Goal: Information Seeking & Learning: Compare options

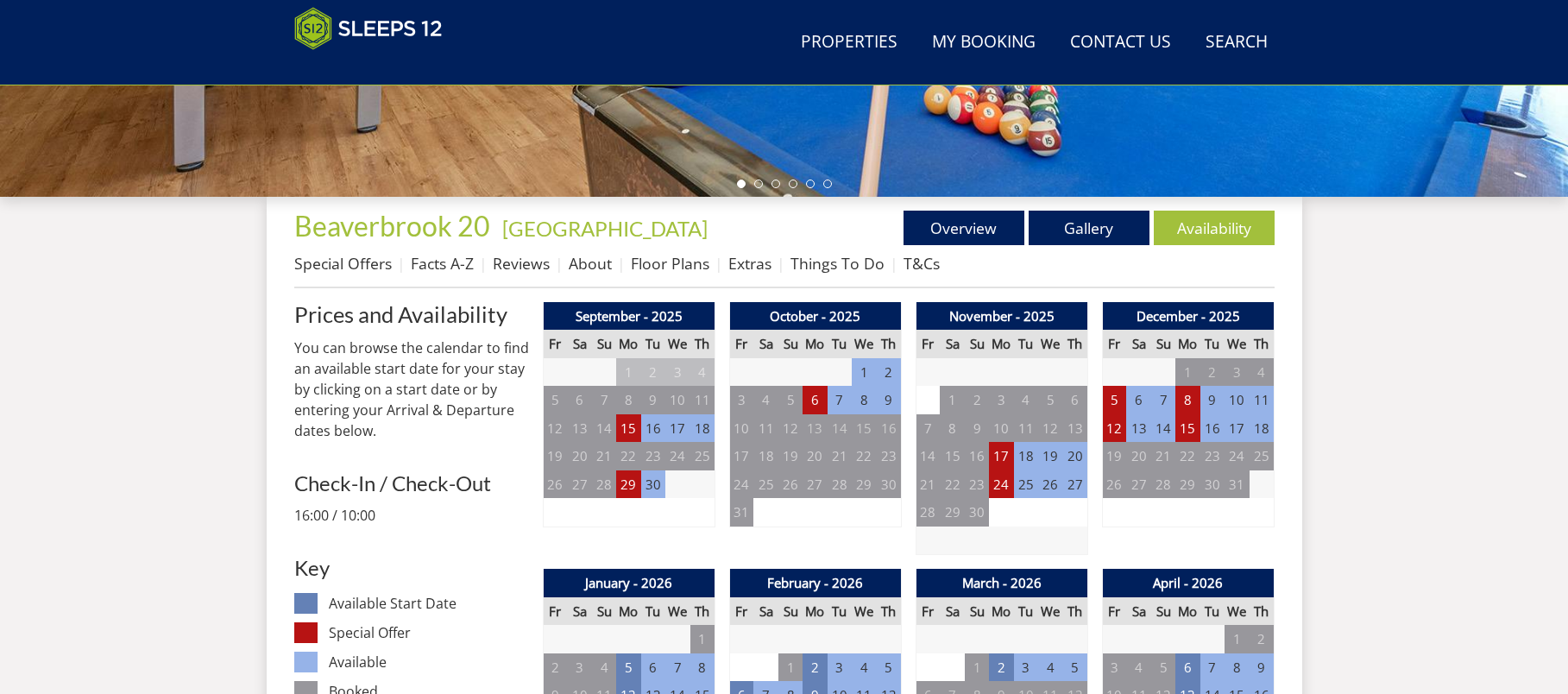
scroll to position [426, 0]
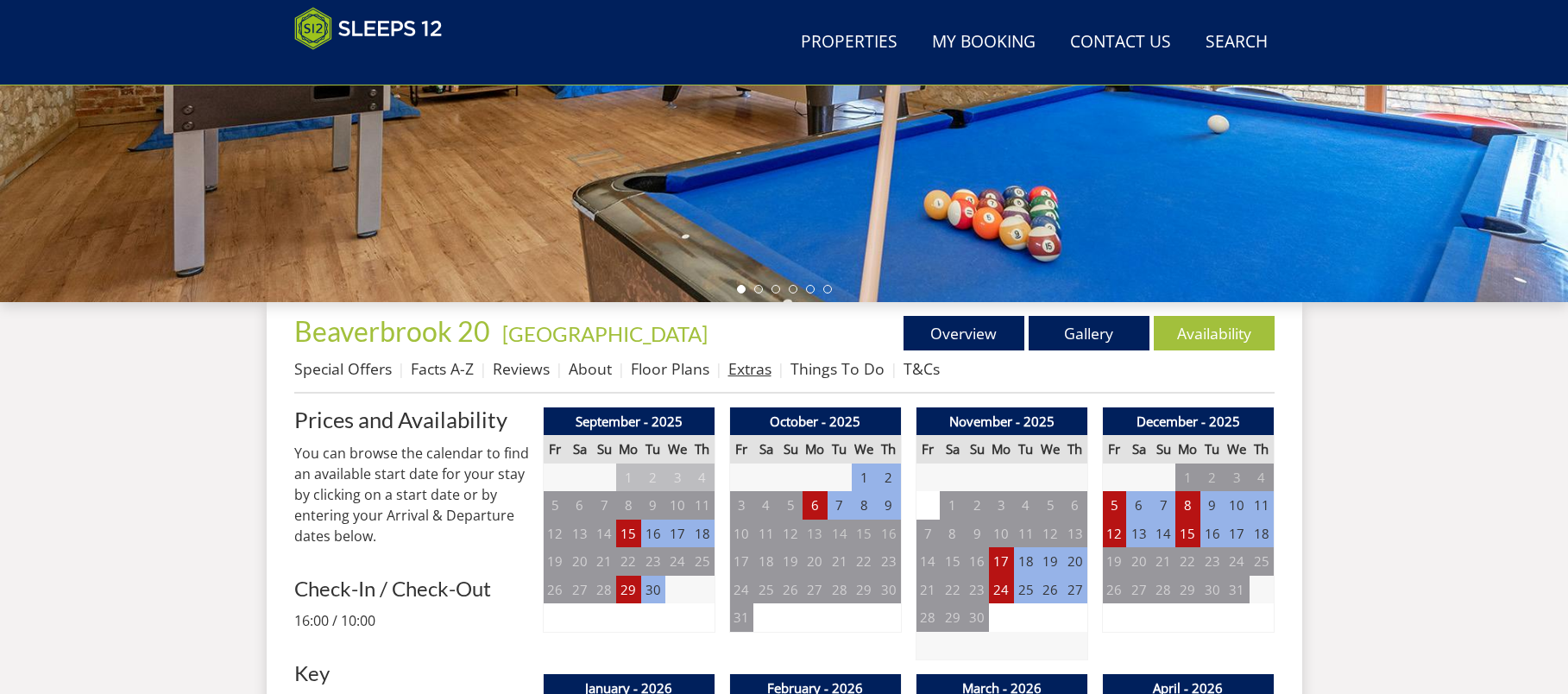
click at [745, 365] on link "Extras" at bounding box center [750, 368] width 43 height 21
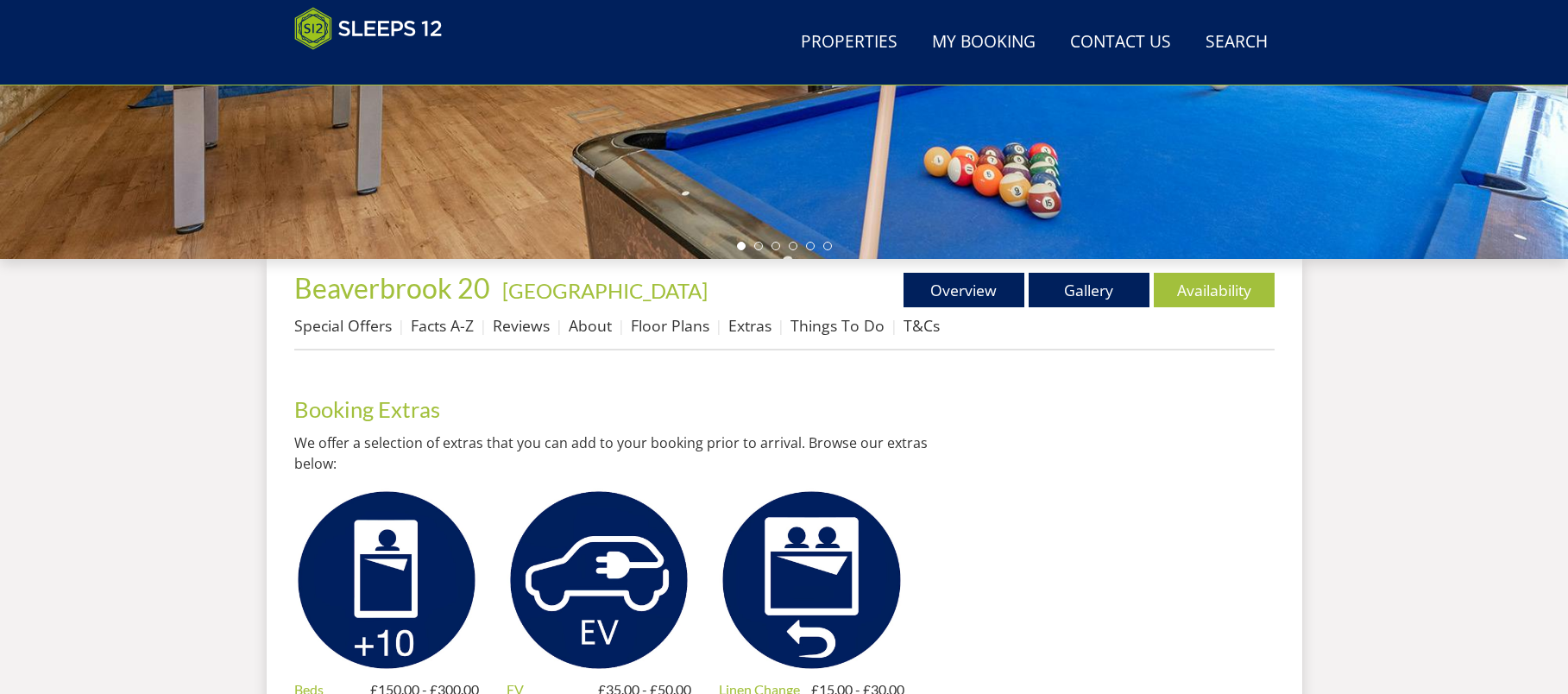
scroll to position [420, 0]
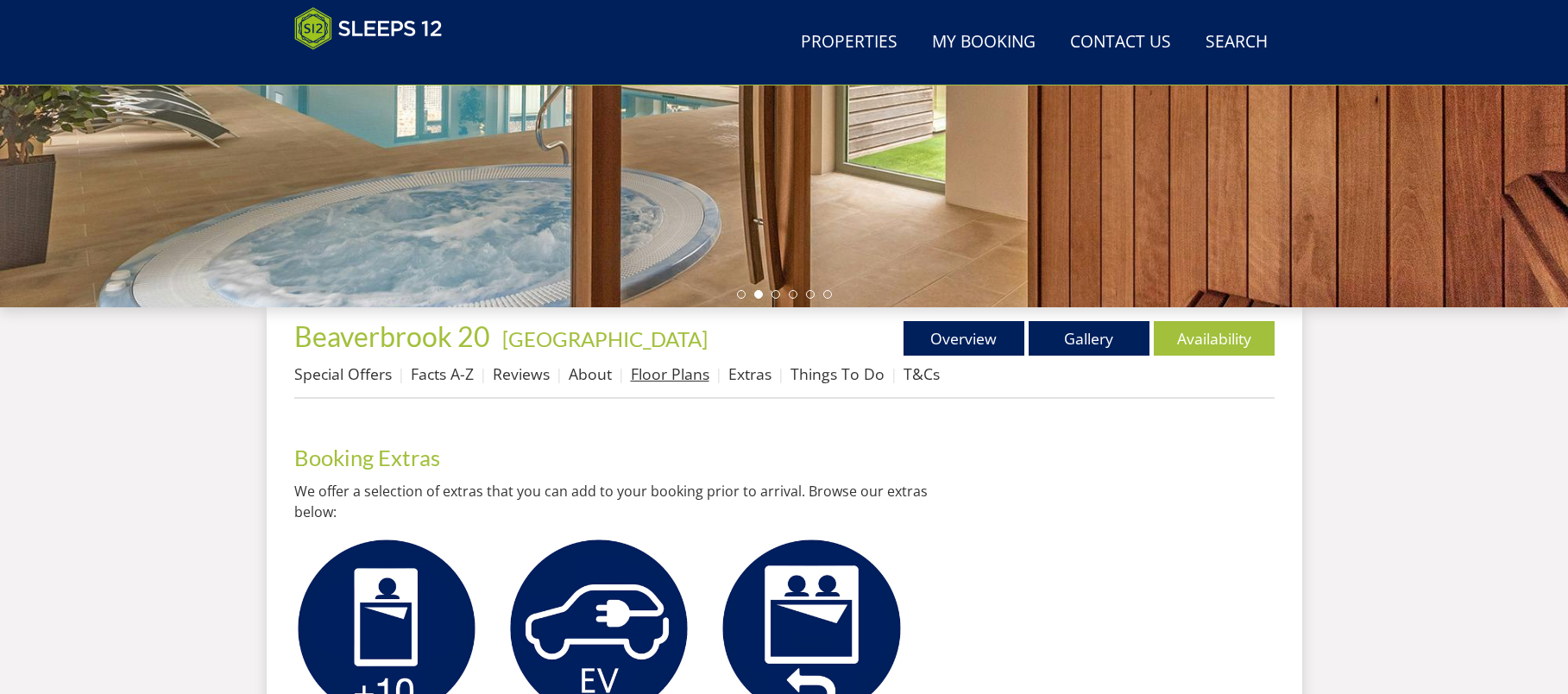
click at [698, 376] on link "Floor Plans" at bounding box center [670, 374] width 79 height 21
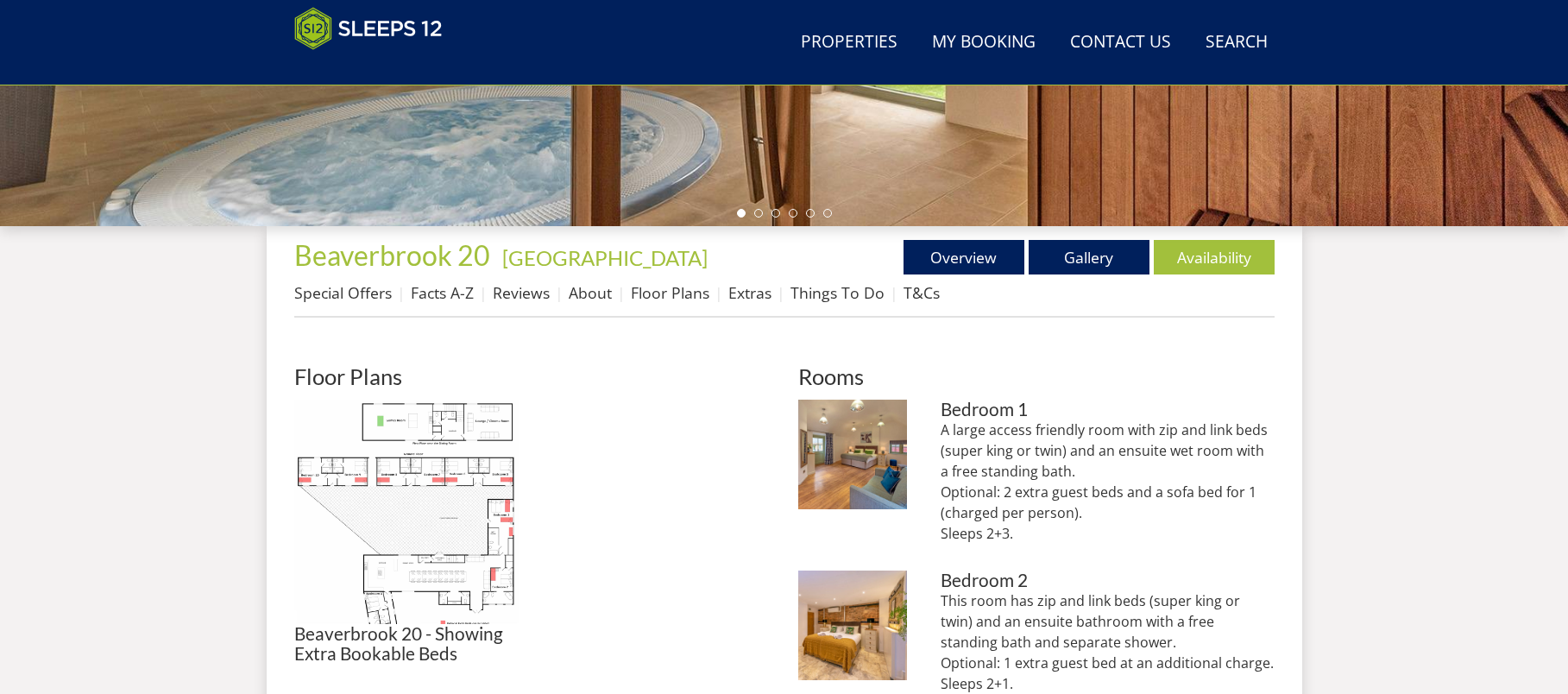
scroll to position [588, 0]
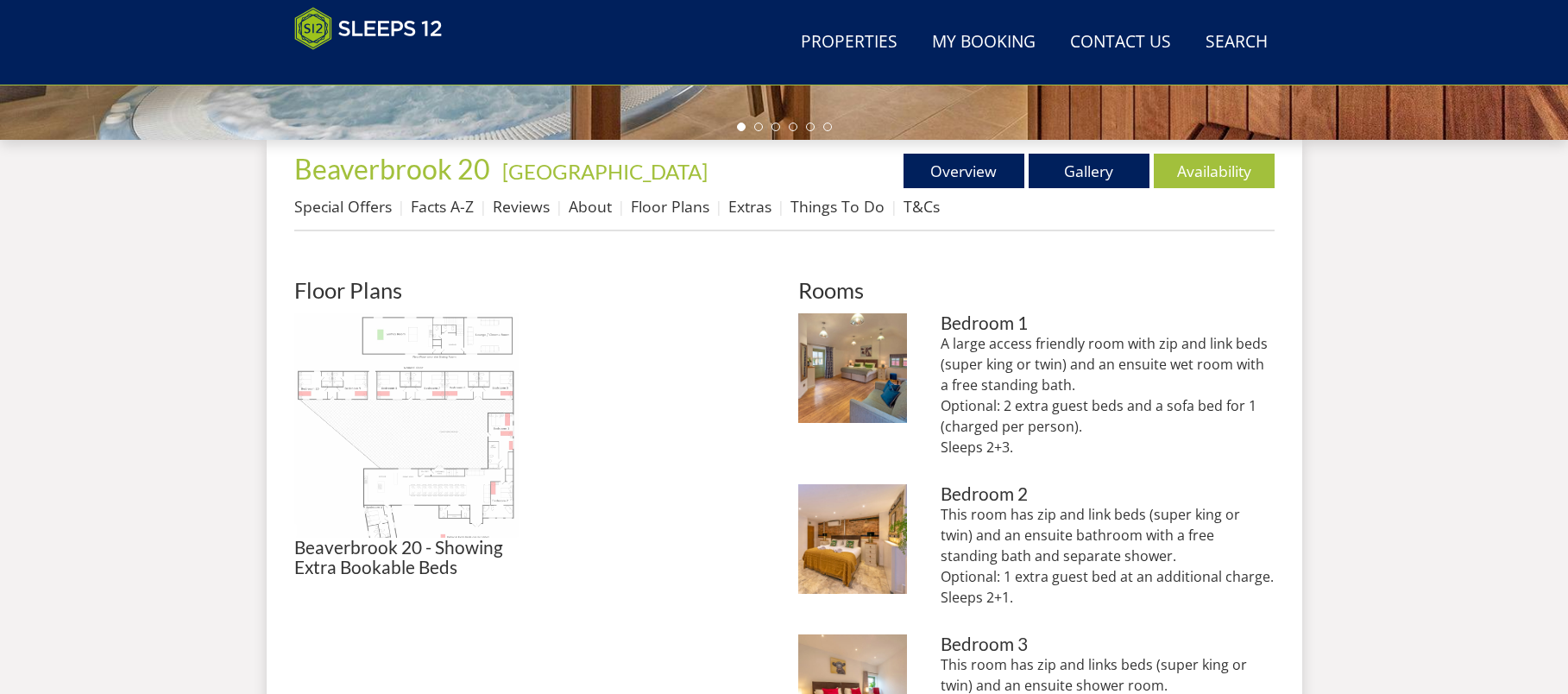
click at [481, 459] on img at bounding box center [407, 426] width 225 height 225
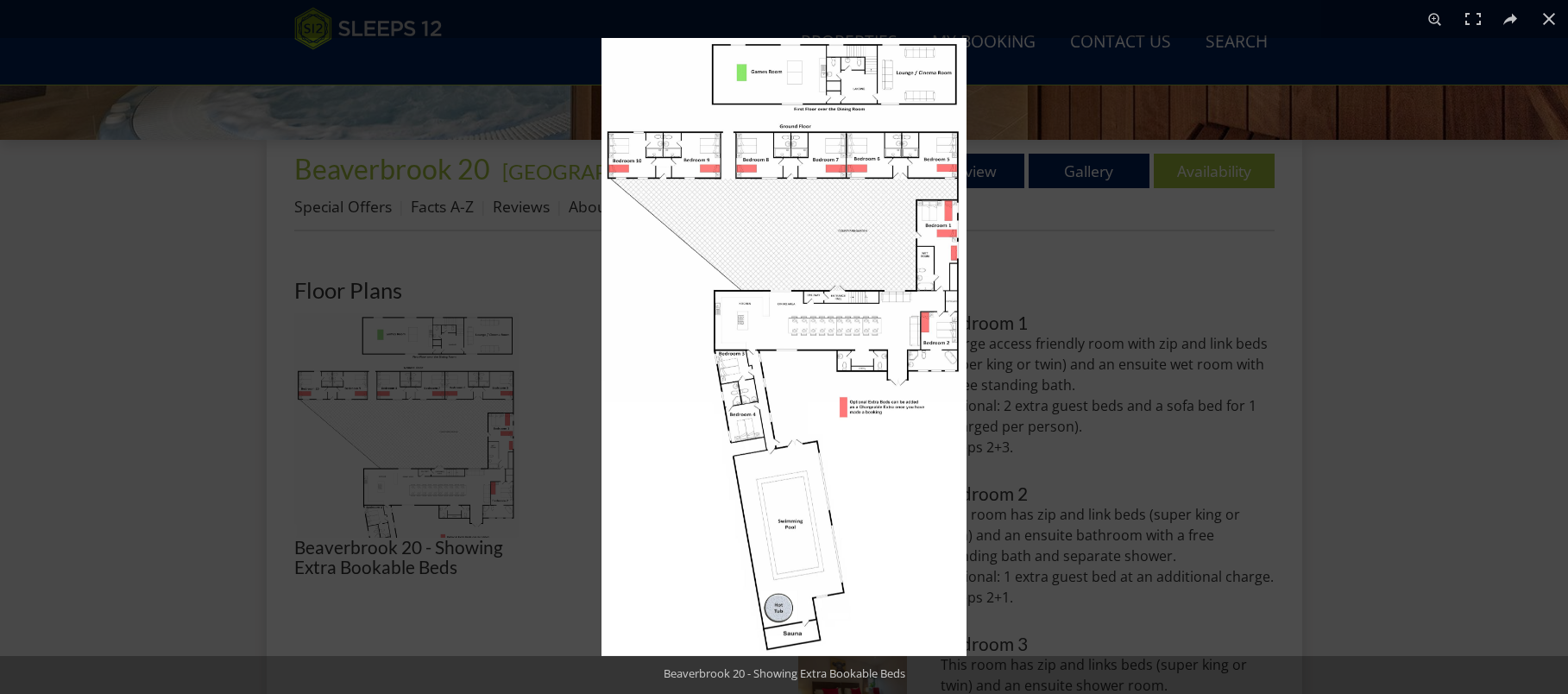
click at [774, 462] on img at bounding box center [784, 347] width 365 height 619
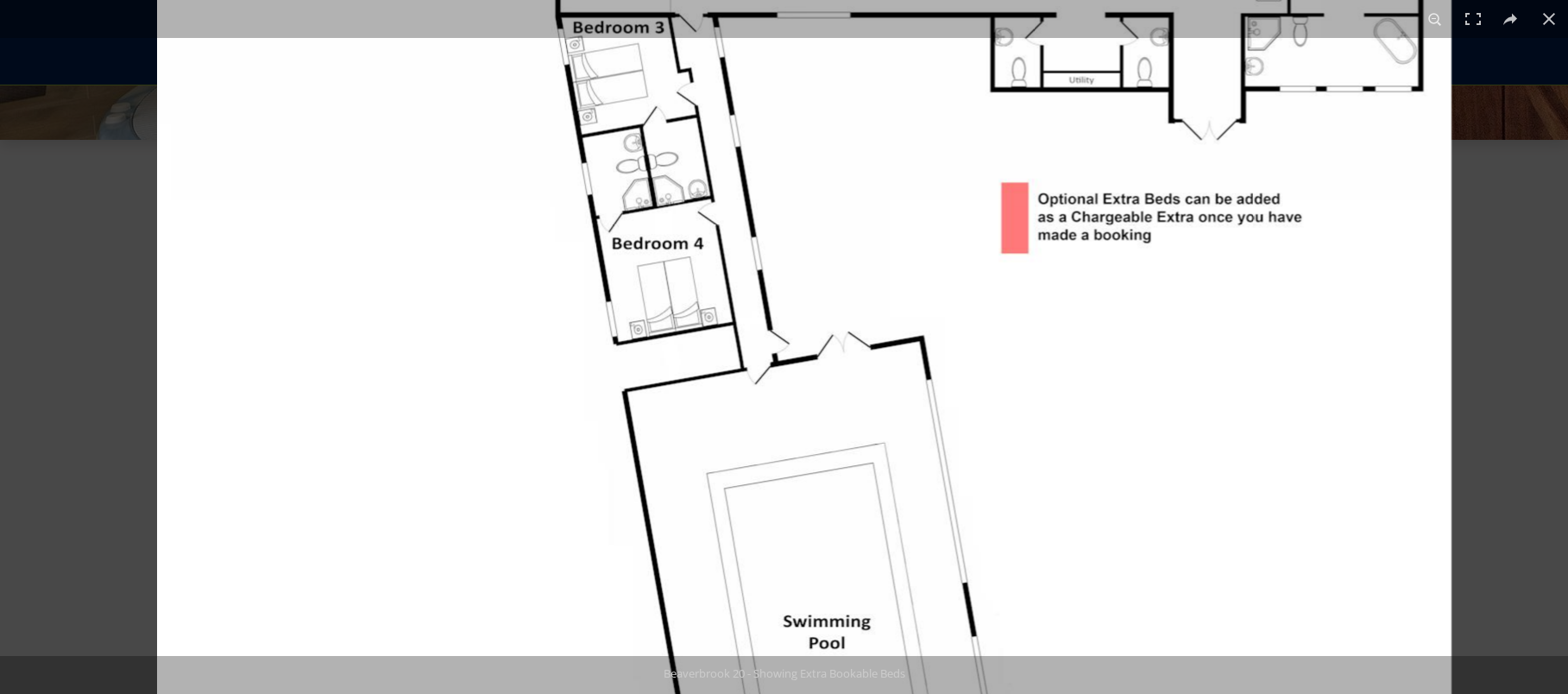
drag, startPoint x: 1082, startPoint y: 562, endPoint x: 1112, endPoint y: 498, distance: 70.7
click at [1112, 498] on img at bounding box center [804, 4] width 1294 height 2192
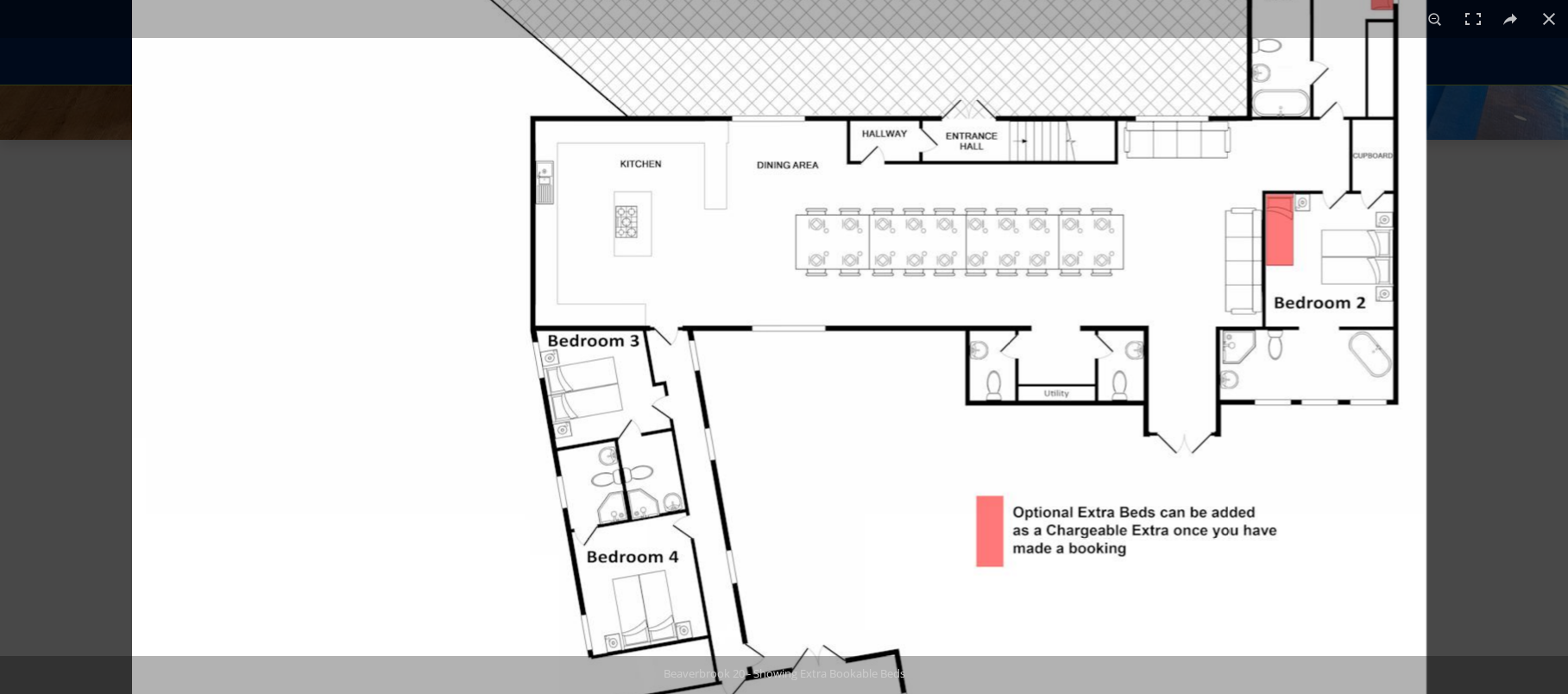
drag, startPoint x: 898, startPoint y: 203, endPoint x: 878, endPoint y: 521, distance: 318.6
click at [878, 521] on img at bounding box center [780, 318] width 1294 height 2192
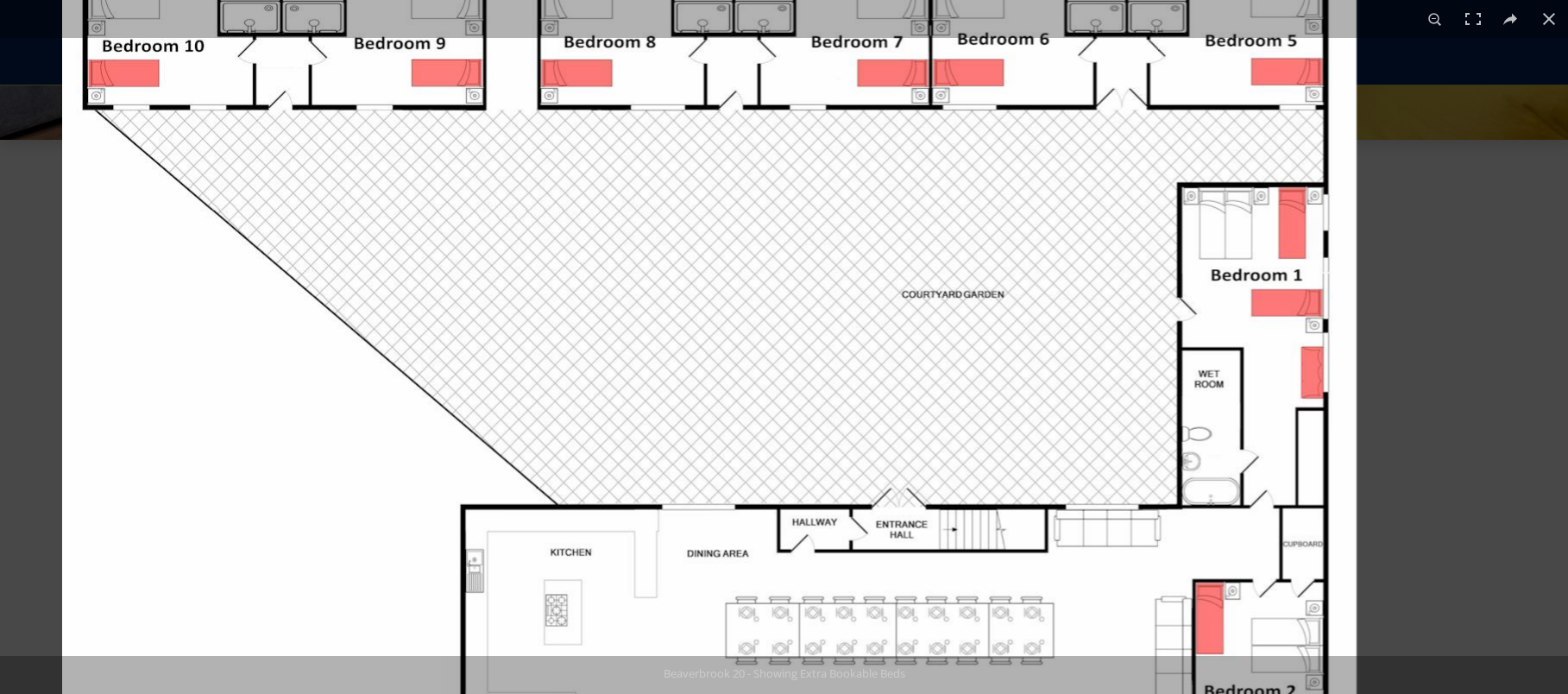
drag, startPoint x: 1303, startPoint y: 170, endPoint x: 1060, endPoint y: 592, distance: 487.0
click at [1060, 592] on img at bounding box center [709, 706] width 1294 height 2192
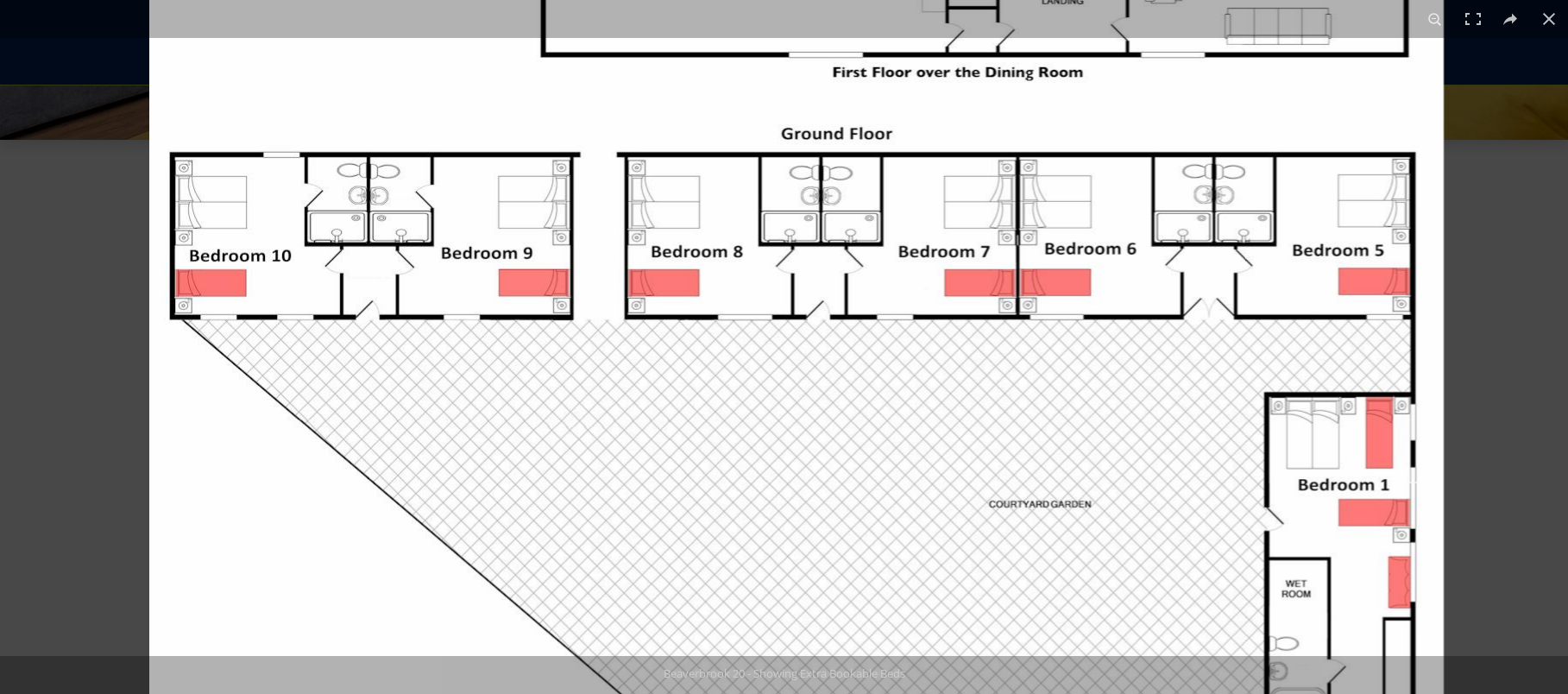
drag, startPoint x: 1154, startPoint y: 314, endPoint x: 1175, endPoint y: 535, distance: 222.0
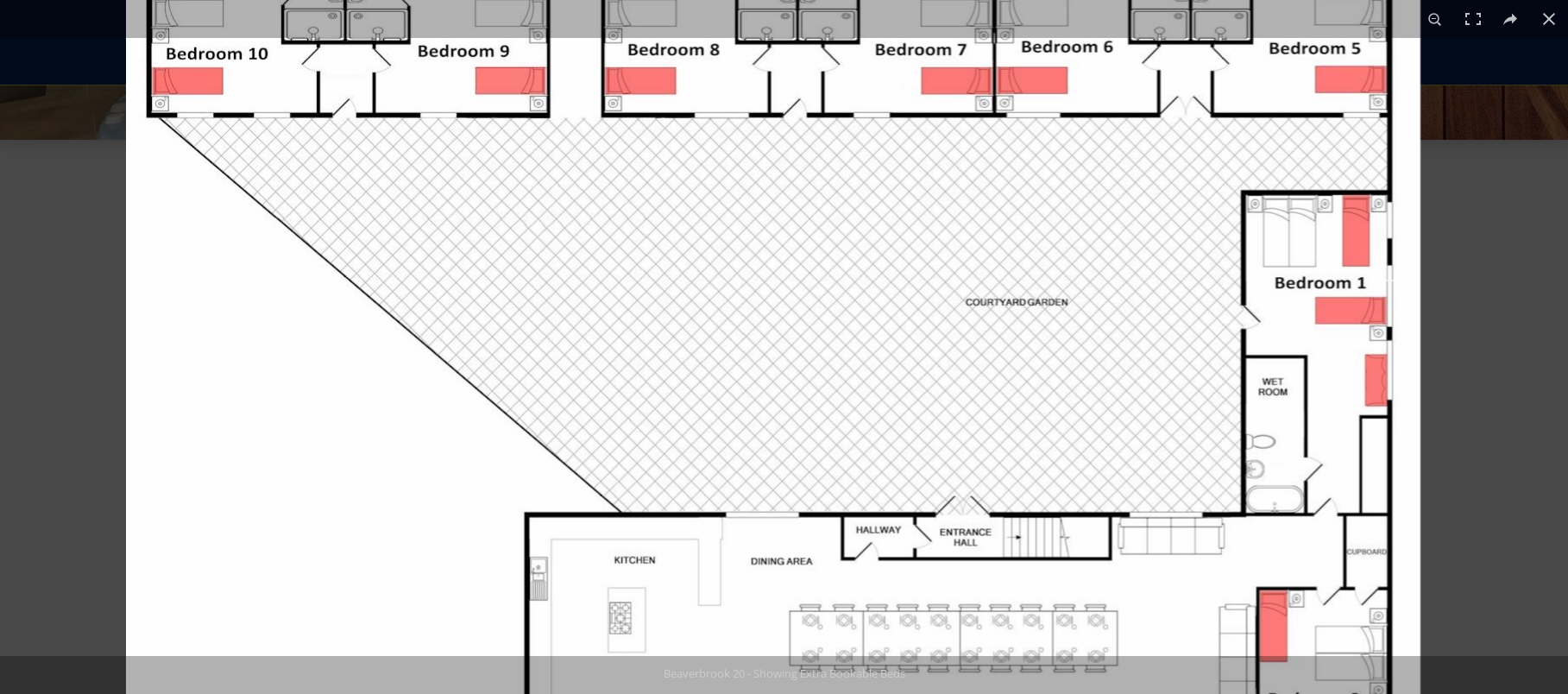
drag, startPoint x: 959, startPoint y: 390, endPoint x: 916, endPoint y: 176, distance: 218.3
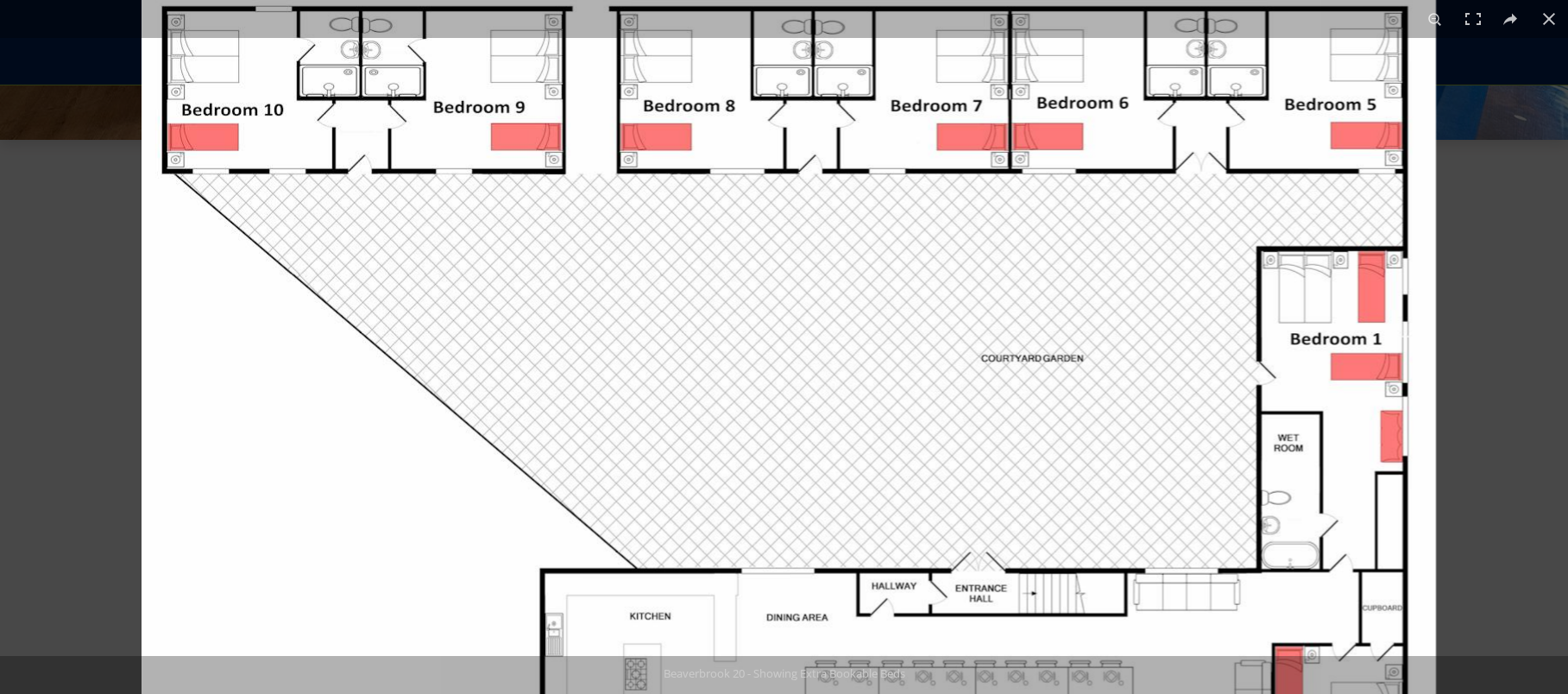
drag, startPoint x: 927, startPoint y: 419, endPoint x: 944, endPoint y: 478, distance: 61.4
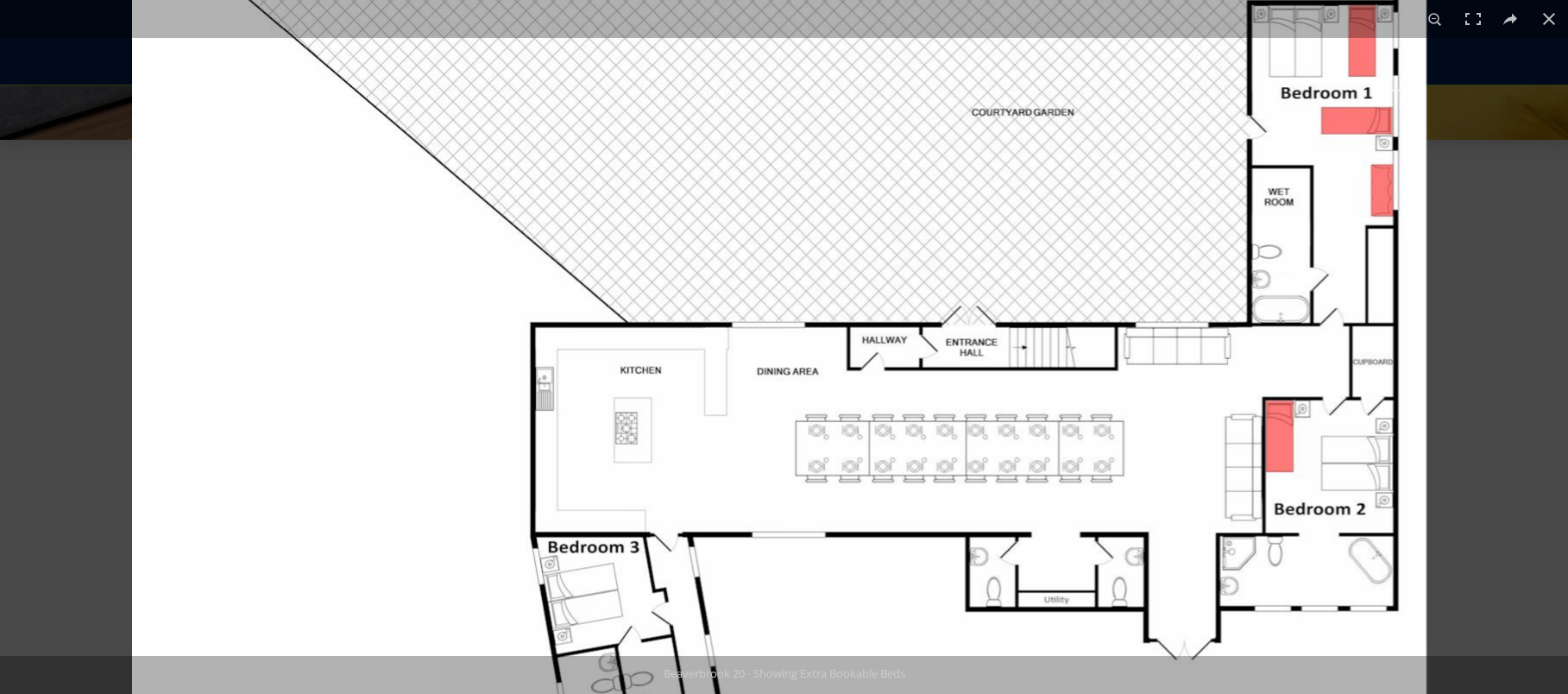
drag, startPoint x: 742, startPoint y: 391, endPoint x: 722, endPoint y: 123, distance: 268.7
click at [722, 123] on img at bounding box center [780, 524] width 1294 height 2192
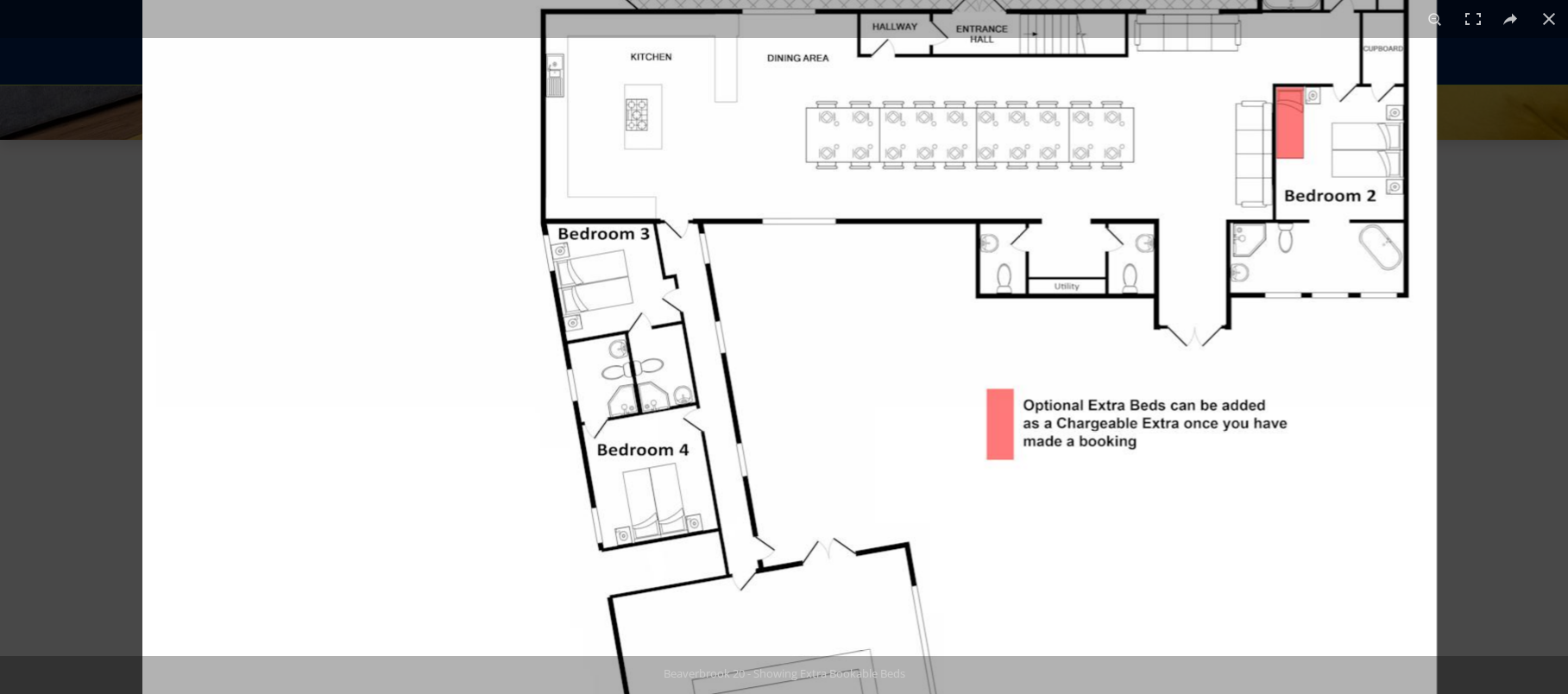
drag, startPoint x: 731, startPoint y: 508, endPoint x: 754, endPoint y: 209, distance: 299.9
click at [738, 170] on img at bounding box center [789, 211] width 1294 height 2192
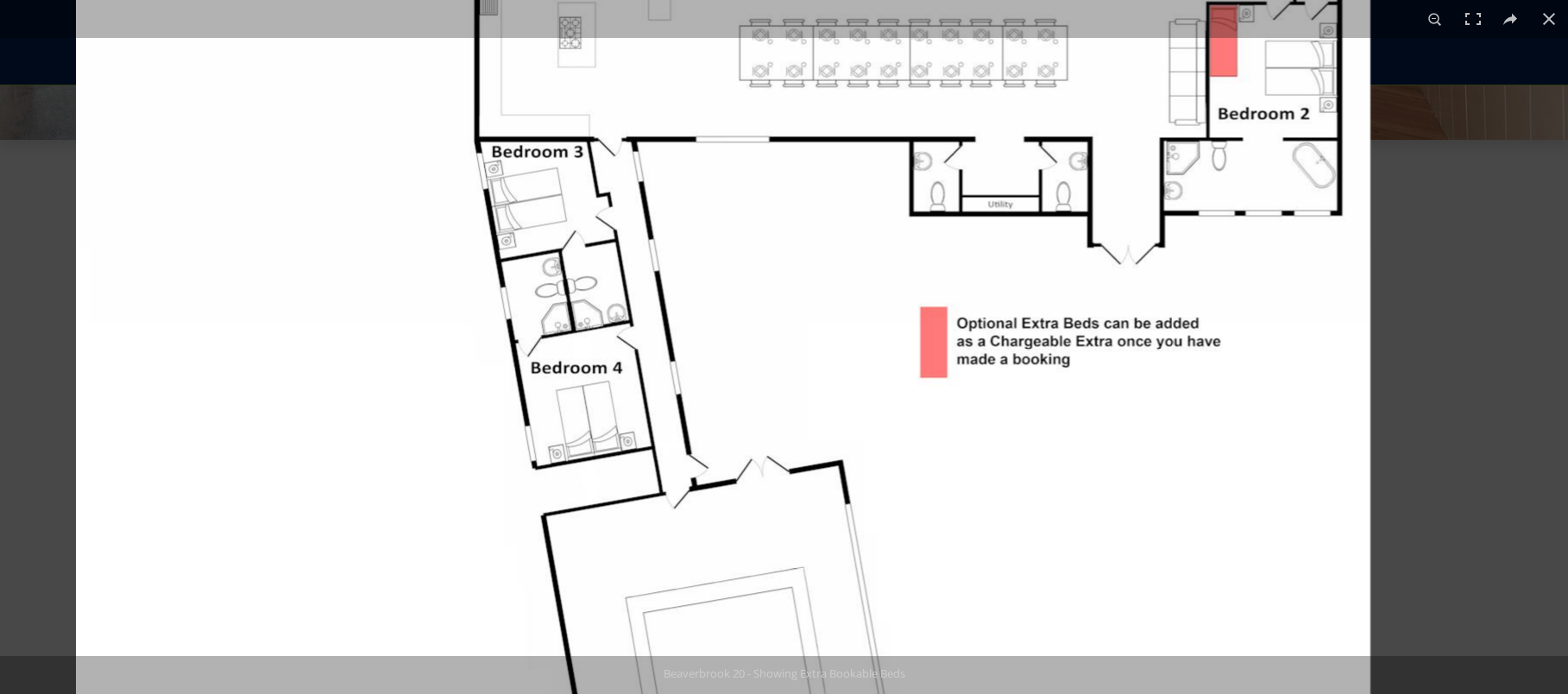
drag, startPoint x: 927, startPoint y: 476, endPoint x: 744, endPoint y: 373, distance: 210.0
click at [744, 373] on img at bounding box center [723, 129] width 1294 height 2192
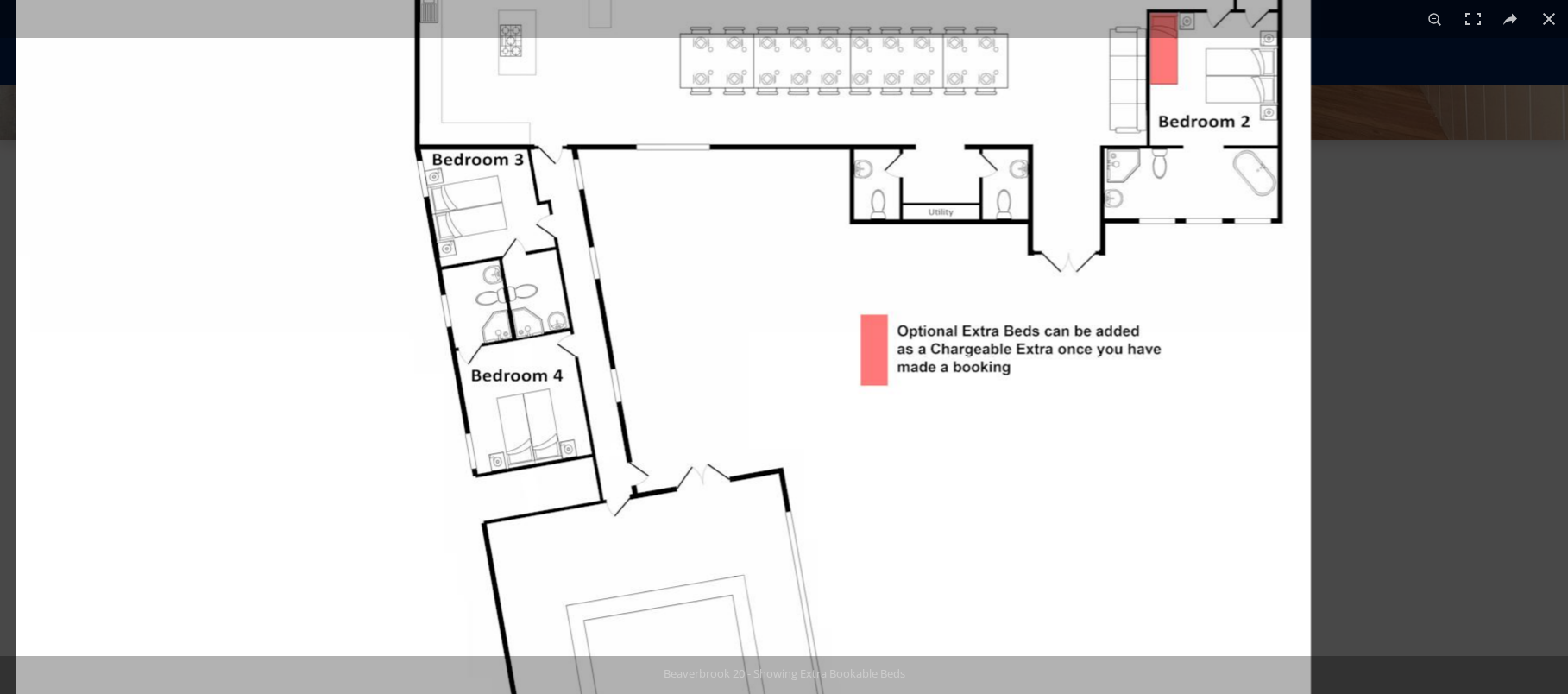
drag, startPoint x: 927, startPoint y: 325, endPoint x: 545, endPoint y: 341, distance: 382.3
click at [545, 341] on img at bounding box center [664, 137] width 1294 height 2192
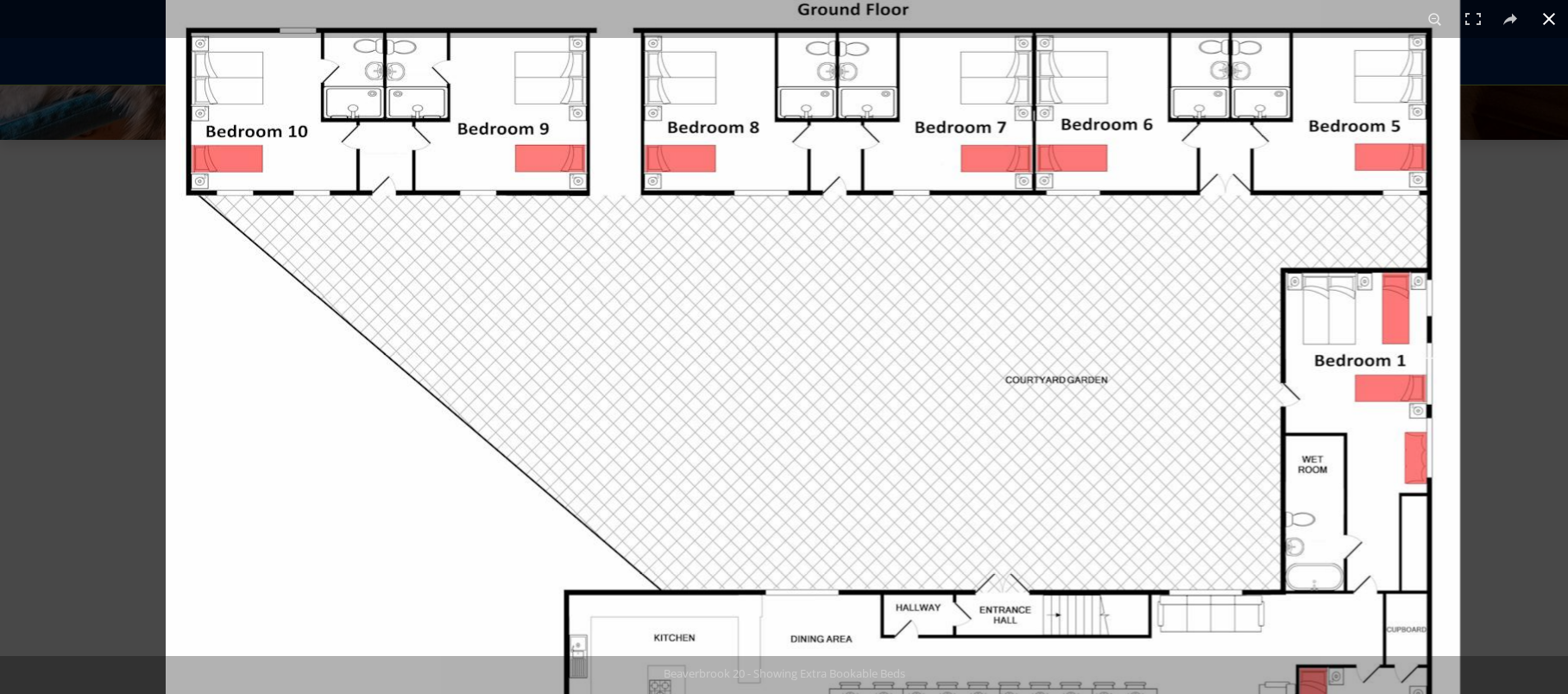
drag, startPoint x: 766, startPoint y: 103, endPoint x: 849, endPoint y: 762, distance: 664.2
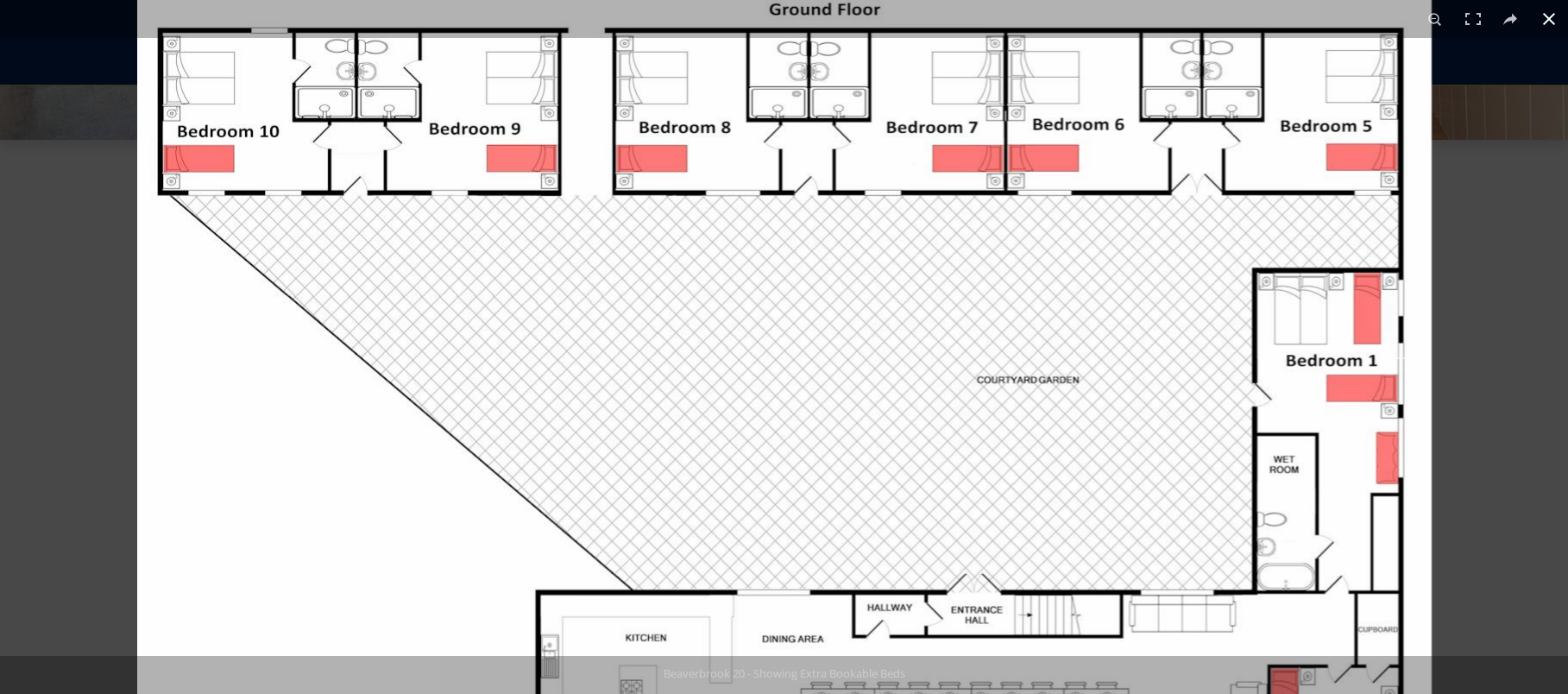
click at [1515, 302] on div at bounding box center [921, 43] width 1568 height 694
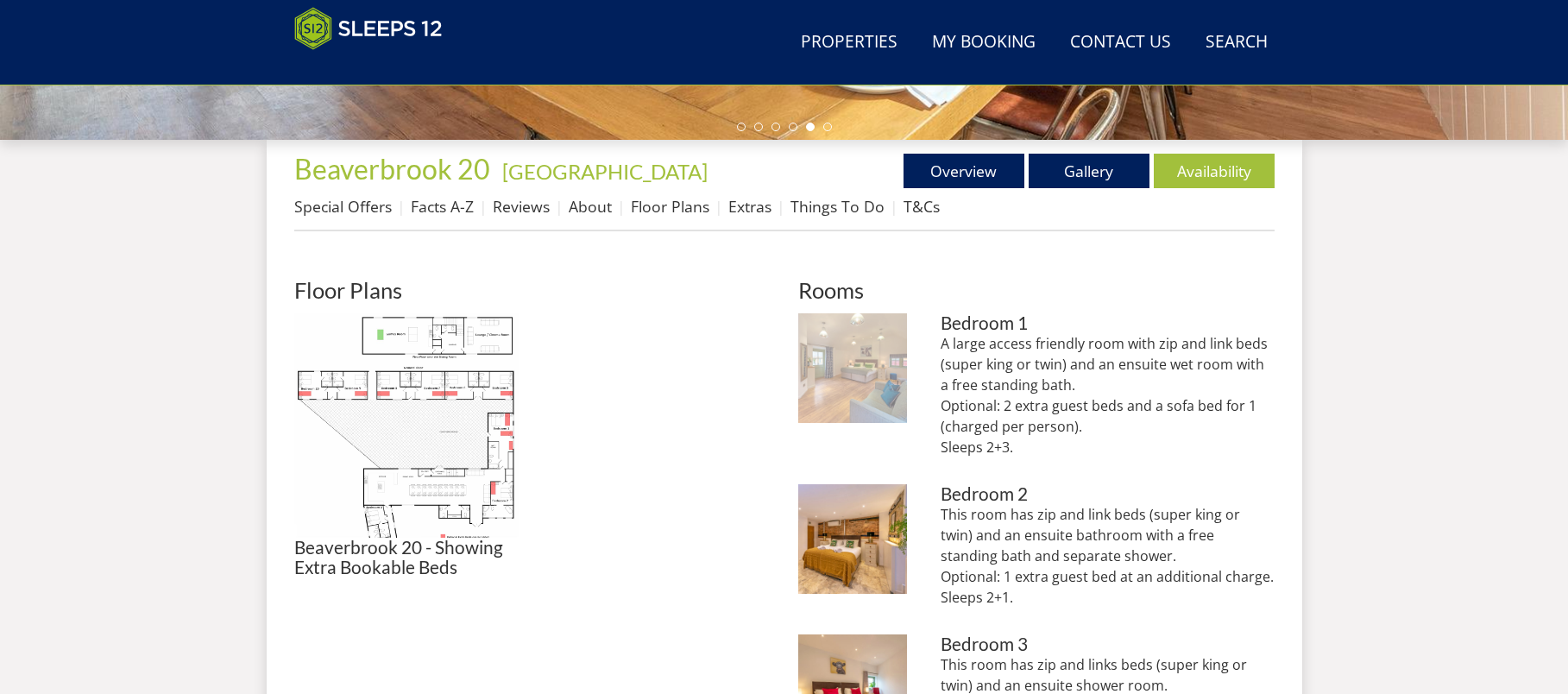
click at [845, 383] on img at bounding box center [852, 368] width 110 height 110
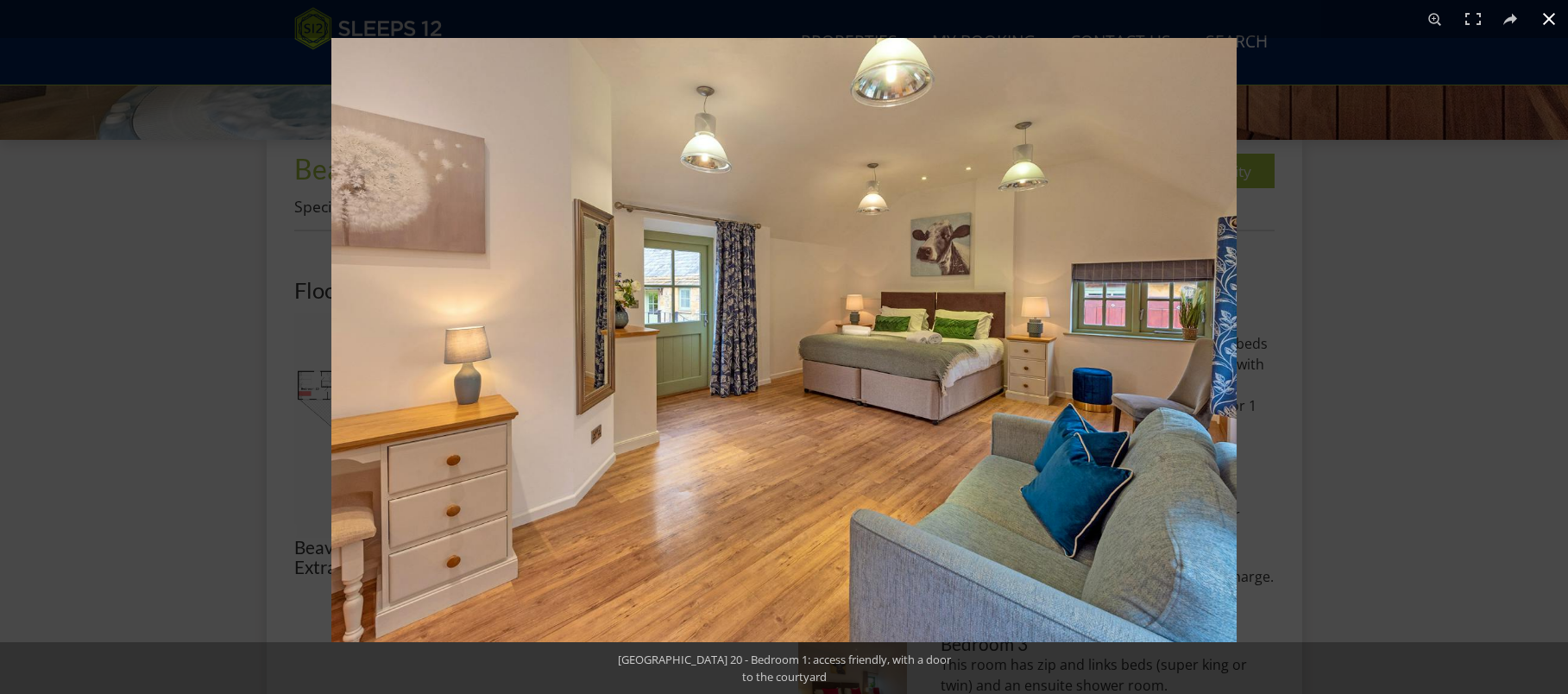
click at [1388, 360] on div at bounding box center [1115, 384] width 1568 height 694
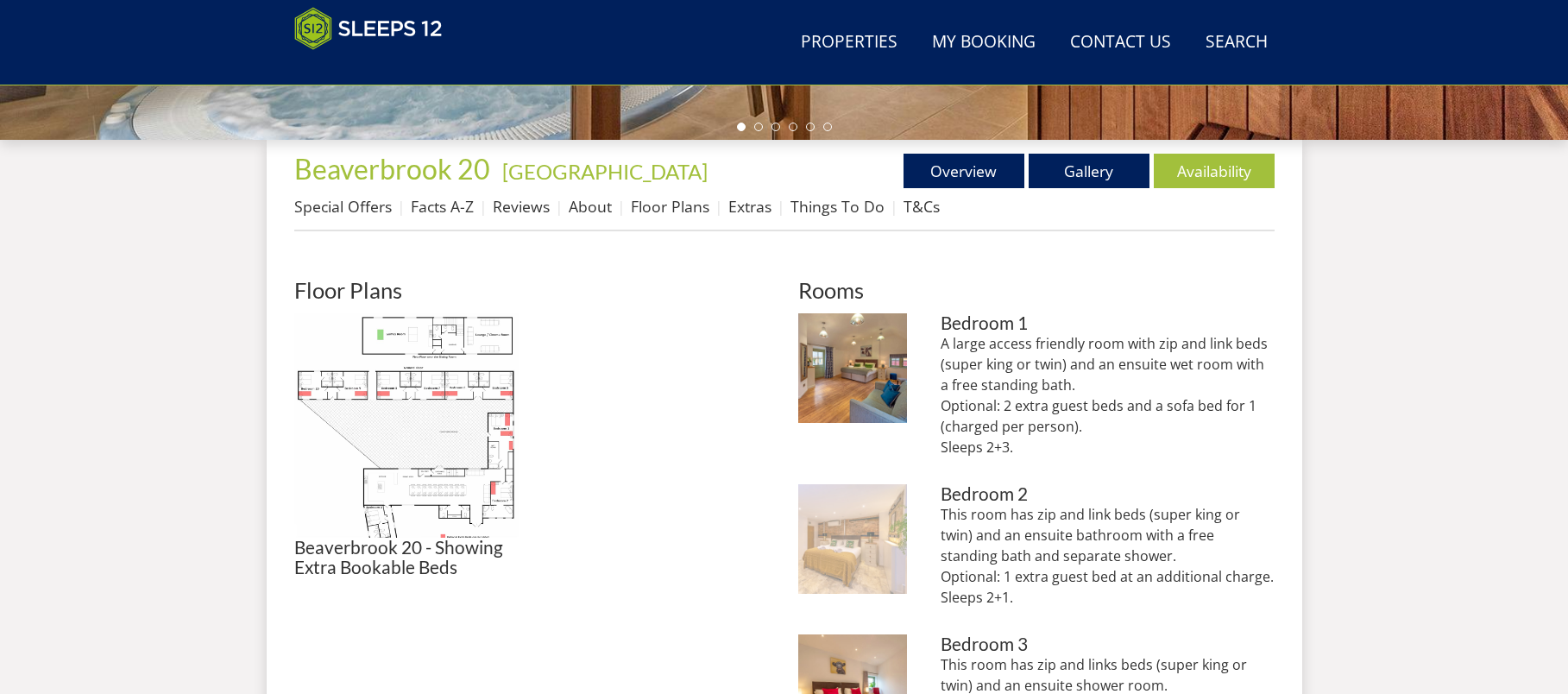
click at [845, 556] on img at bounding box center [852, 539] width 110 height 110
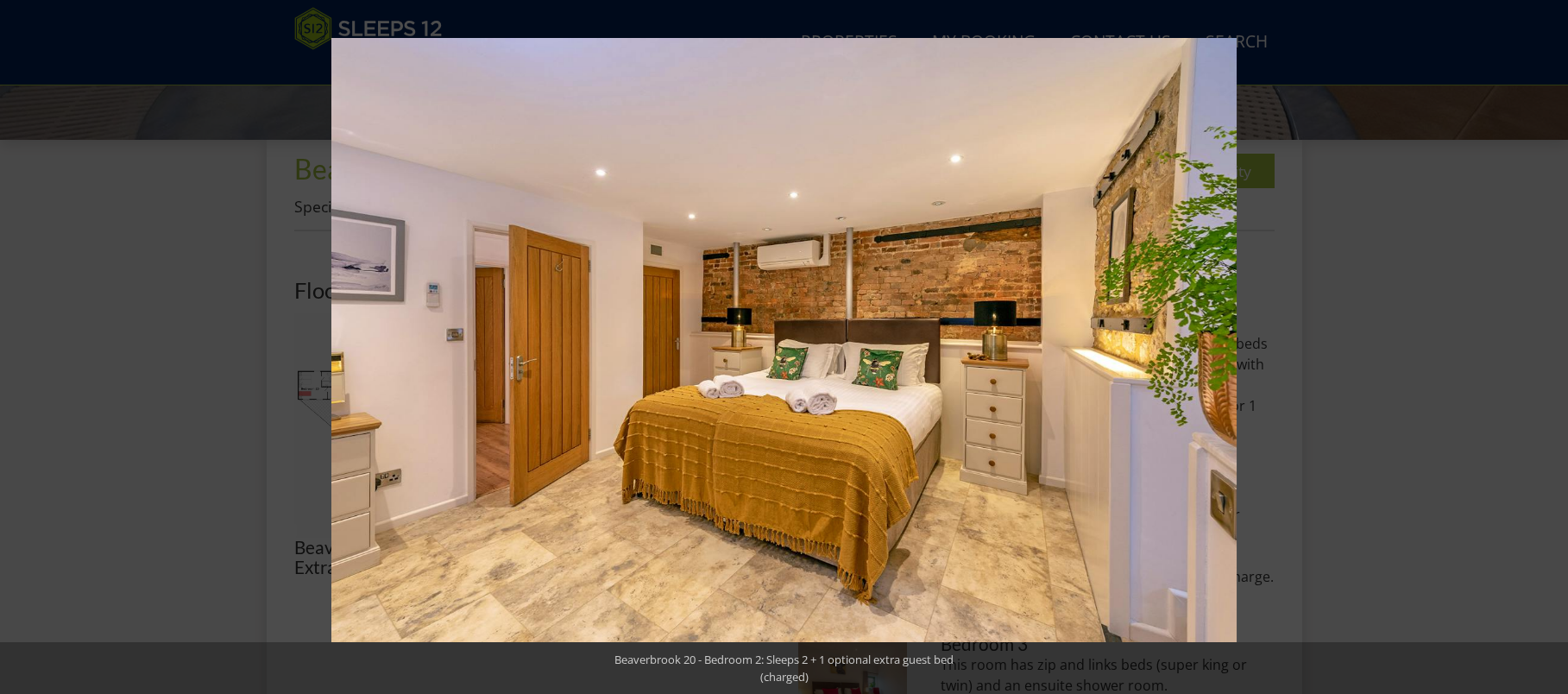
click at [1422, 439] on div at bounding box center [1115, 384] width 1568 height 694
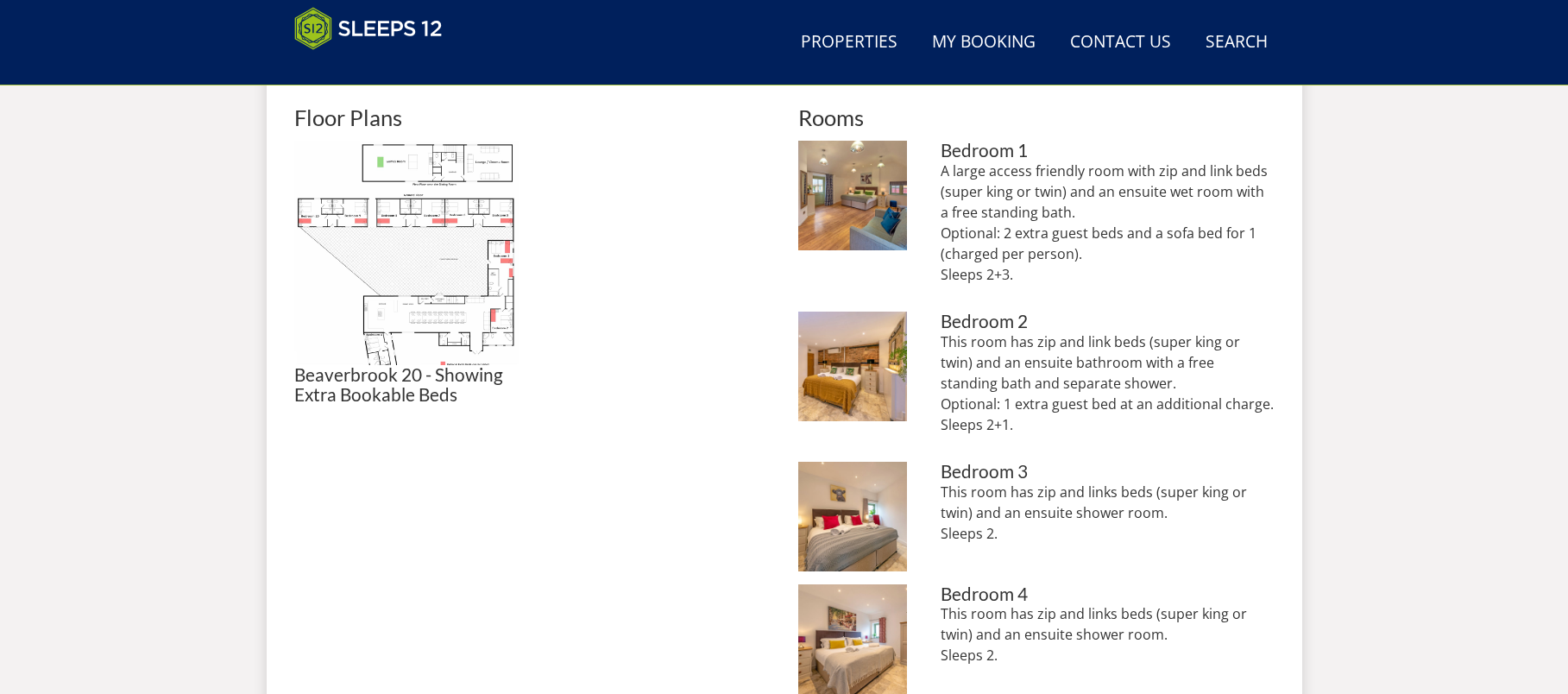
scroll to position [847, 0]
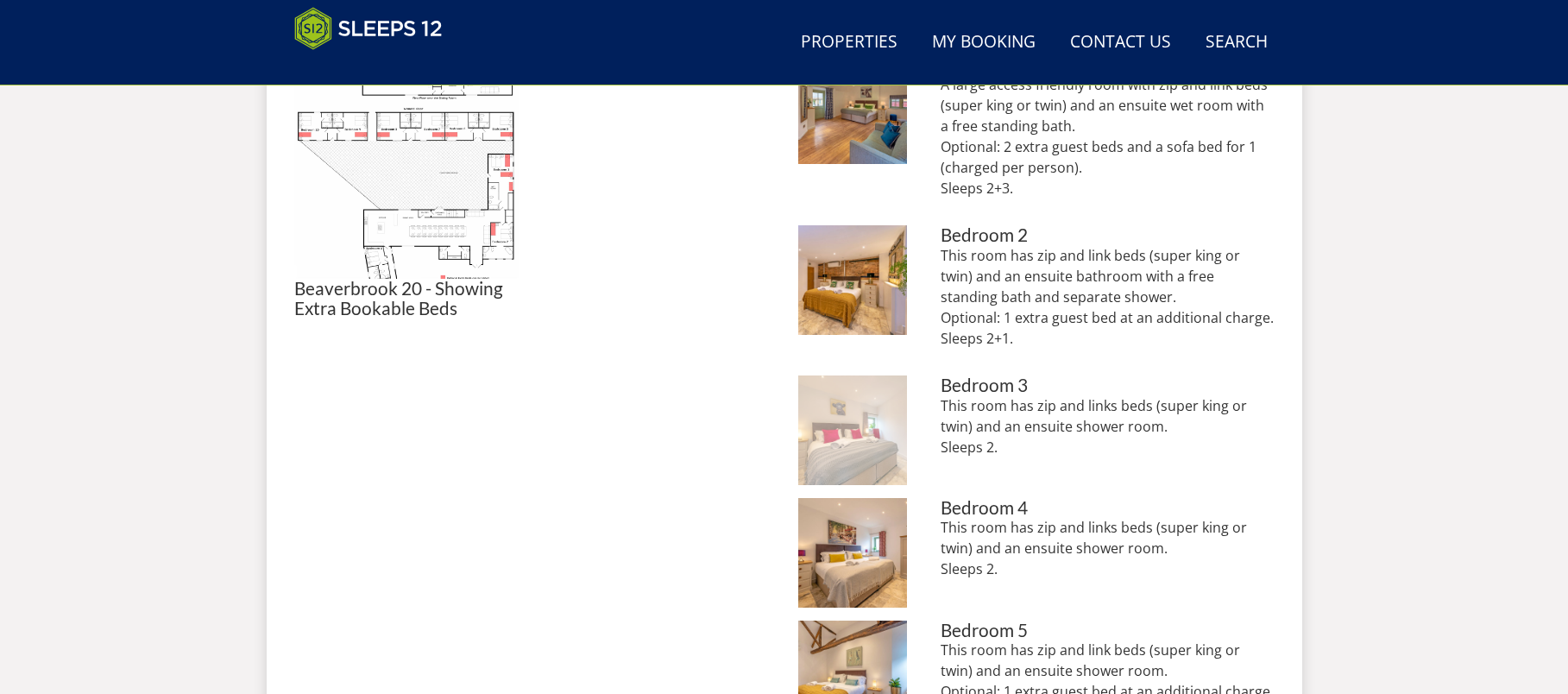
click at [859, 459] on img at bounding box center [852, 430] width 110 height 110
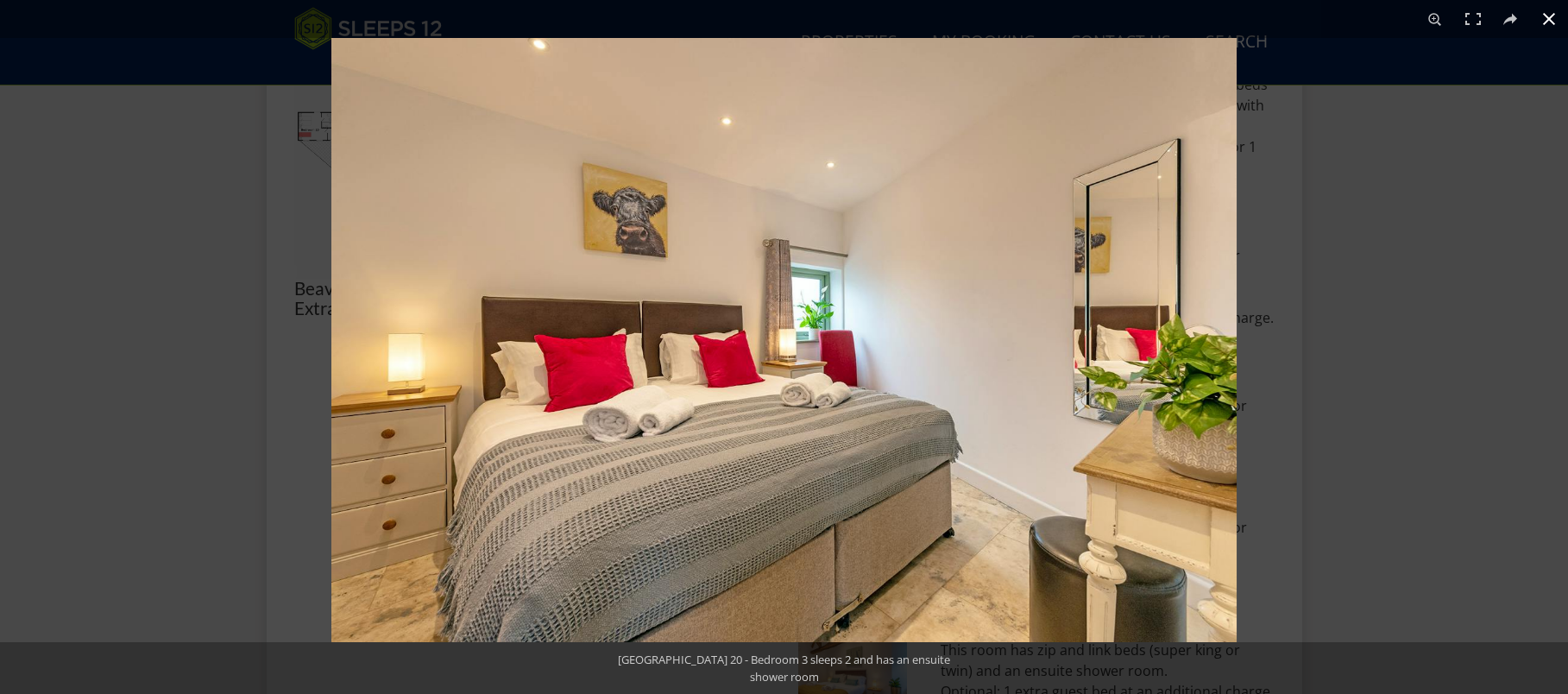
click at [1450, 372] on div at bounding box center [1115, 384] width 1568 height 694
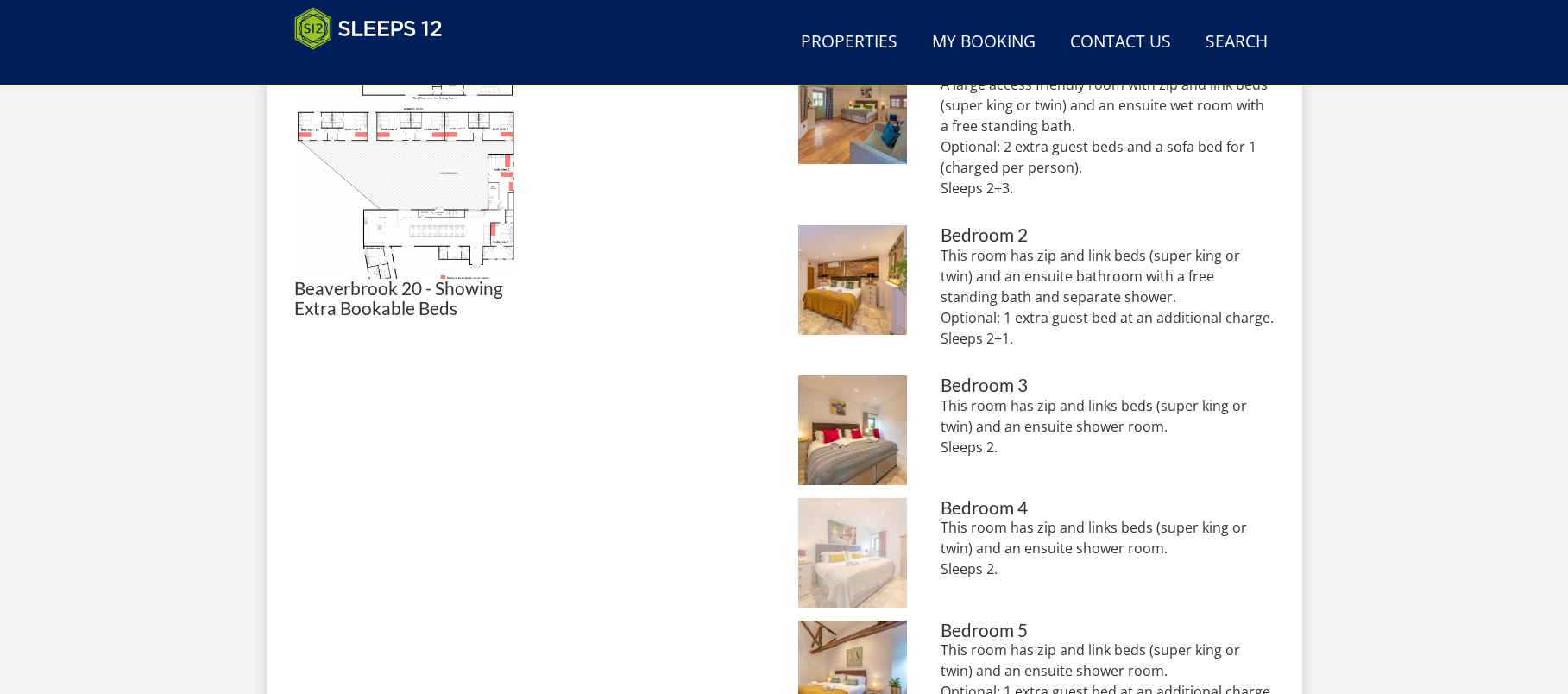
click at [873, 559] on img at bounding box center [852, 553] width 110 height 110
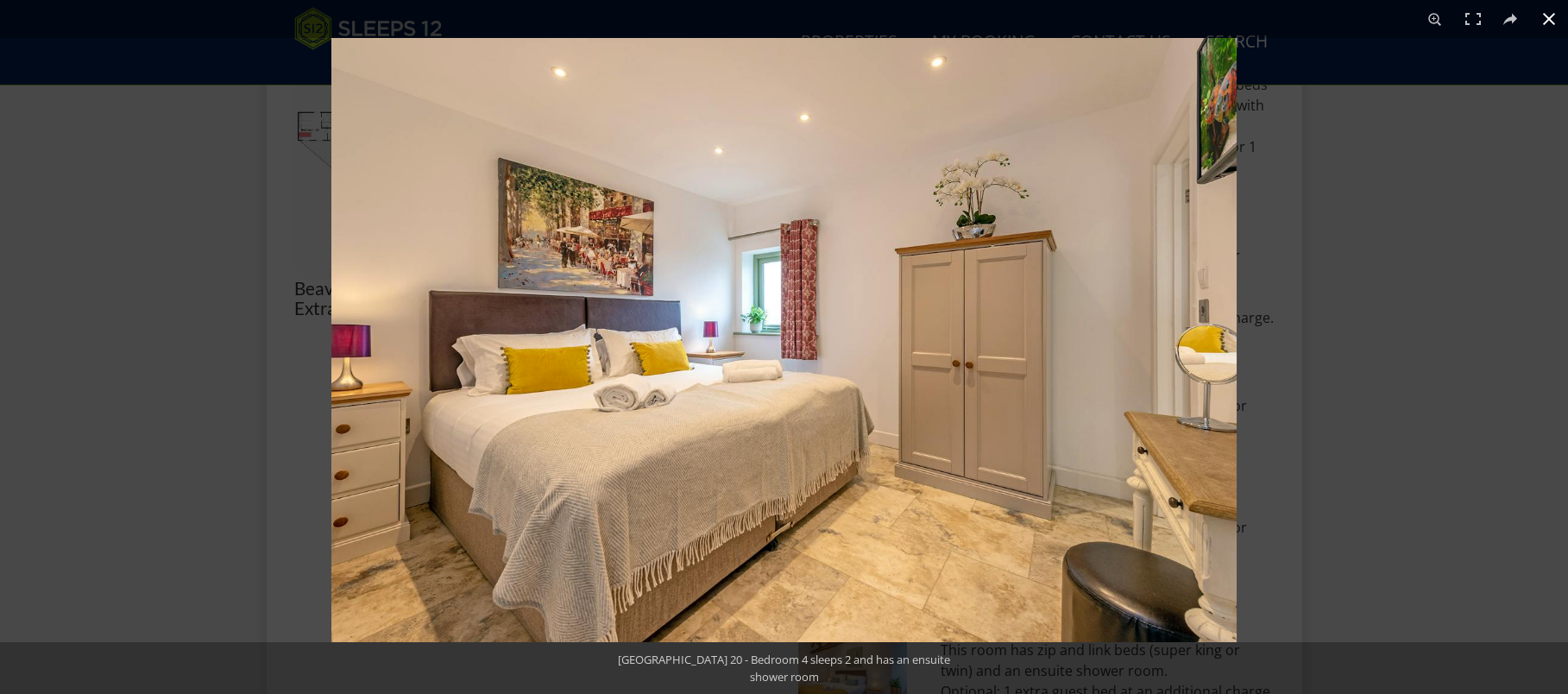
click at [1441, 334] on div at bounding box center [1115, 384] width 1568 height 694
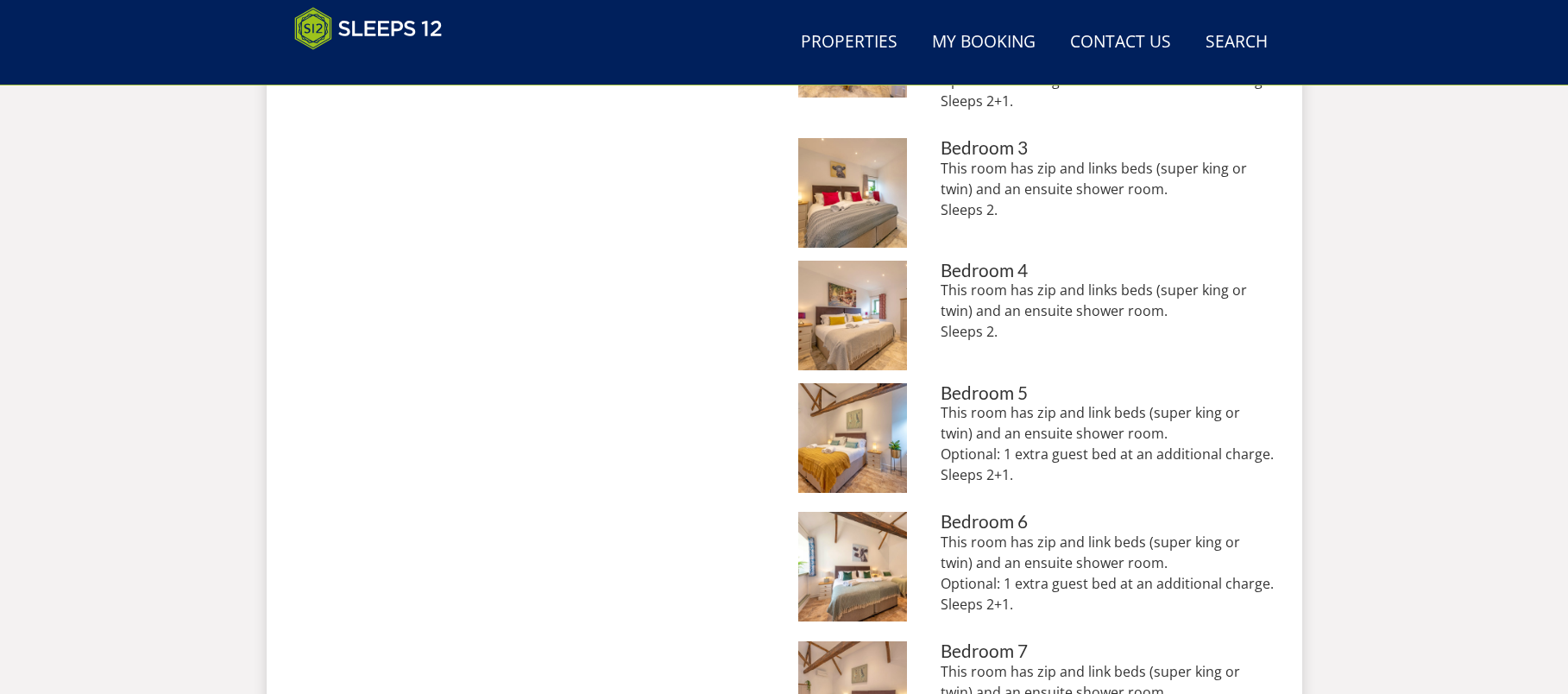
scroll to position [1106, 0]
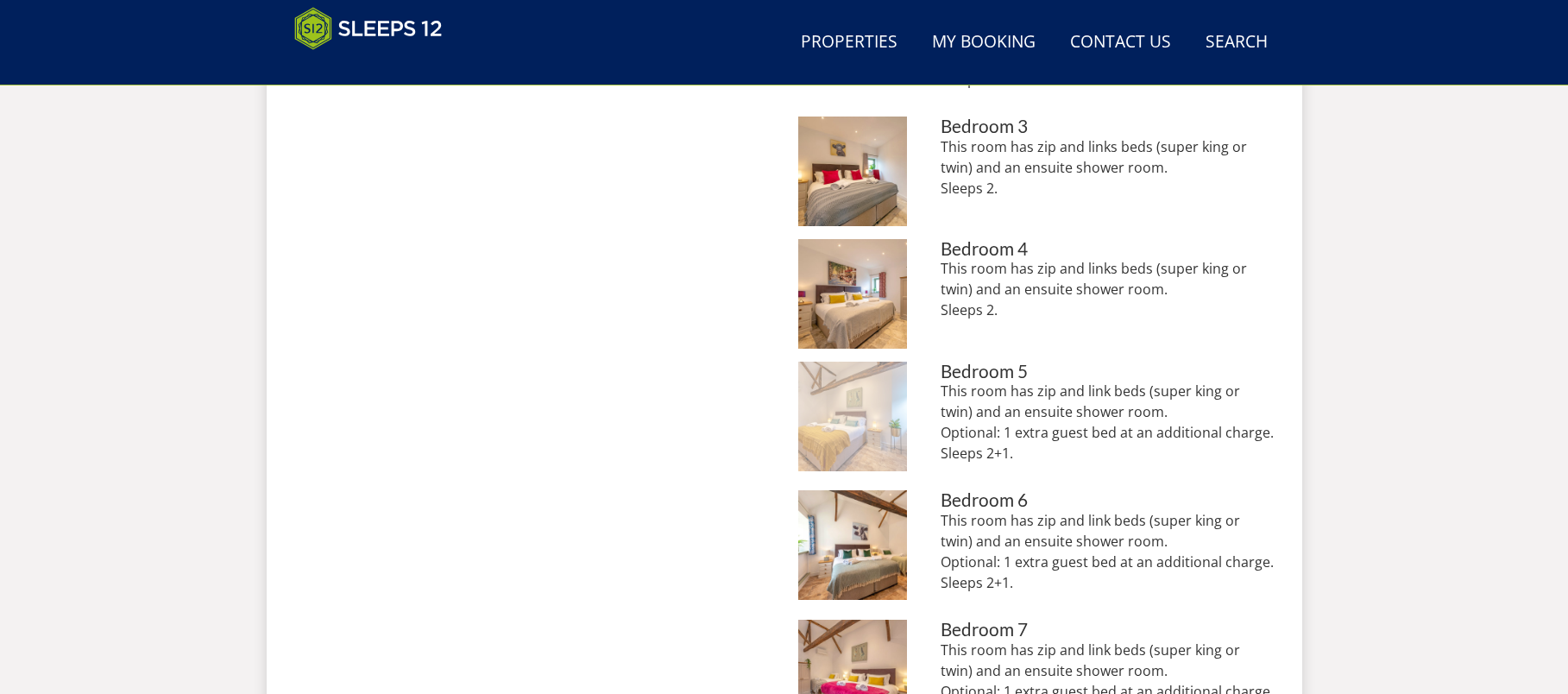
click at [868, 416] on img at bounding box center [852, 416] width 110 height 110
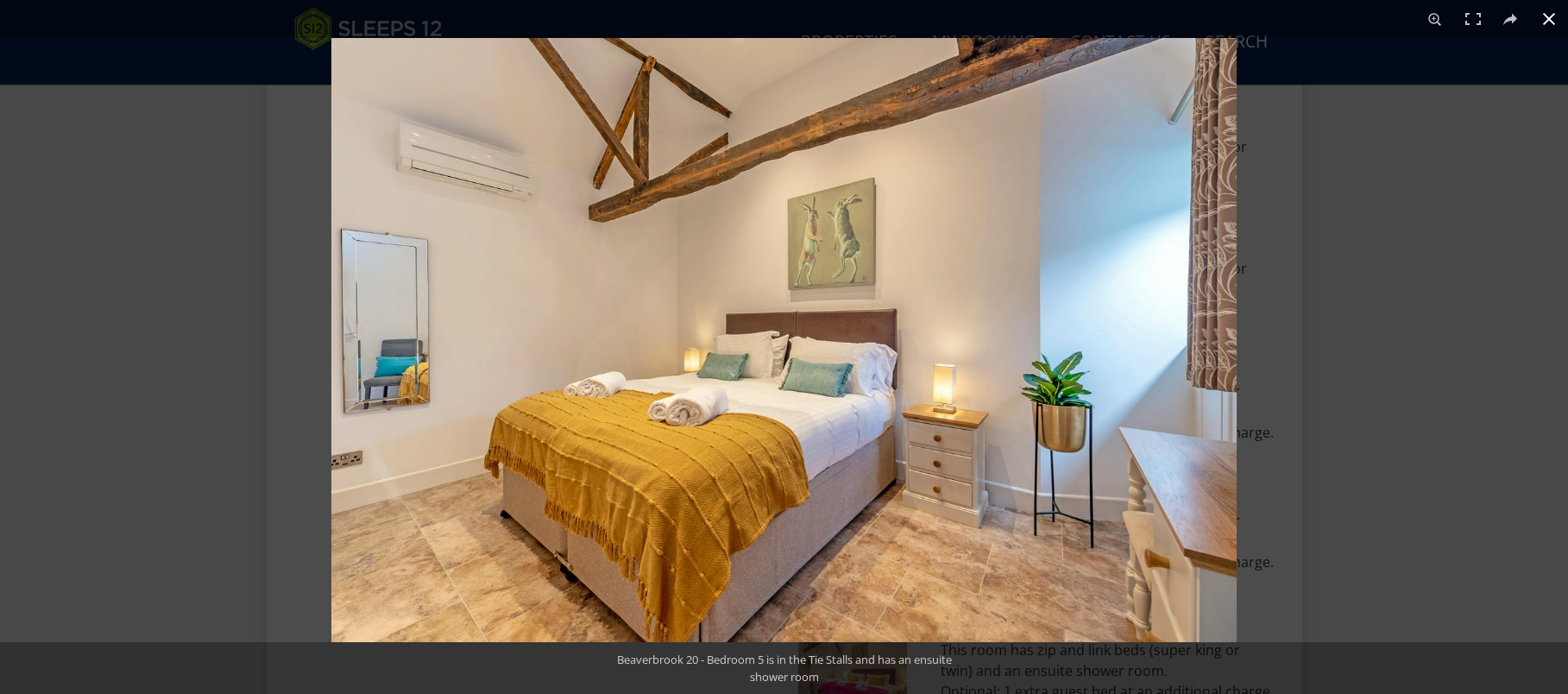
click at [1429, 417] on div at bounding box center [1115, 384] width 1568 height 694
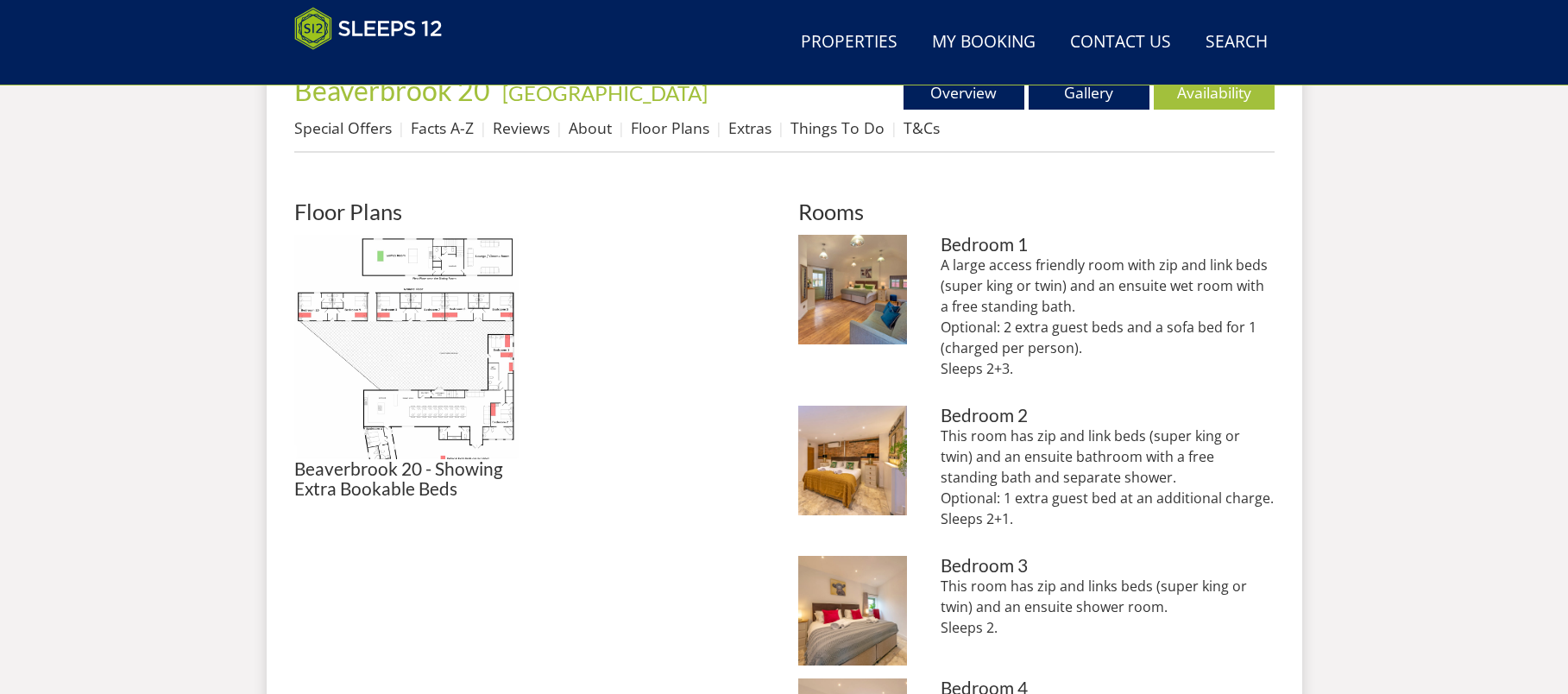
scroll to position [502, 0]
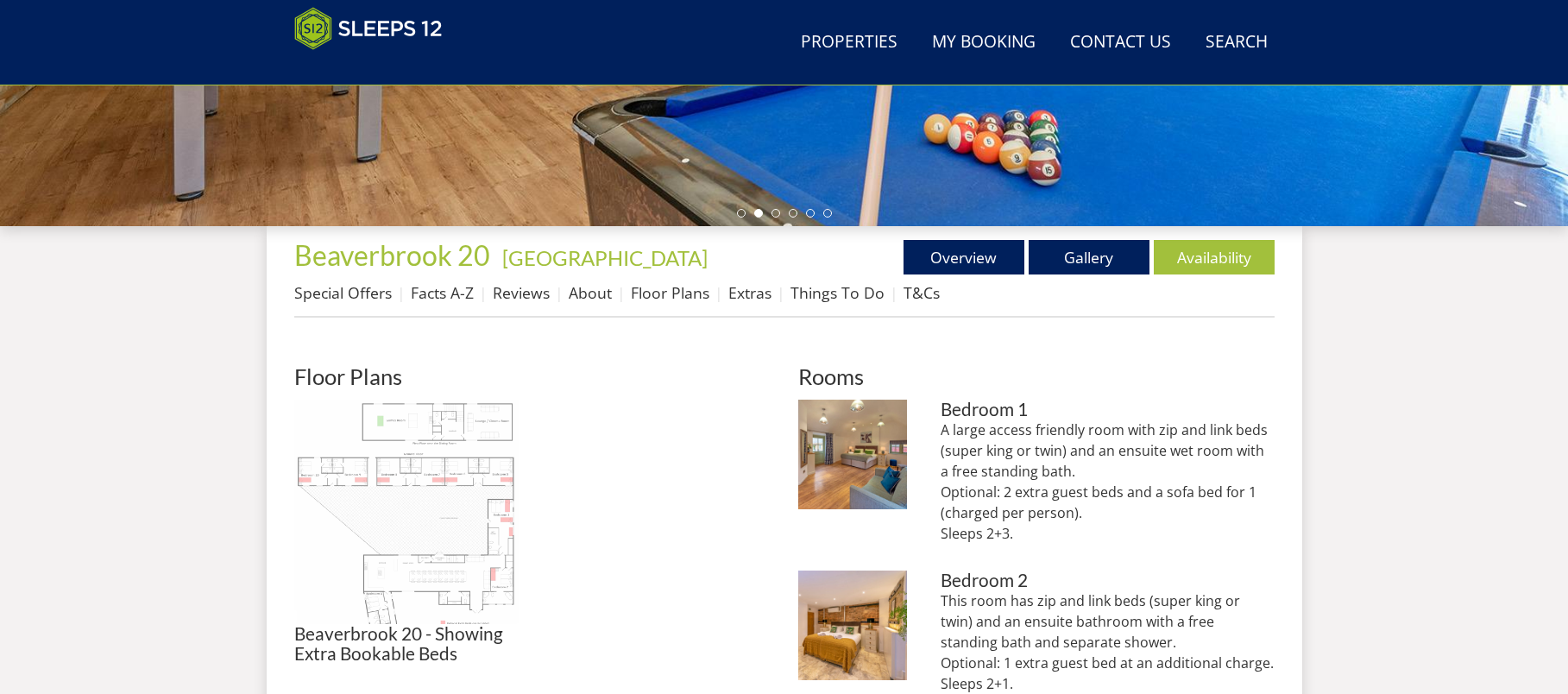
click at [481, 590] on img at bounding box center [407, 512] width 225 height 225
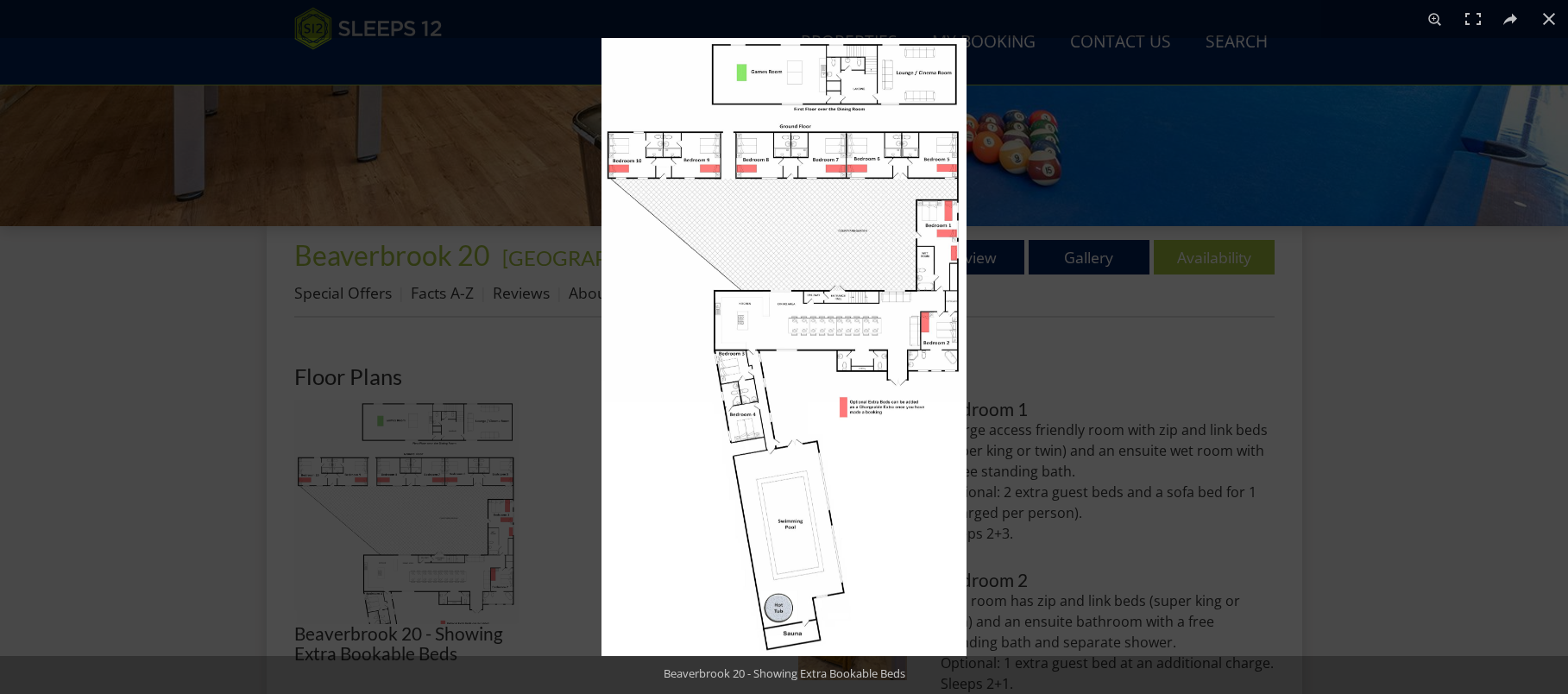
click at [871, 319] on img at bounding box center [784, 347] width 365 height 619
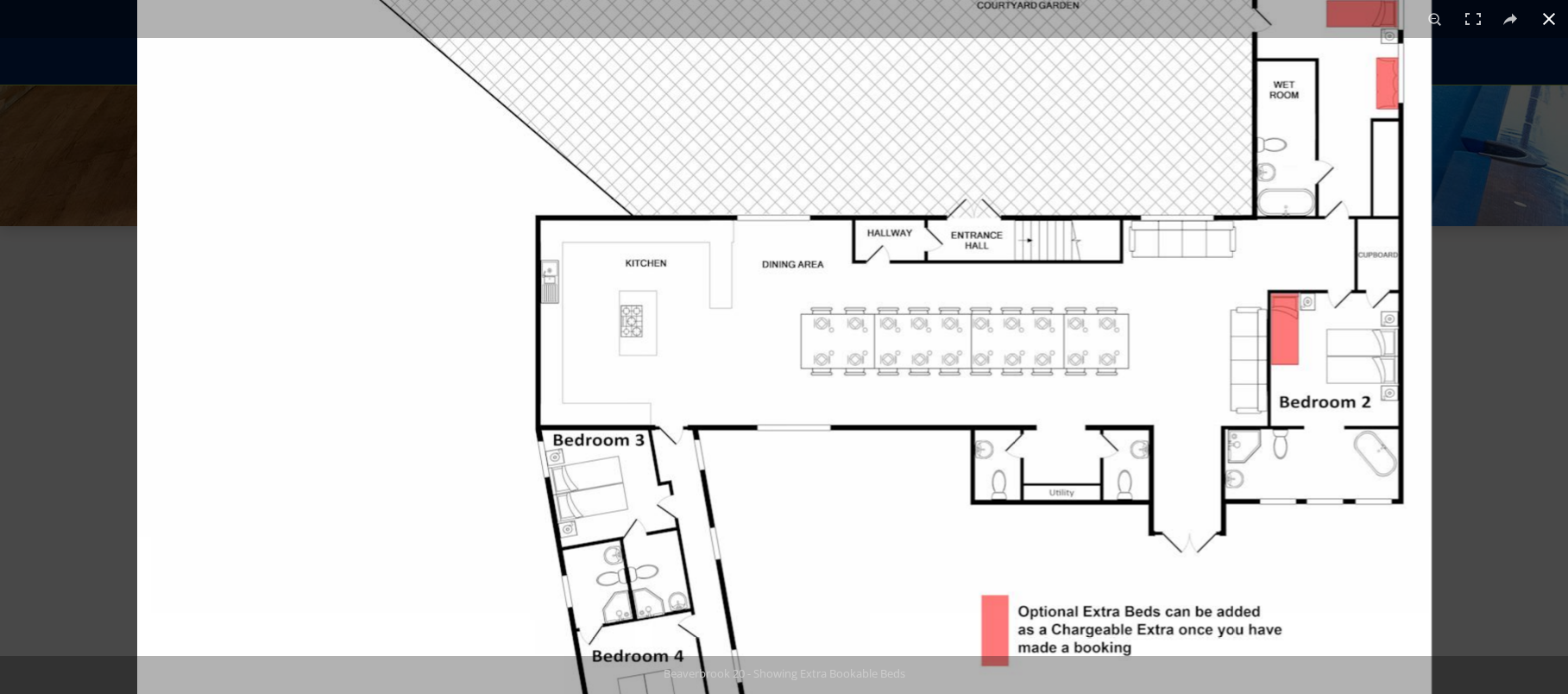
click at [1473, 368] on div at bounding box center [784, 347] width 1568 height 694
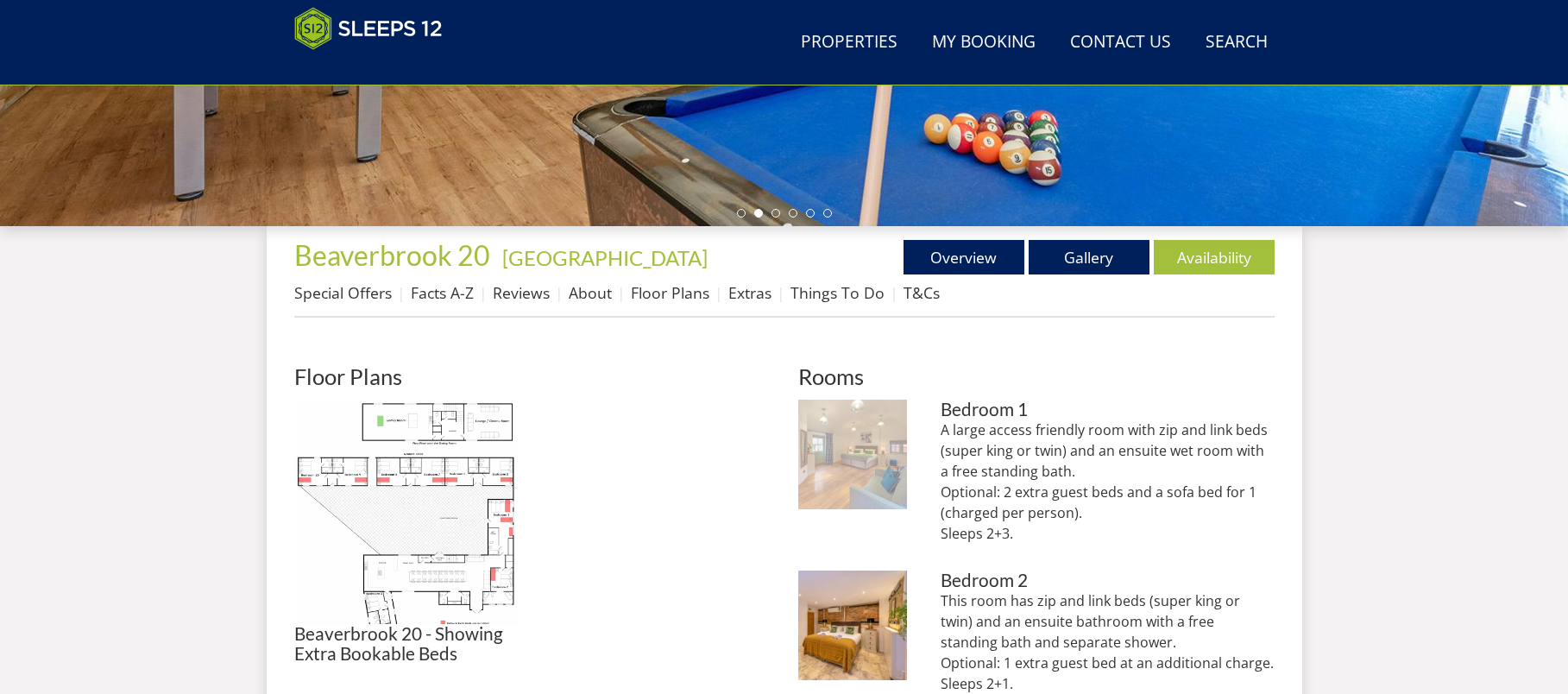
click at [856, 473] on img at bounding box center [852, 454] width 110 height 110
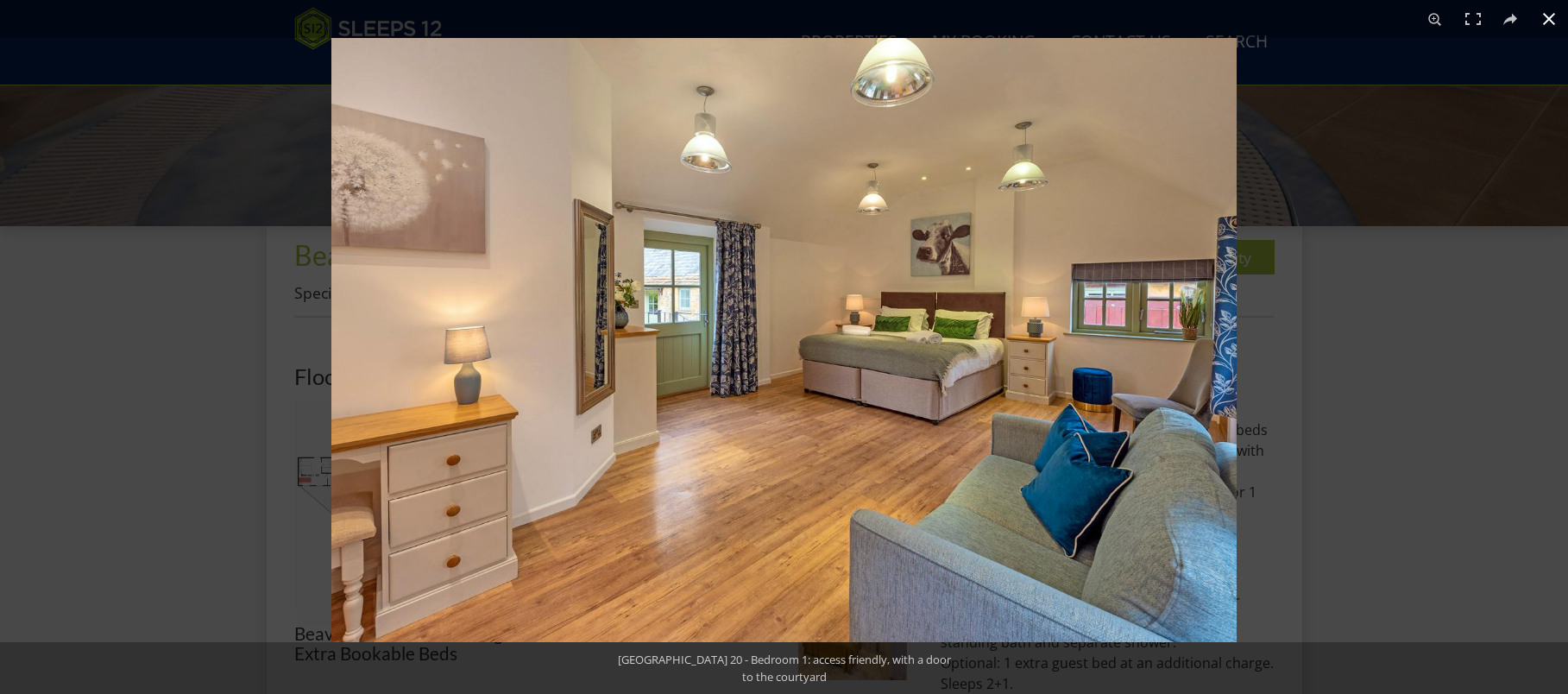
click at [1384, 438] on div at bounding box center [1115, 384] width 1568 height 694
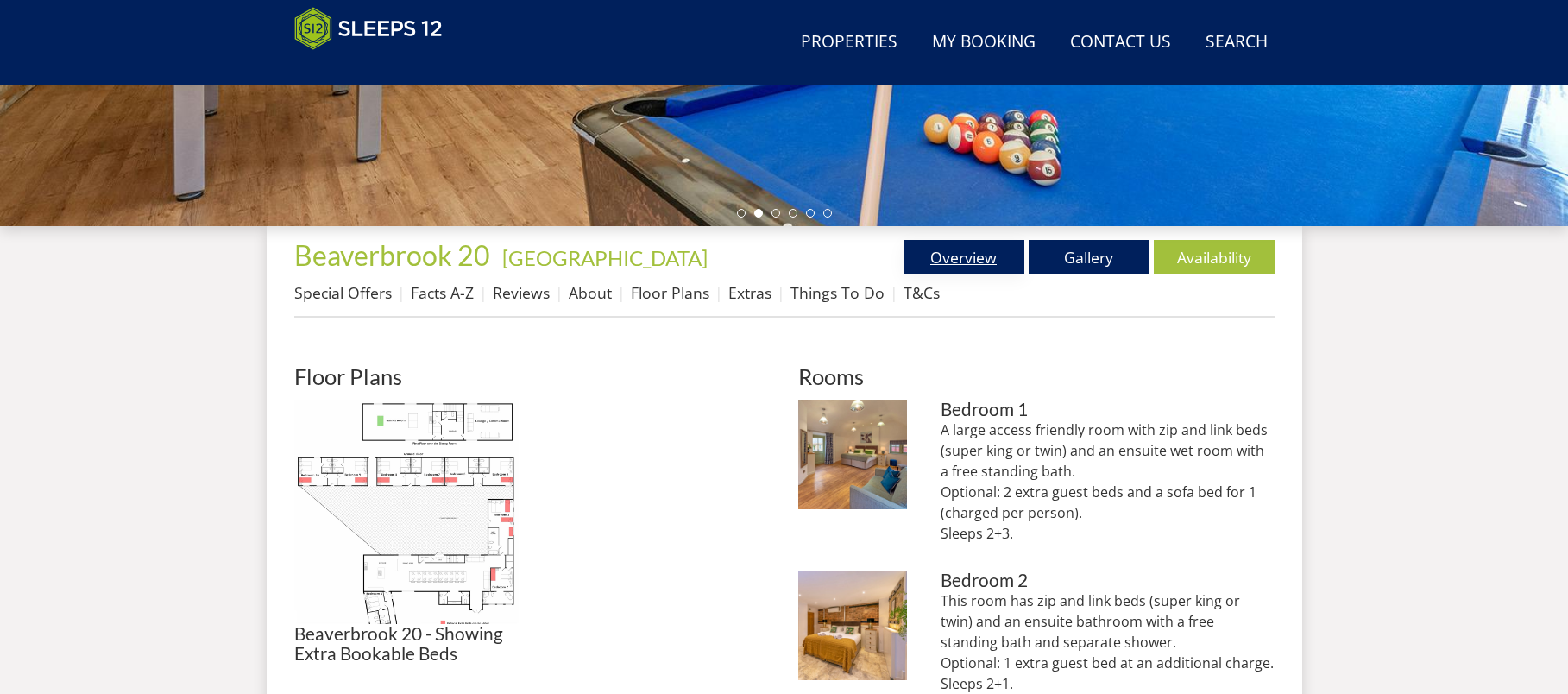
click at [976, 259] on link "Overview" at bounding box center [964, 257] width 121 height 34
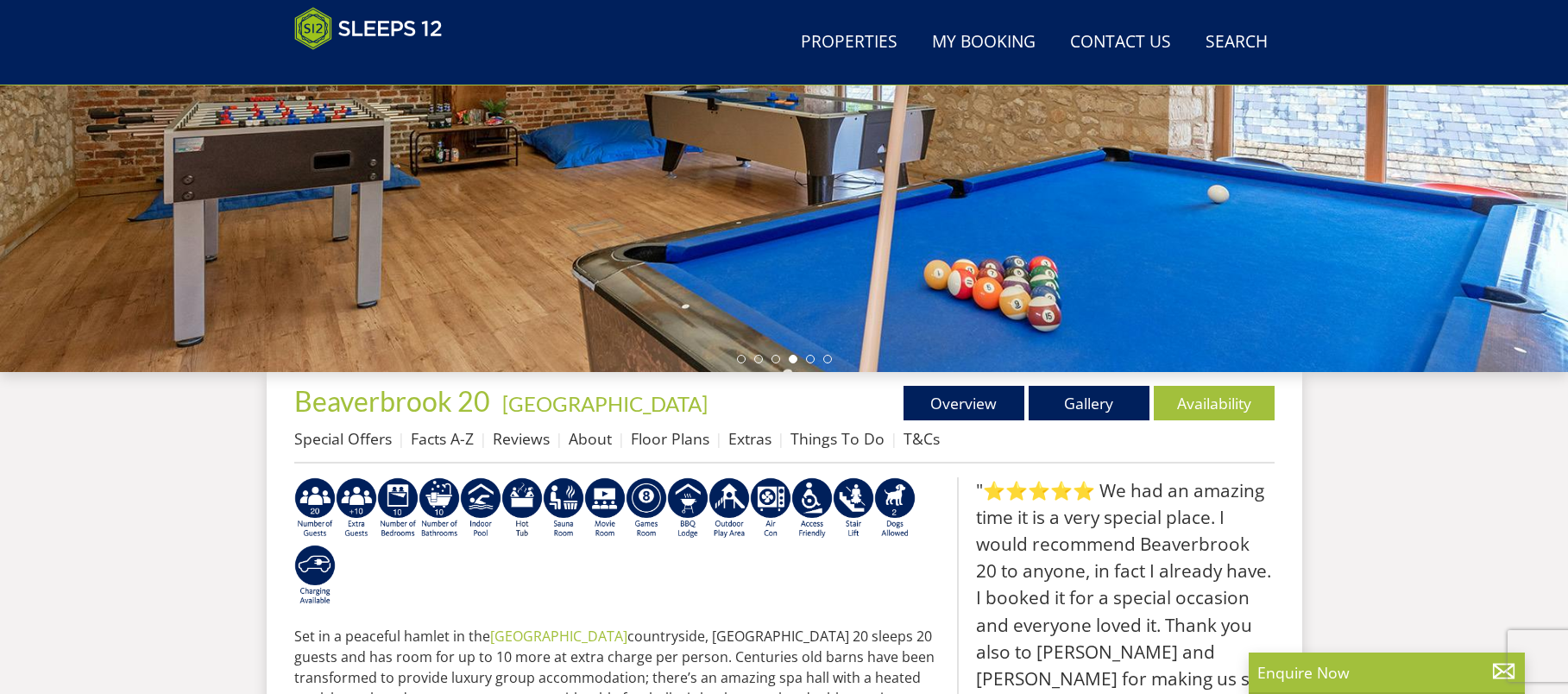
scroll to position [362, 0]
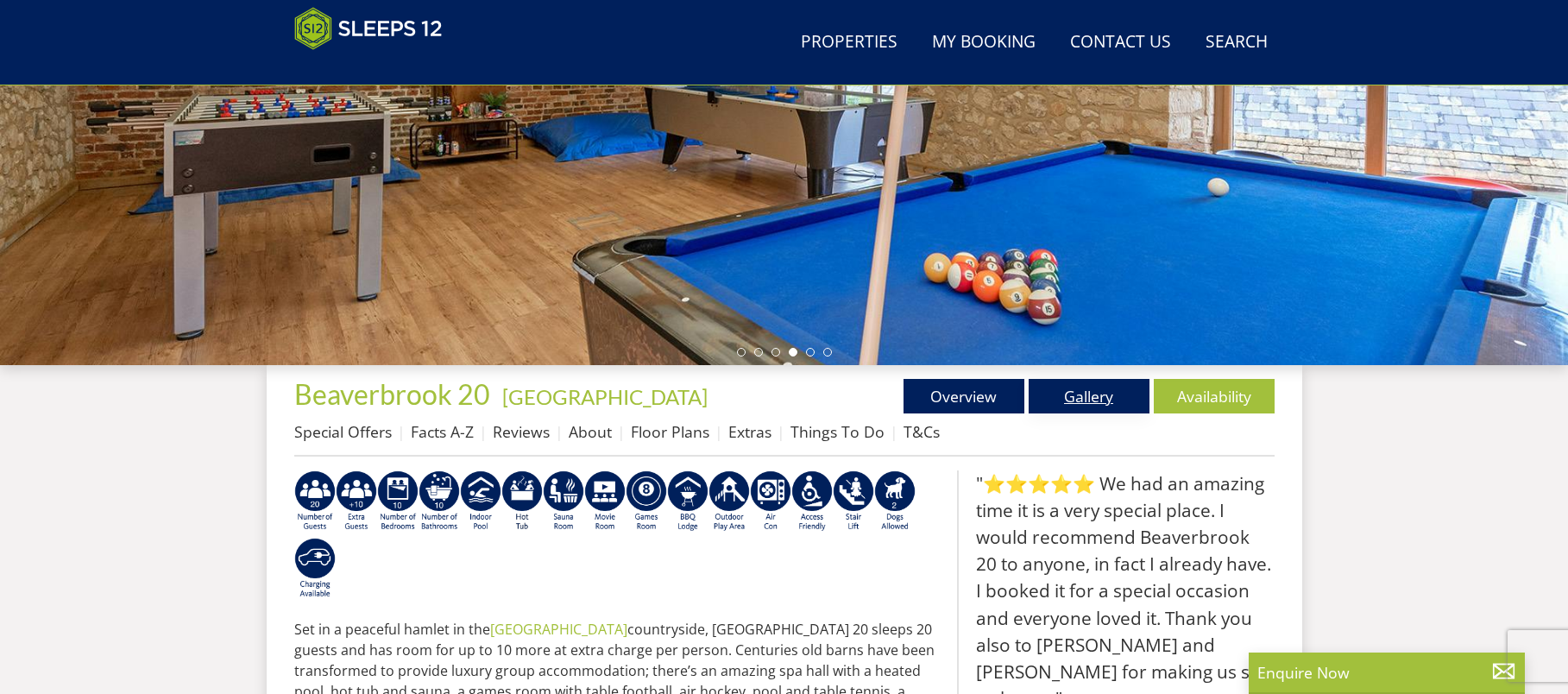
click at [1089, 390] on link "Gallery" at bounding box center [1089, 396] width 121 height 34
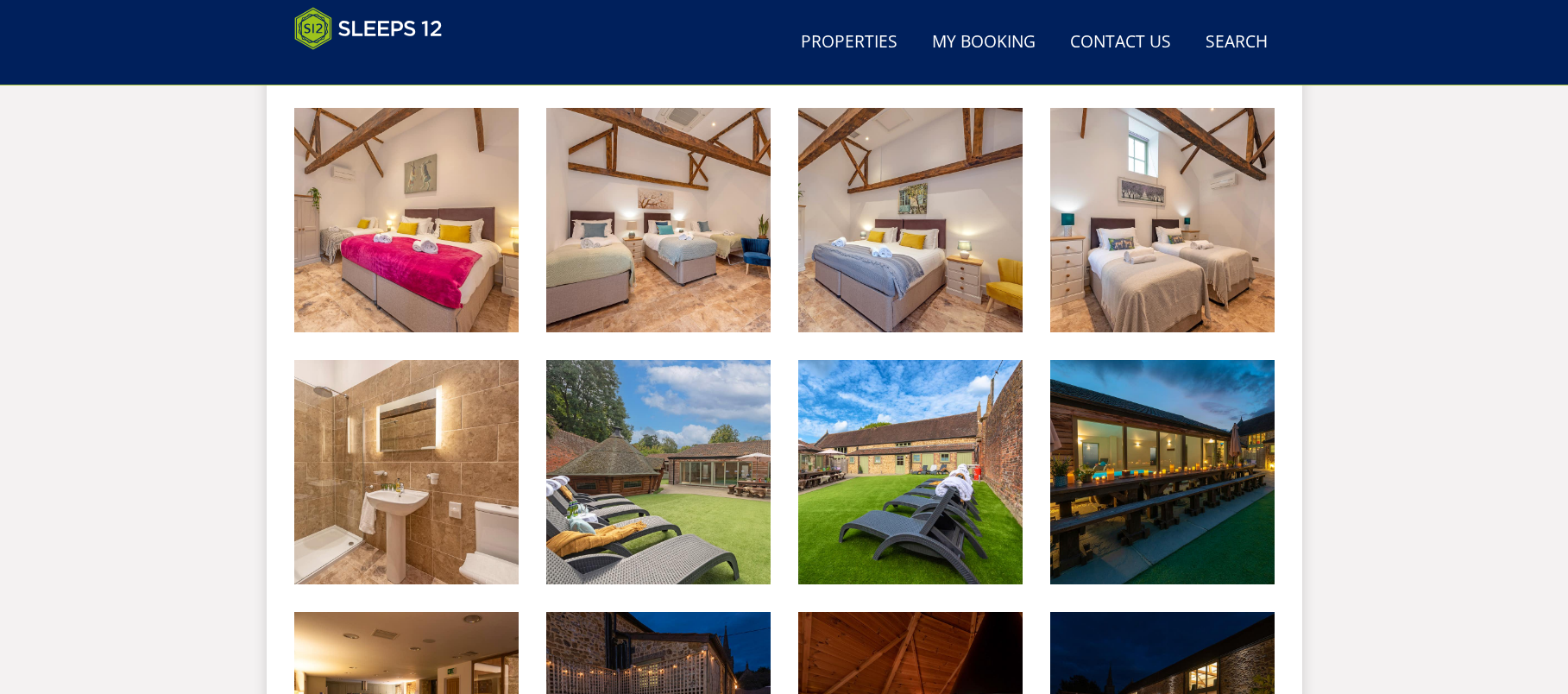
scroll to position [2277, 0]
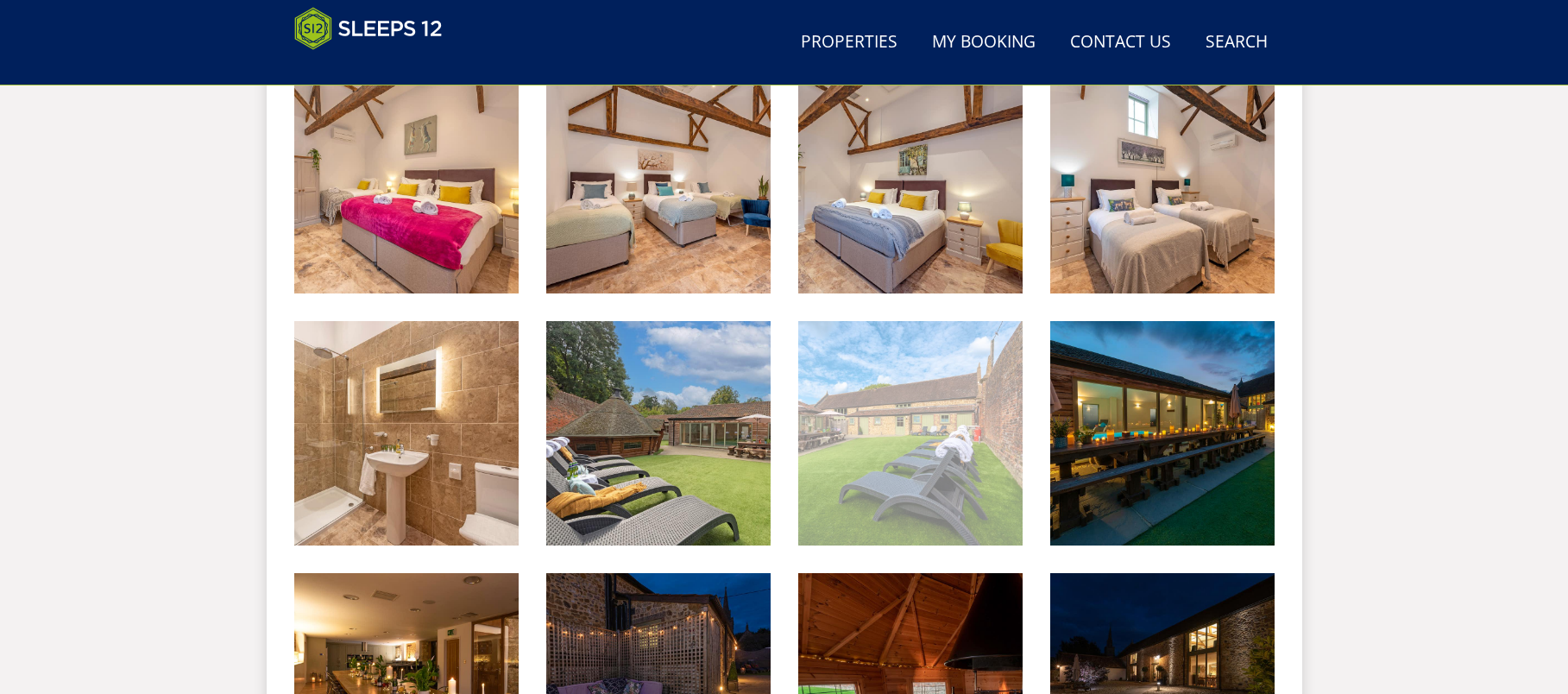
click at [964, 456] on img at bounding box center [910, 433] width 225 height 225
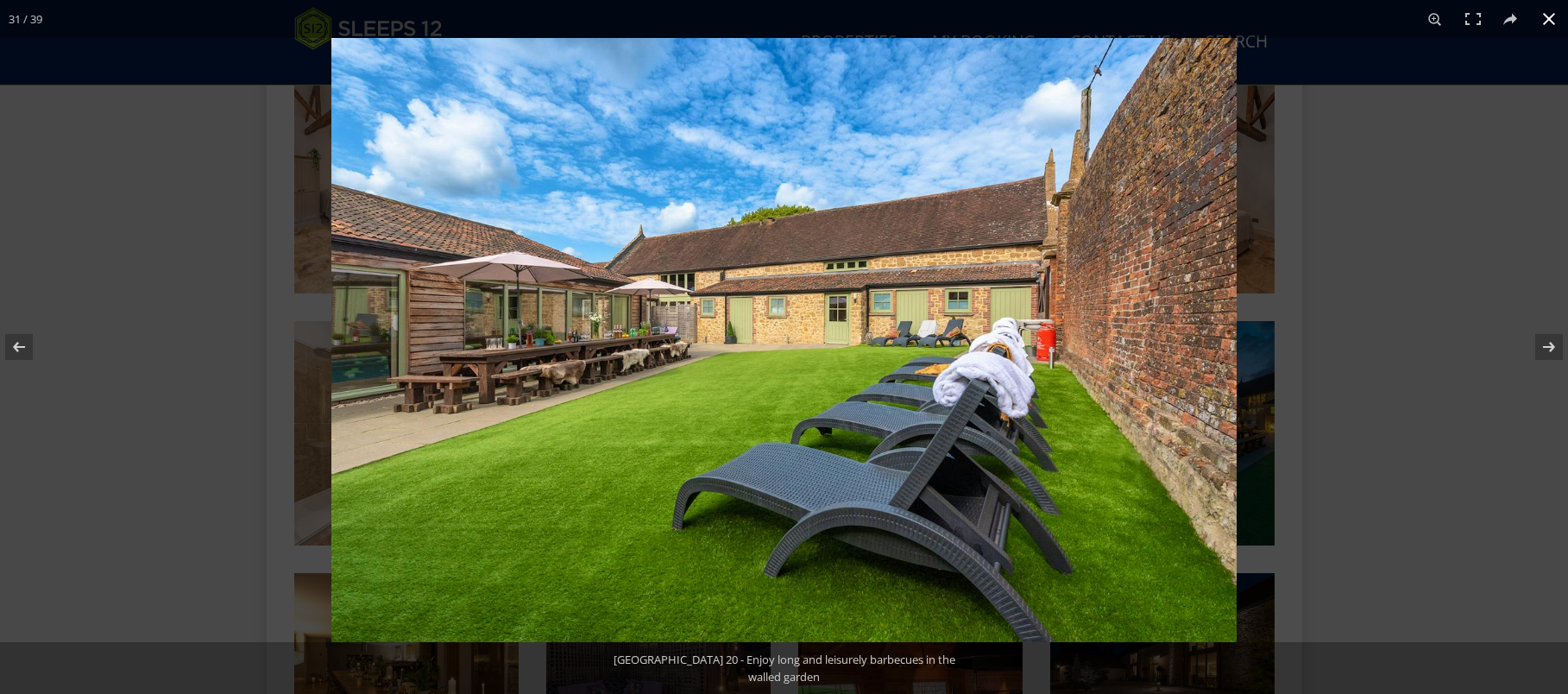
click at [1442, 349] on div at bounding box center [1115, 384] width 1568 height 694
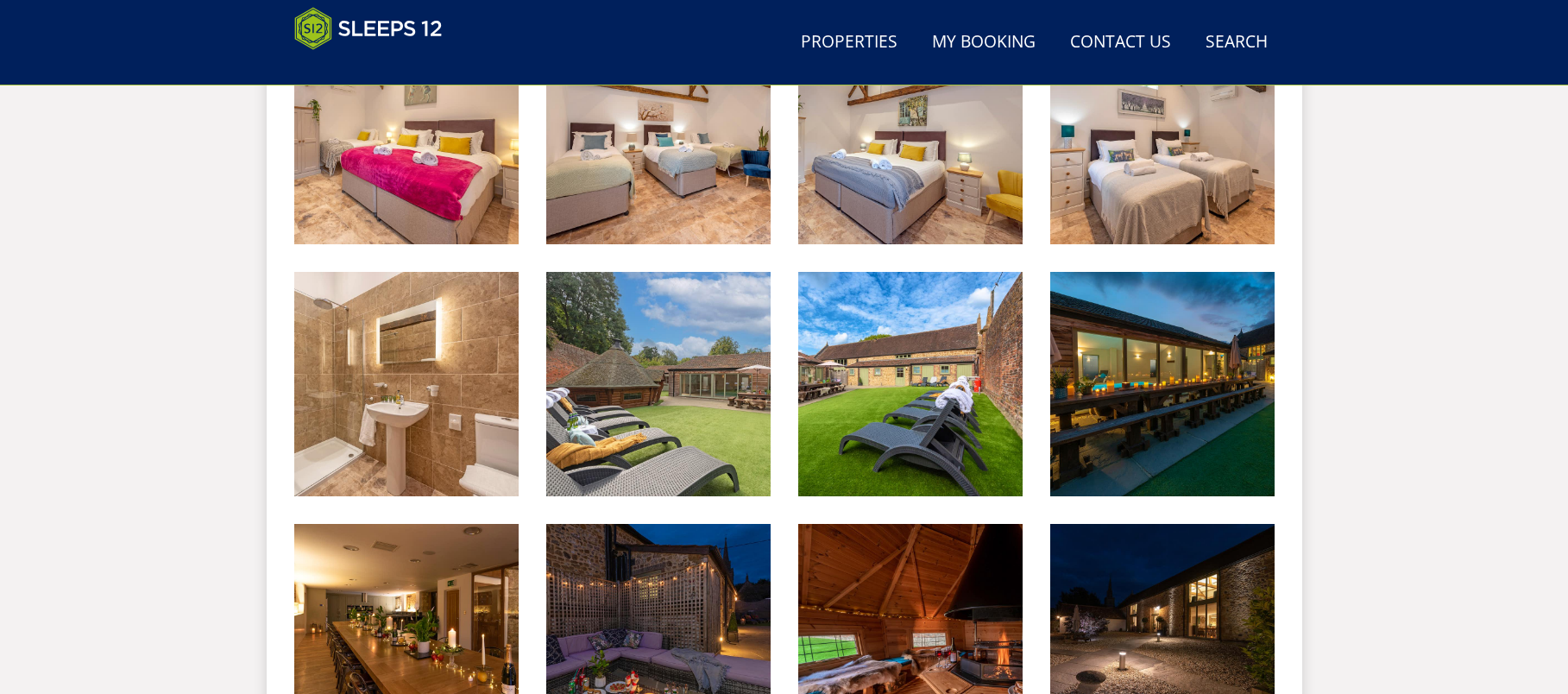
scroll to position [2364, 0]
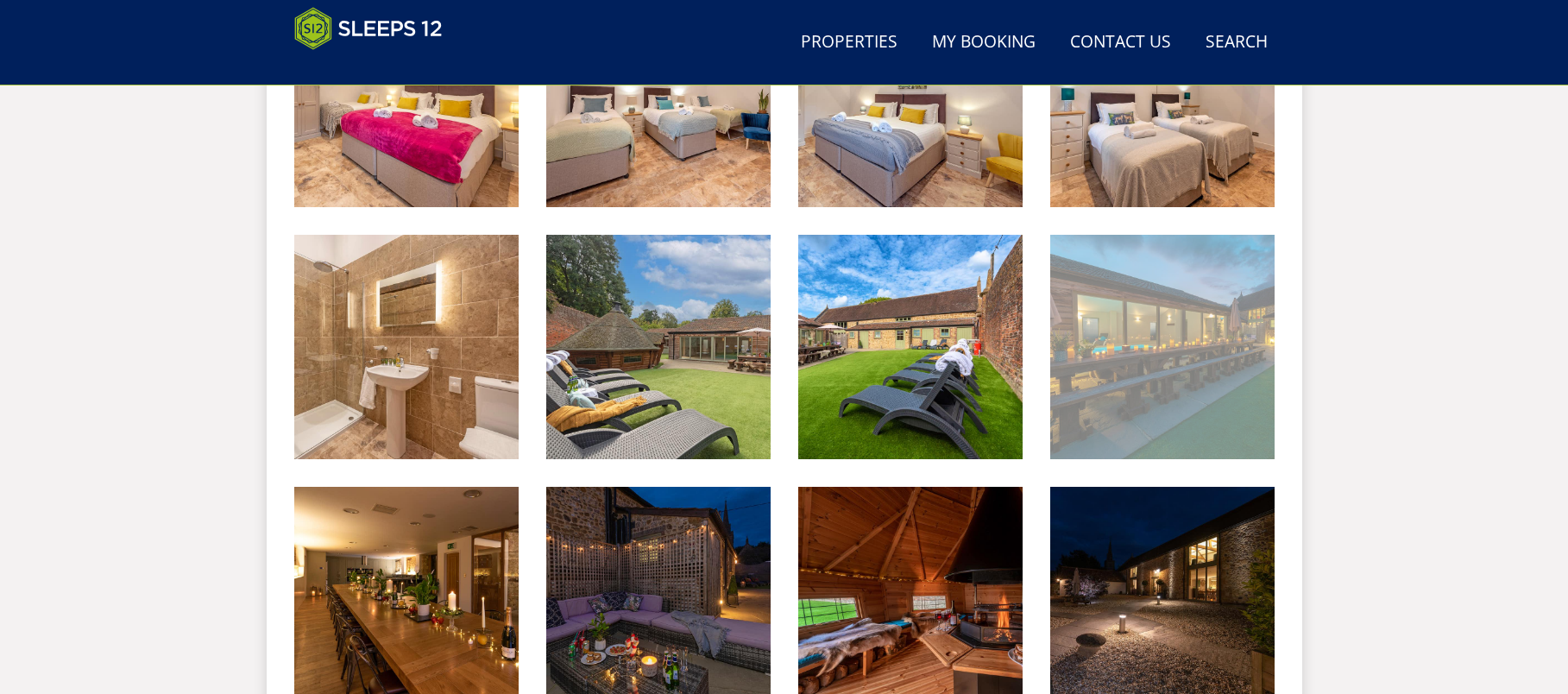
click at [1206, 335] on img at bounding box center [1163, 347] width 225 height 225
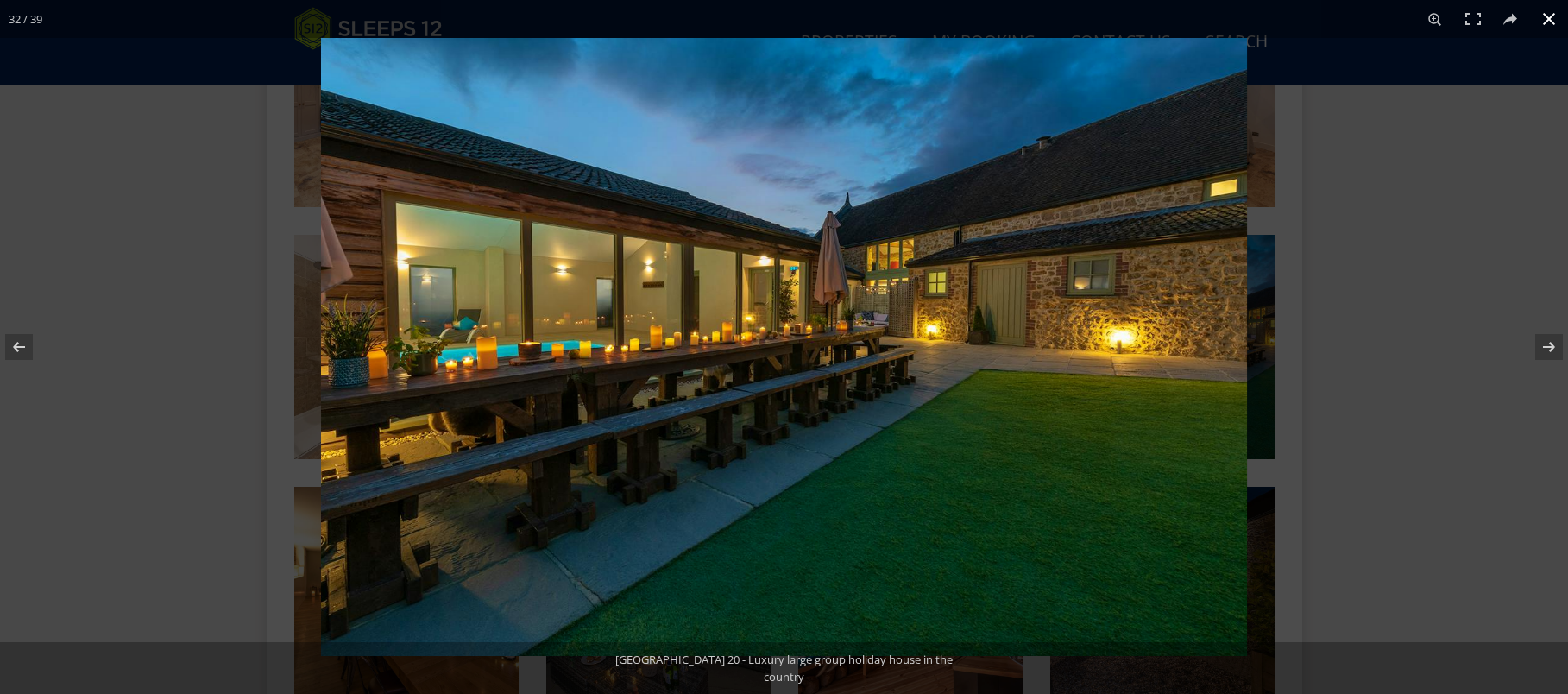
click at [1412, 410] on div at bounding box center [1105, 384] width 1568 height 694
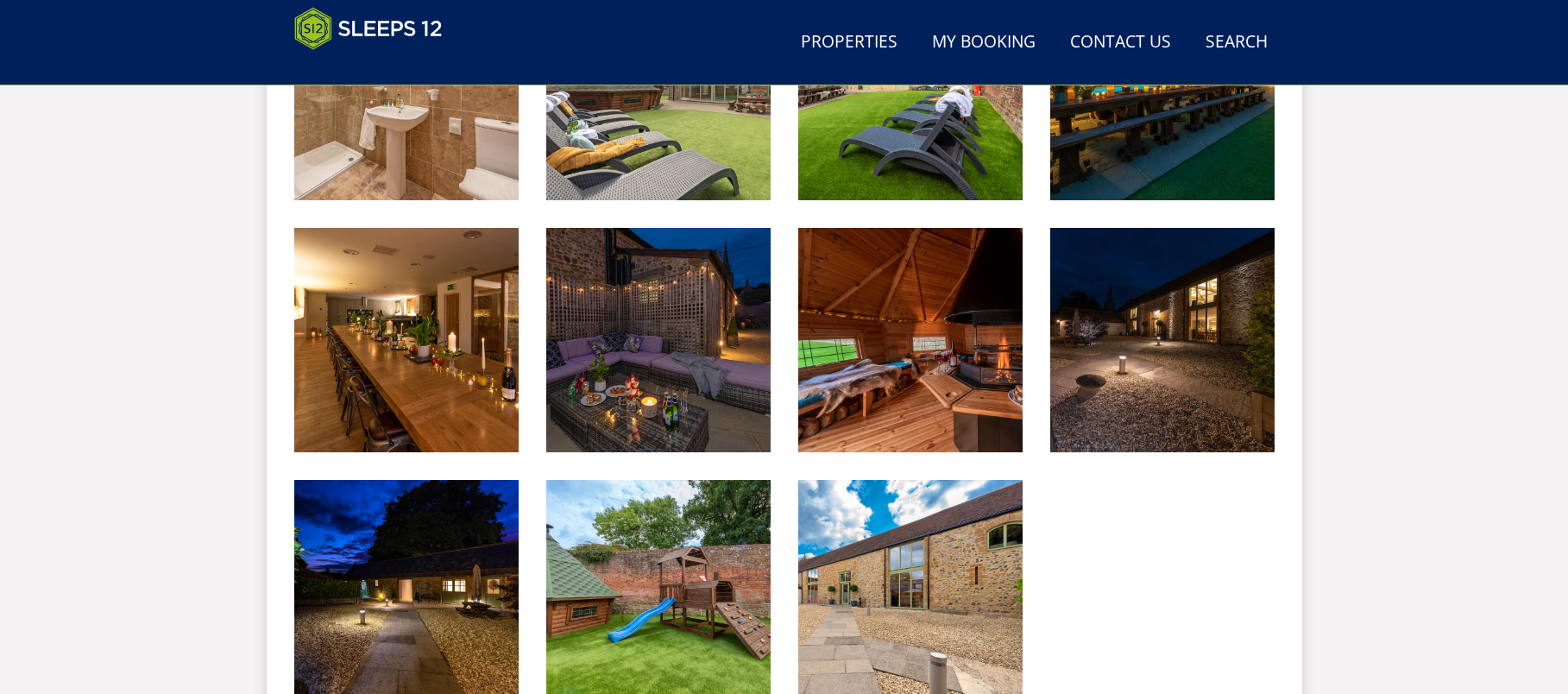
scroll to position [2708, 0]
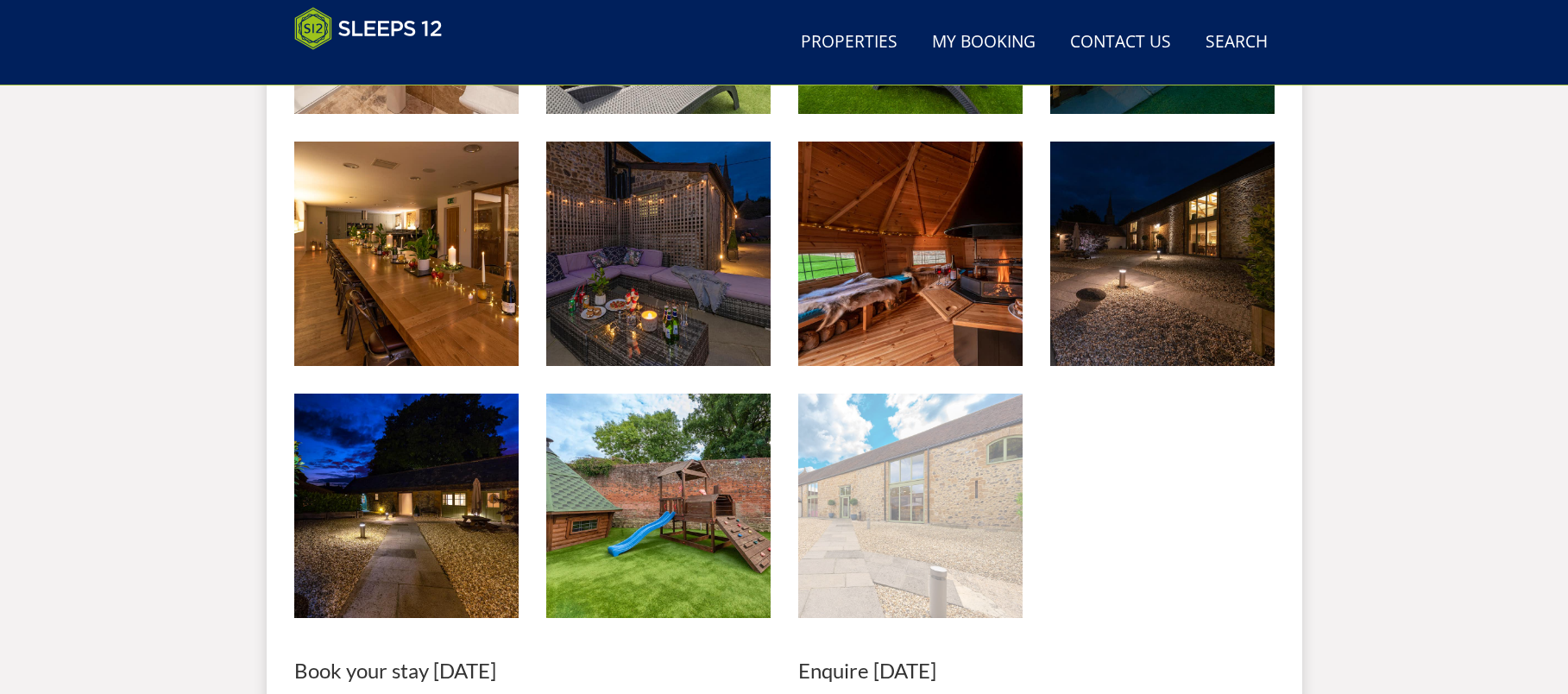
click at [837, 480] on img at bounding box center [910, 506] width 225 height 225
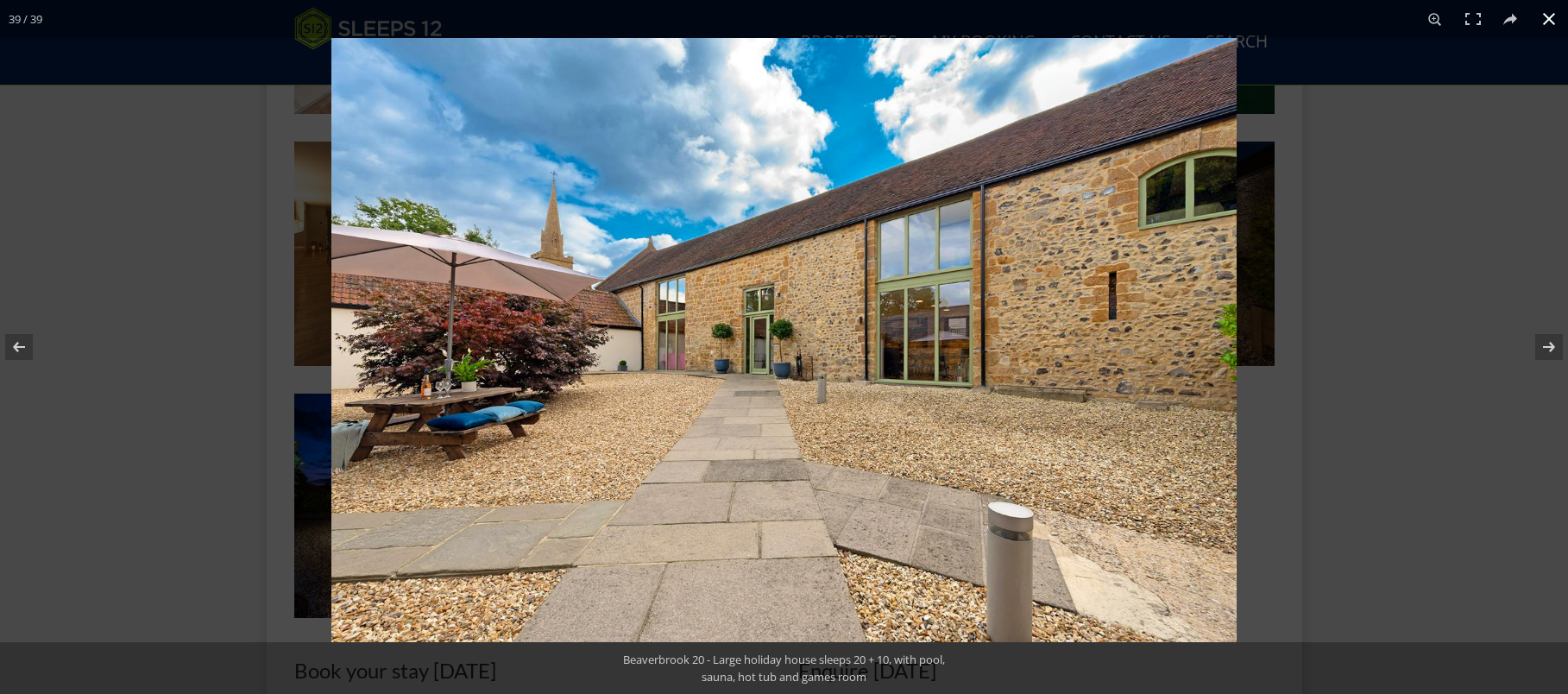
click at [1428, 376] on div at bounding box center [1115, 384] width 1568 height 694
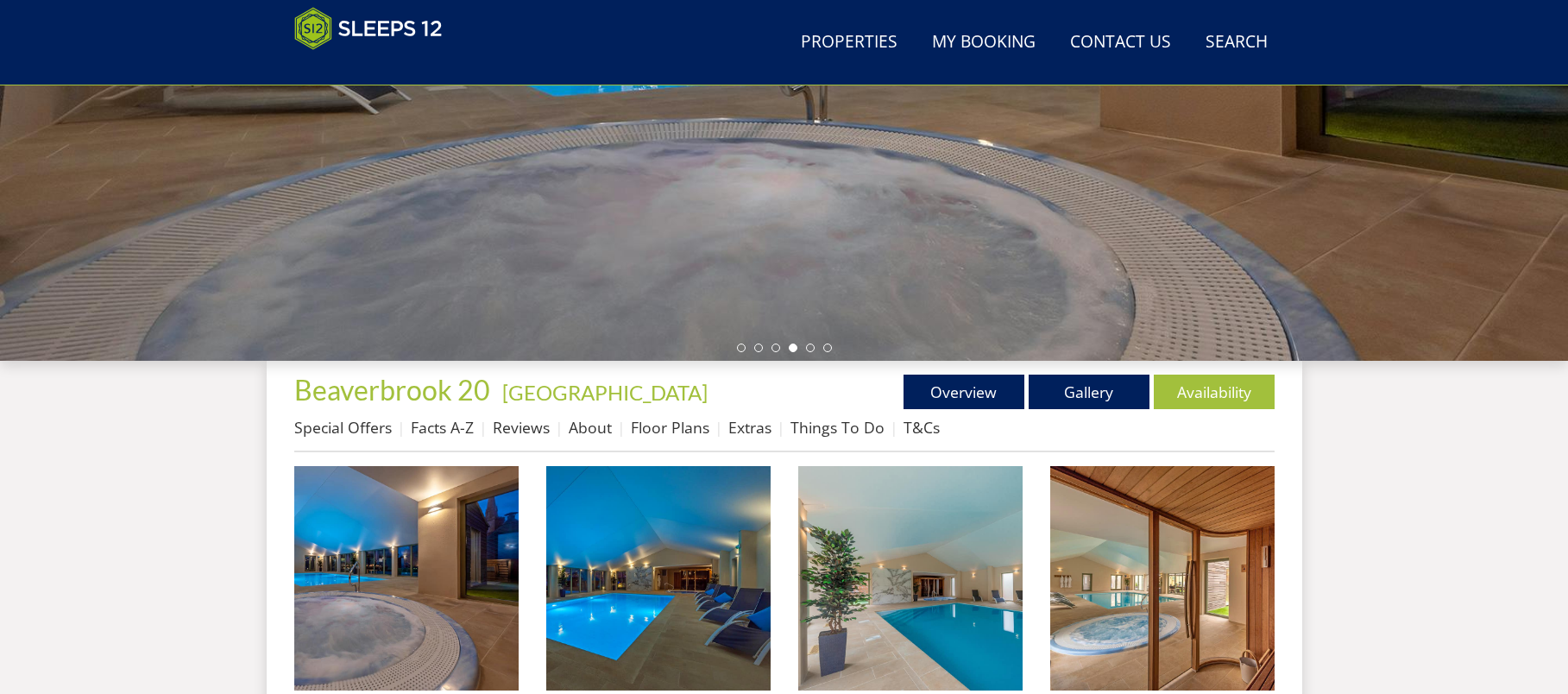
scroll to position [204, 0]
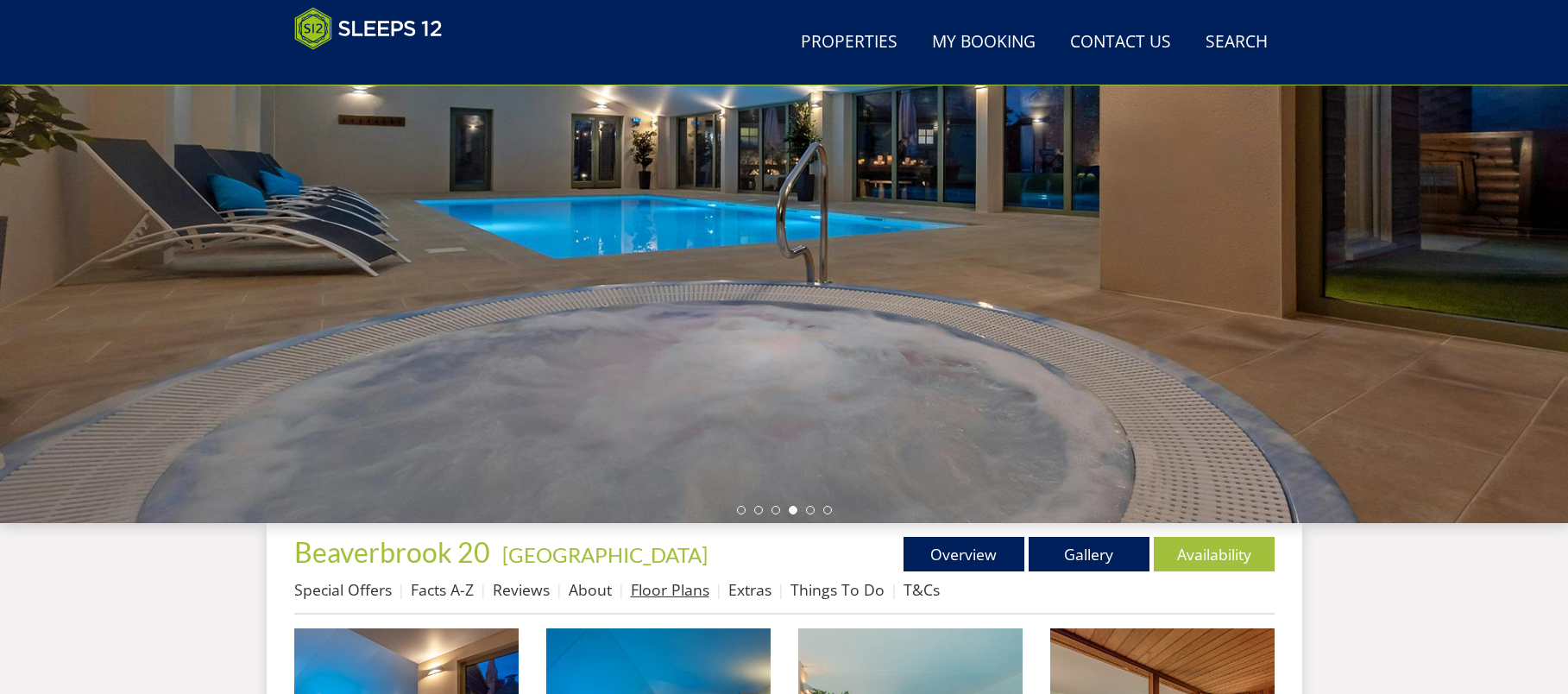
click at [681, 588] on link "Floor Plans" at bounding box center [670, 590] width 79 height 21
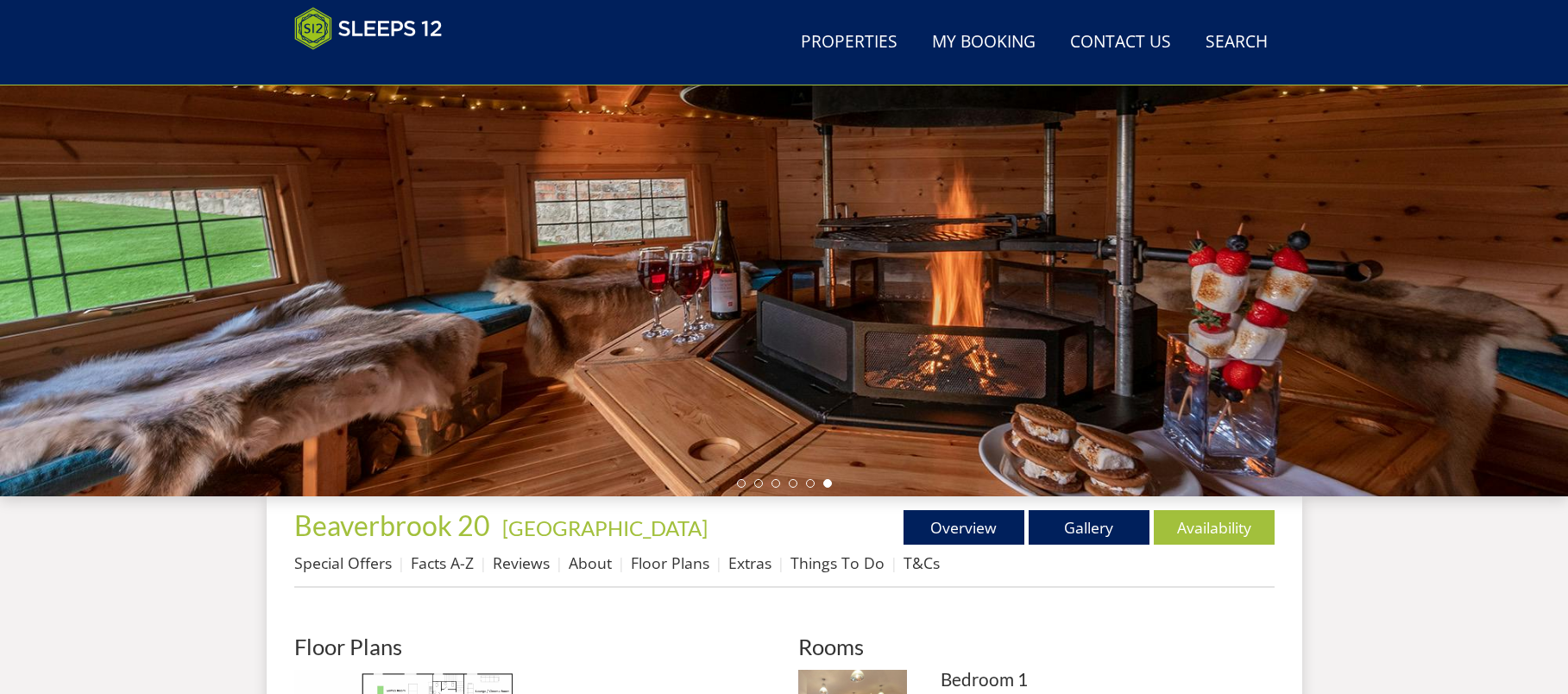
scroll to position [145, 0]
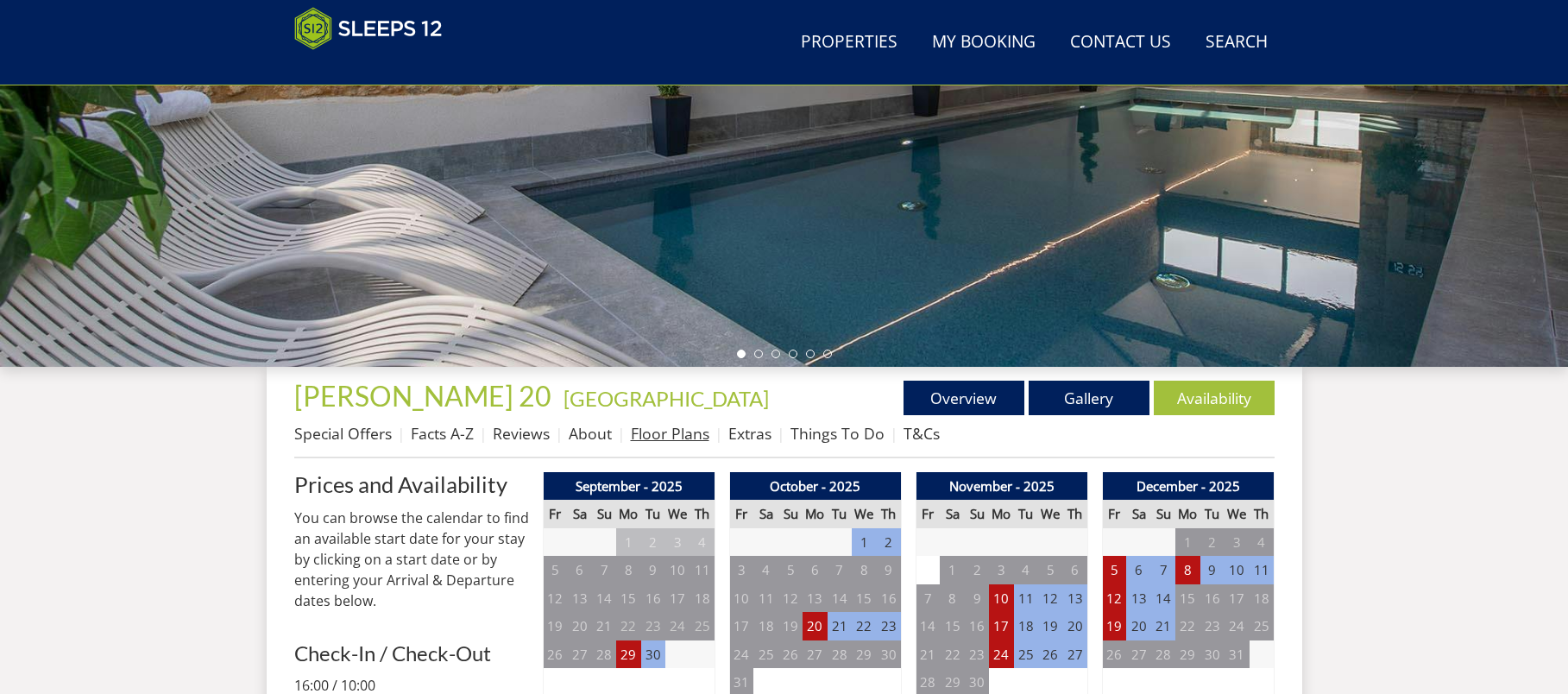
click at [666, 433] on link "Floor Plans" at bounding box center [670, 433] width 79 height 21
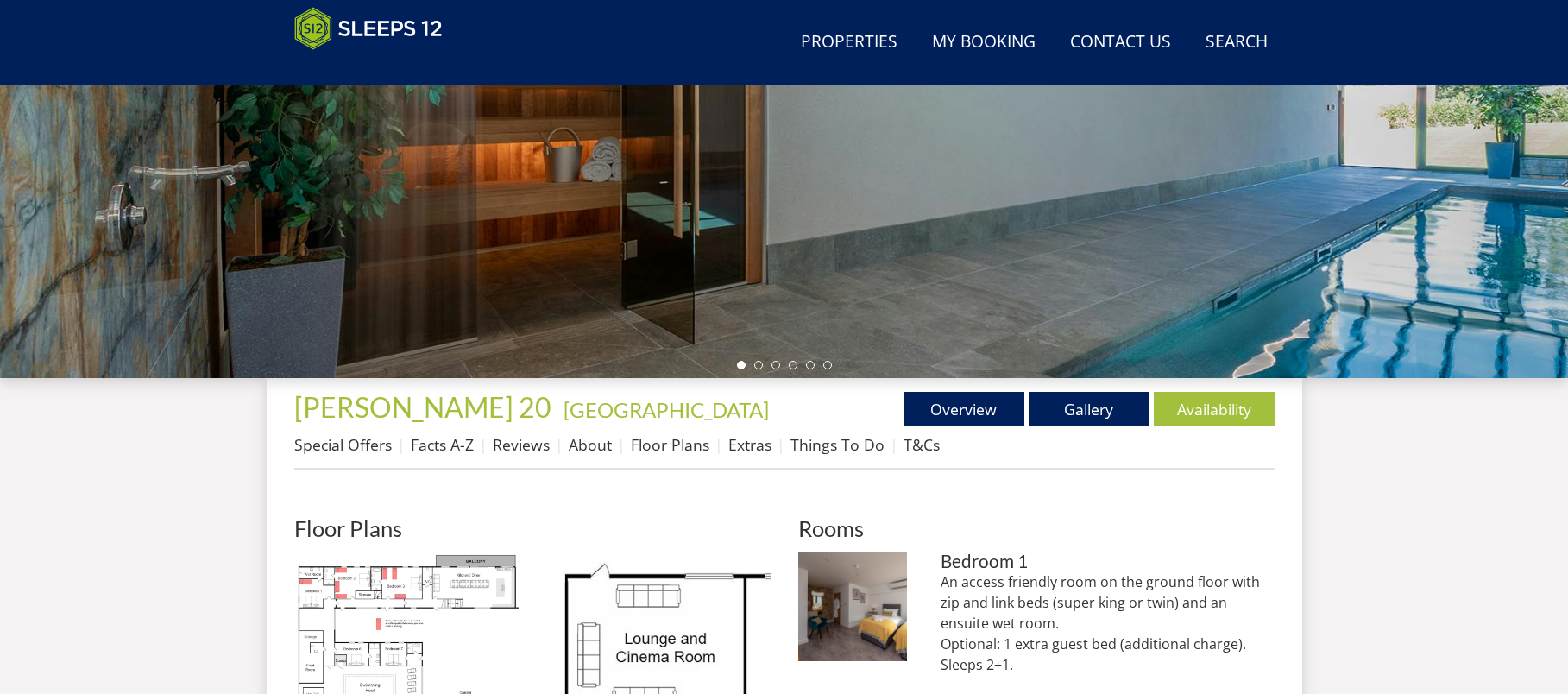
scroll to position [507, 0]
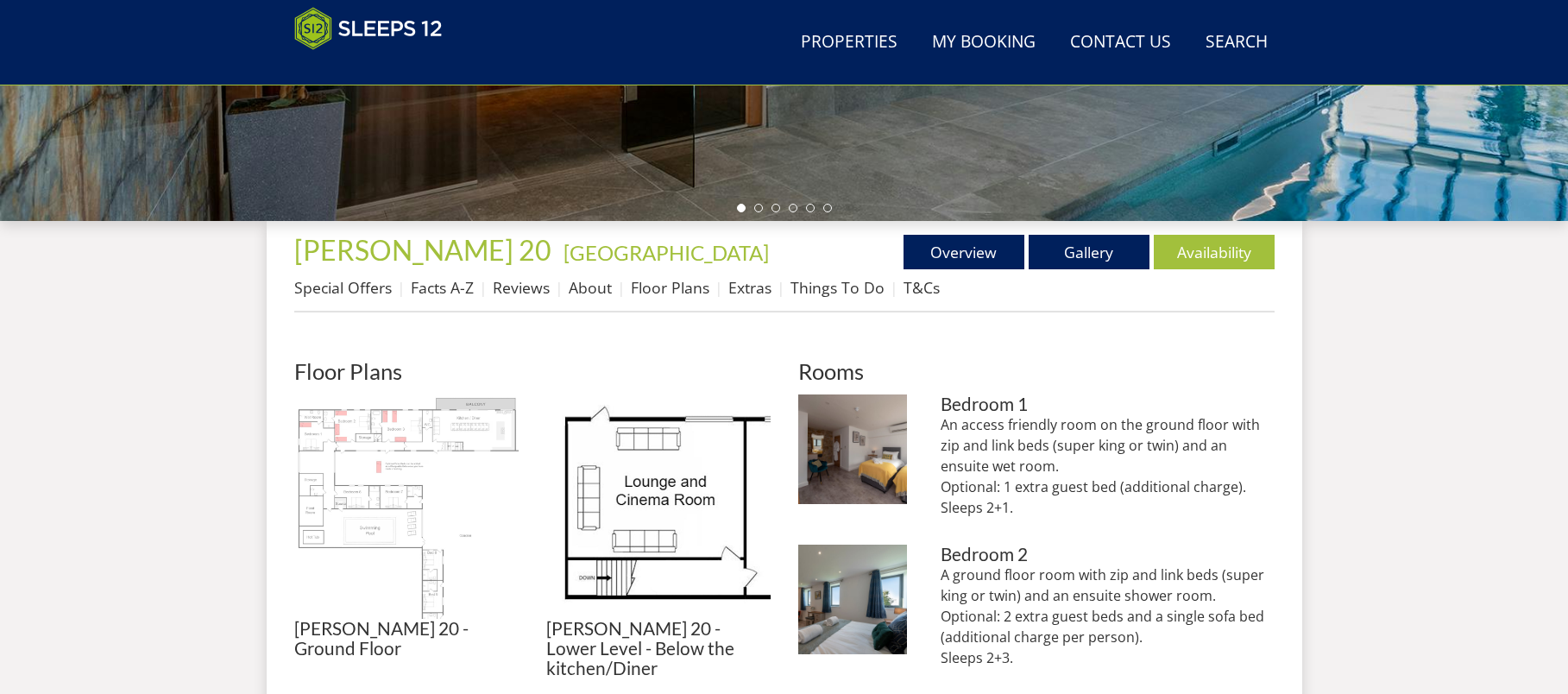
click at [396, 513] on img at bounding box center [407, 507] width 225 height 225
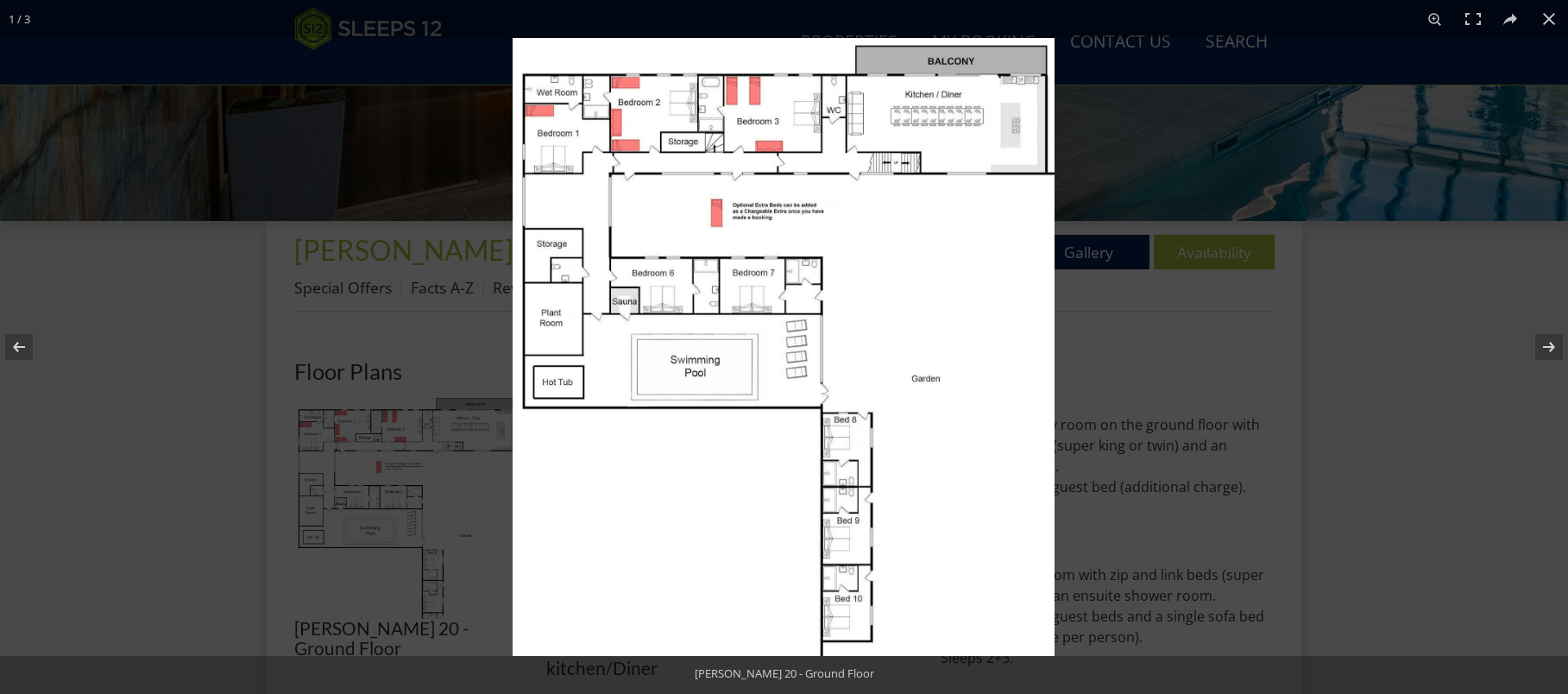
click at [800, 347] on img at bounding box center [784, 347] width 542 height 619
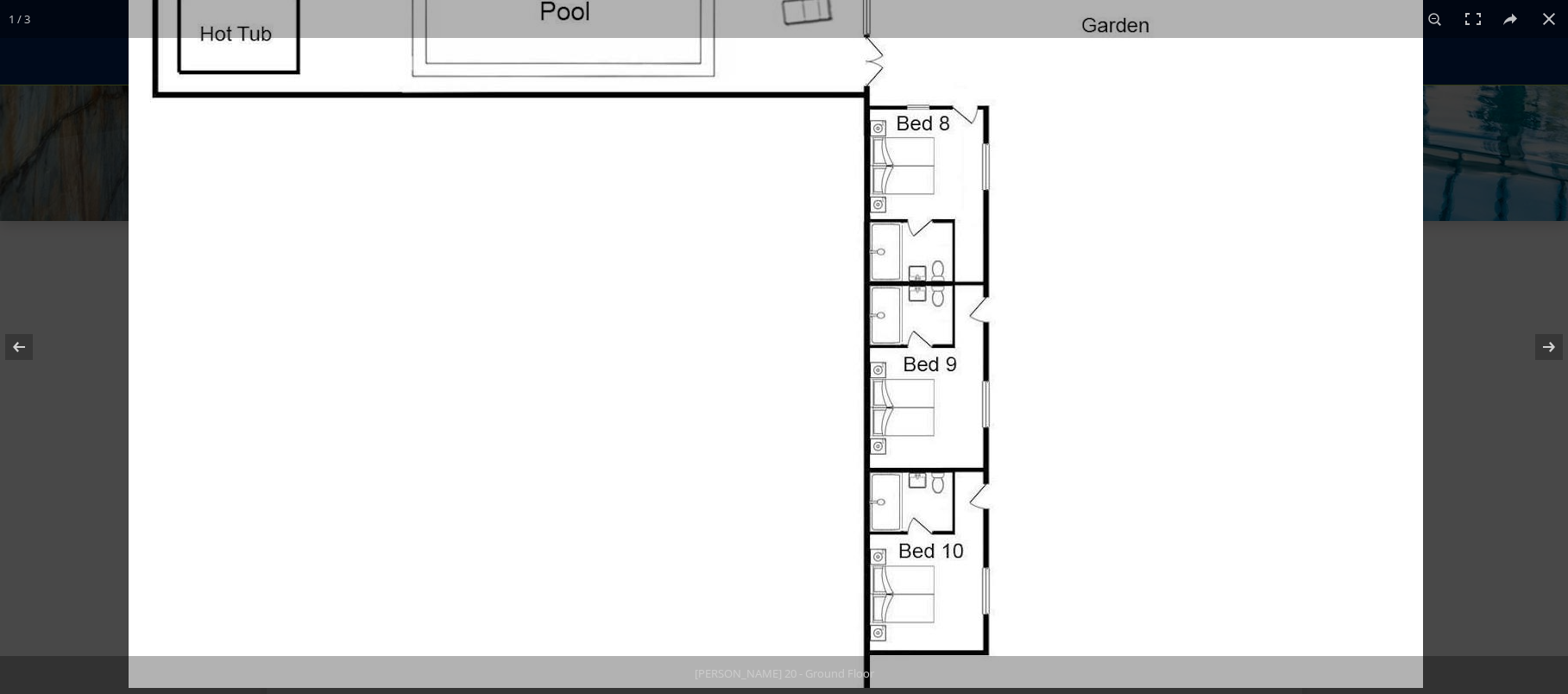
drag, startPoint x: 1124, startPoint y: 586, endPoint x: 1096, endPoint y: 173, distance: 413.9
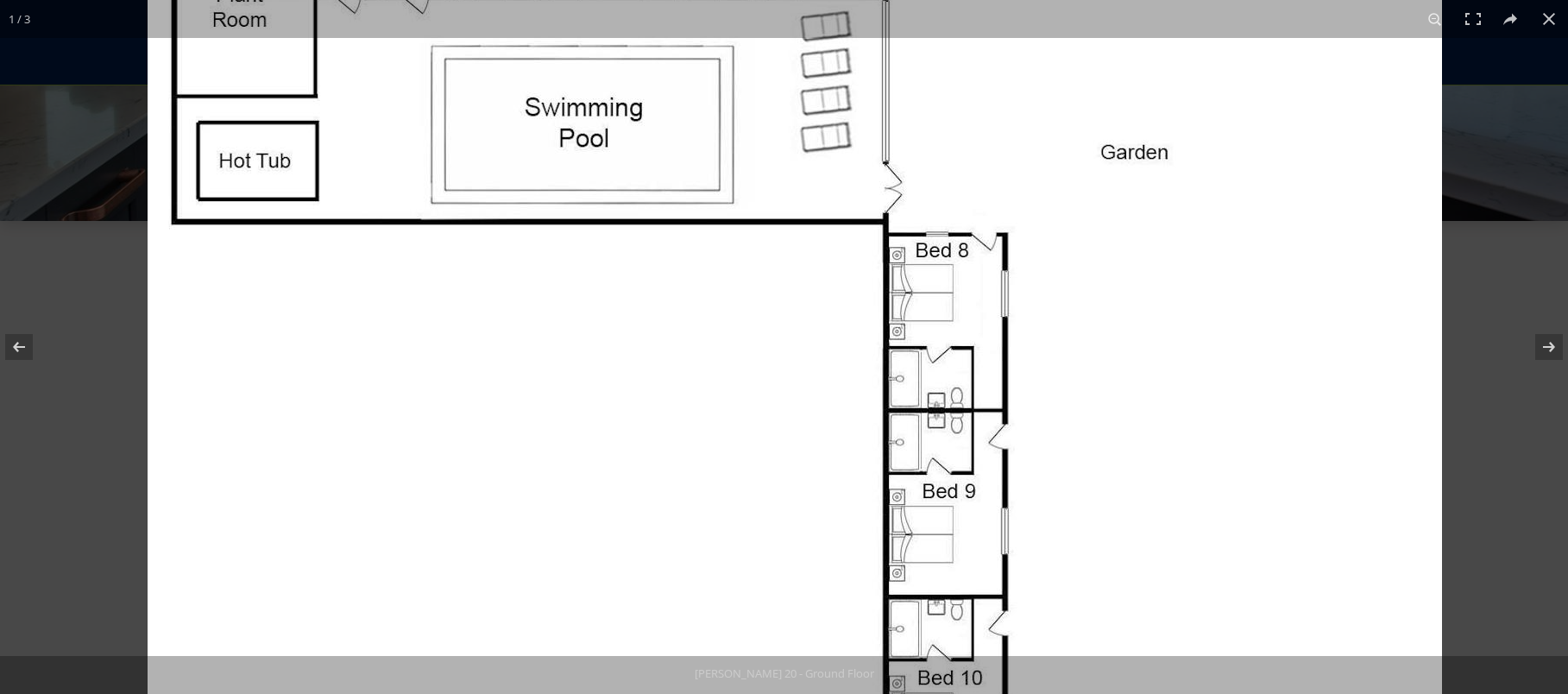
drag, startPoint x: 1093, startPoint y: 471, endPoint x: 1123, endPoint y: 566, distance: 99.6
click at [1123, 566] on img at bounding box center [795, 76] width 1294 height 1477
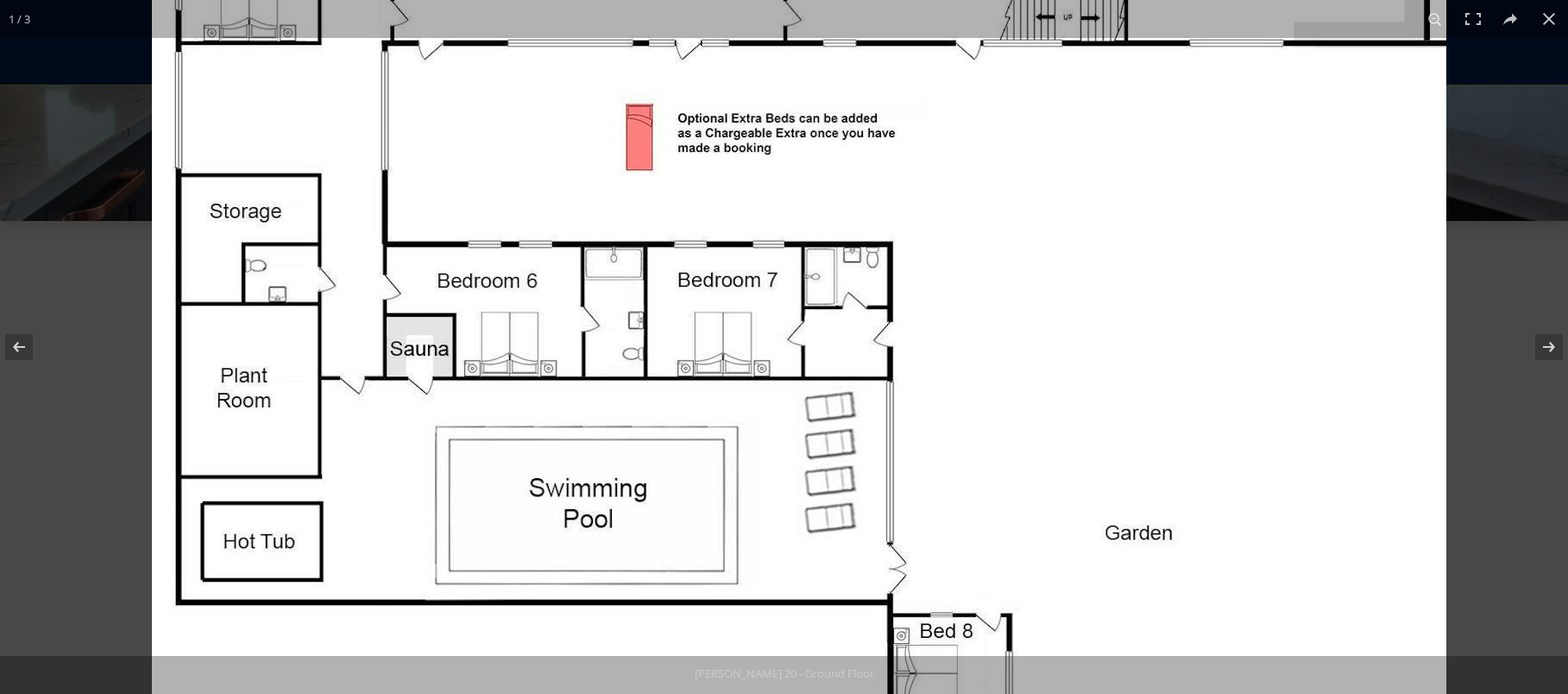
drag, startPoint x: 1015, startPoint y: 145, endPoint x: 1053, endPoint y: 485, distance: 342.1
click at [1053, 485] on img at bounding box center [799, 457] width 1294 height 1477
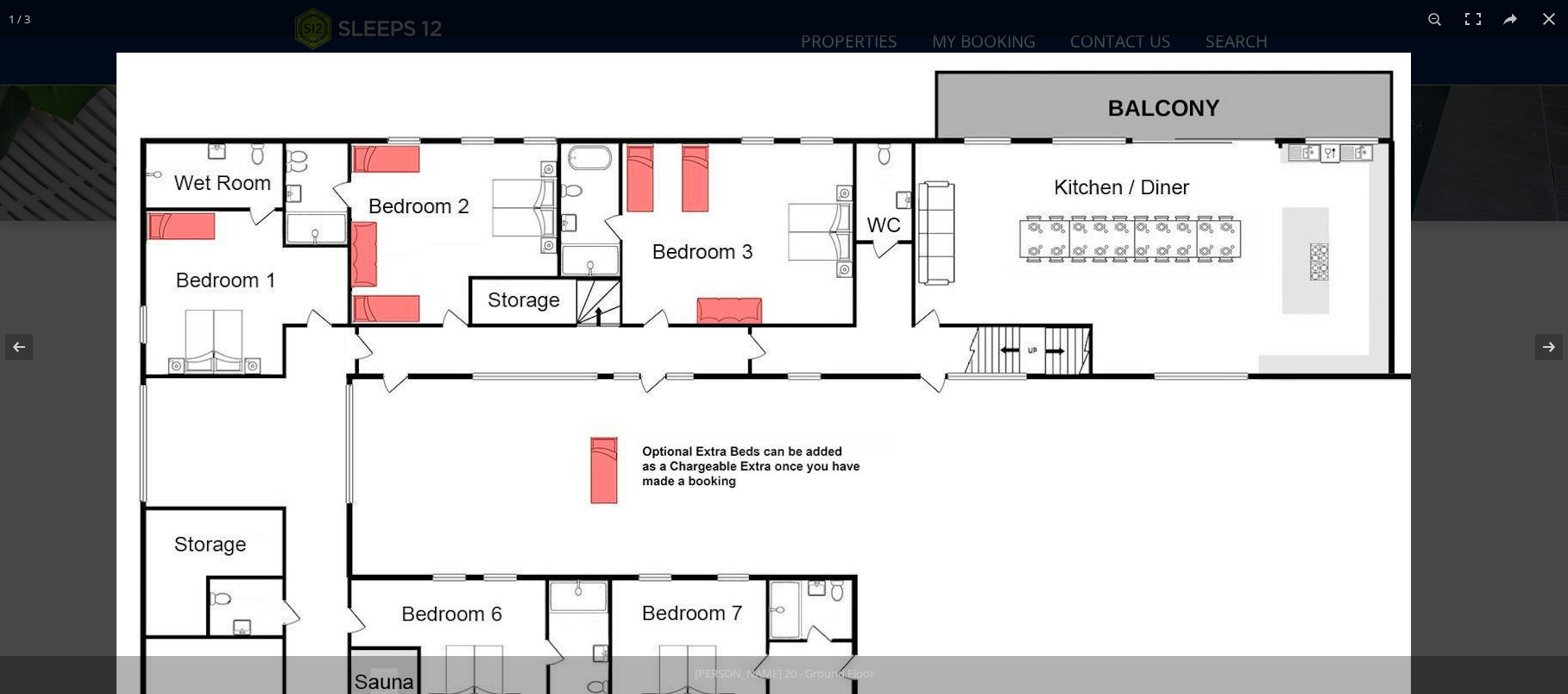
drag, startPoint x: 788, startPoint y: 162, endPoint x: 717, endPoint y: 557, distance: 401.3
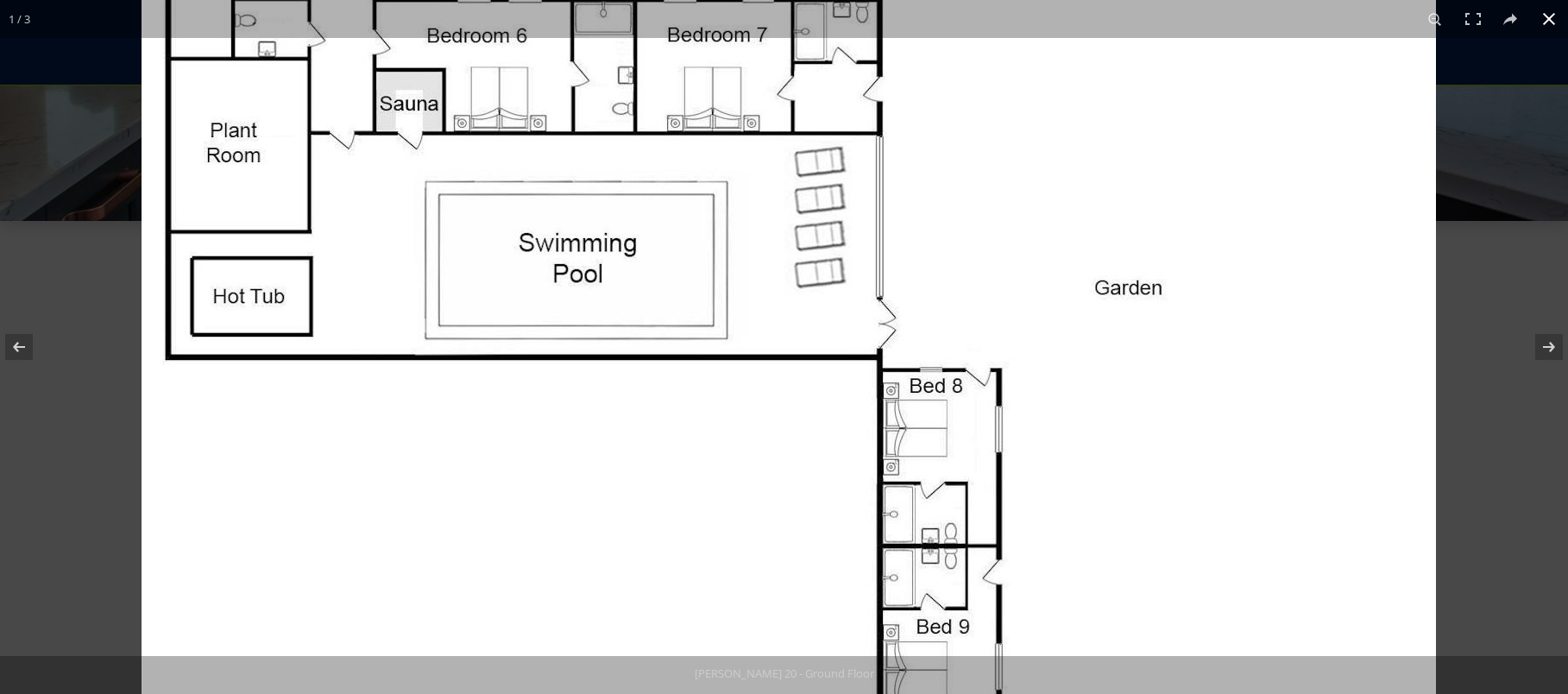
drag, startPoint x: 1030, startPoint y: 562, endPoint x: 1041, endPoint y: -18, distance: 580.1
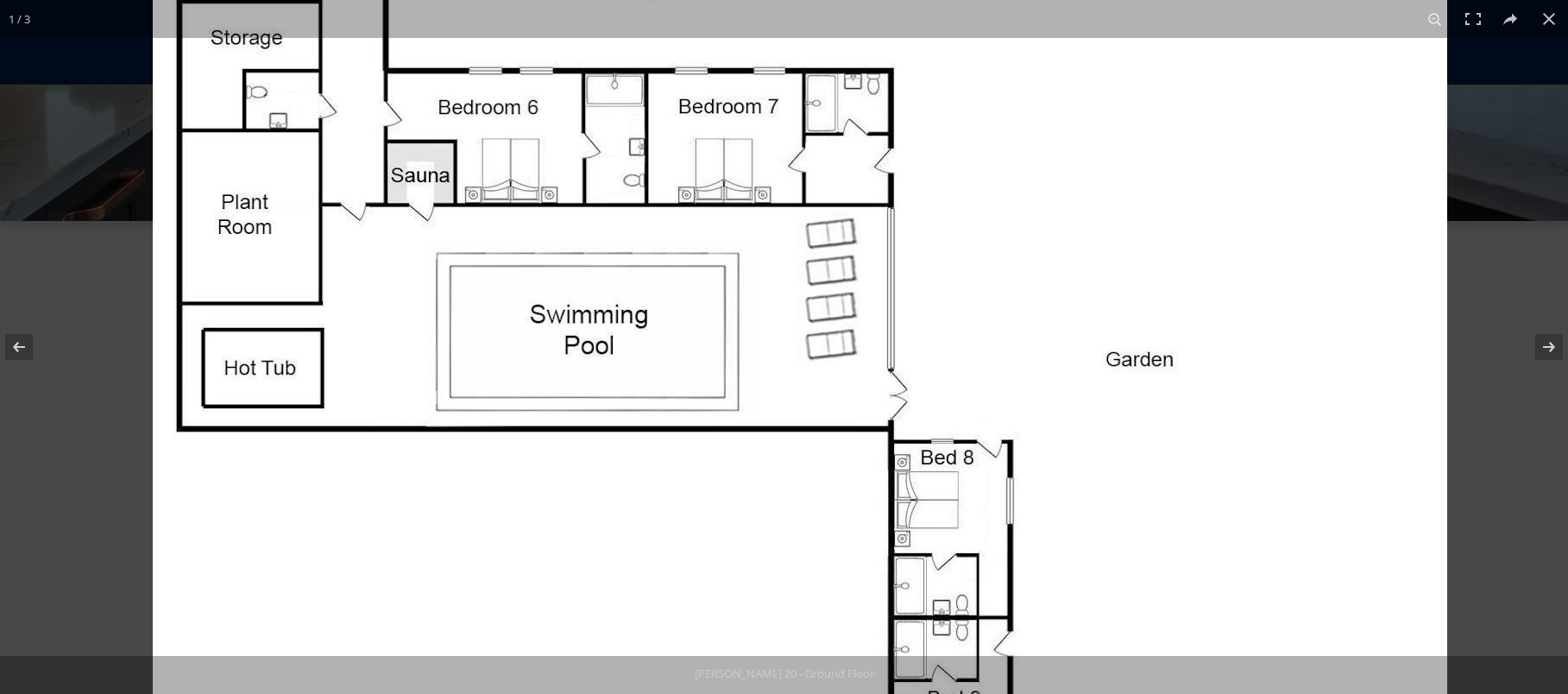
drag, startPoint x: 1029, startPoint y: 522, endPoint x: 1087, endPoint y: 541, distance: 61.0
click at [1087, 541] on img at bounding box center [800, 283] width 1294 height 1477
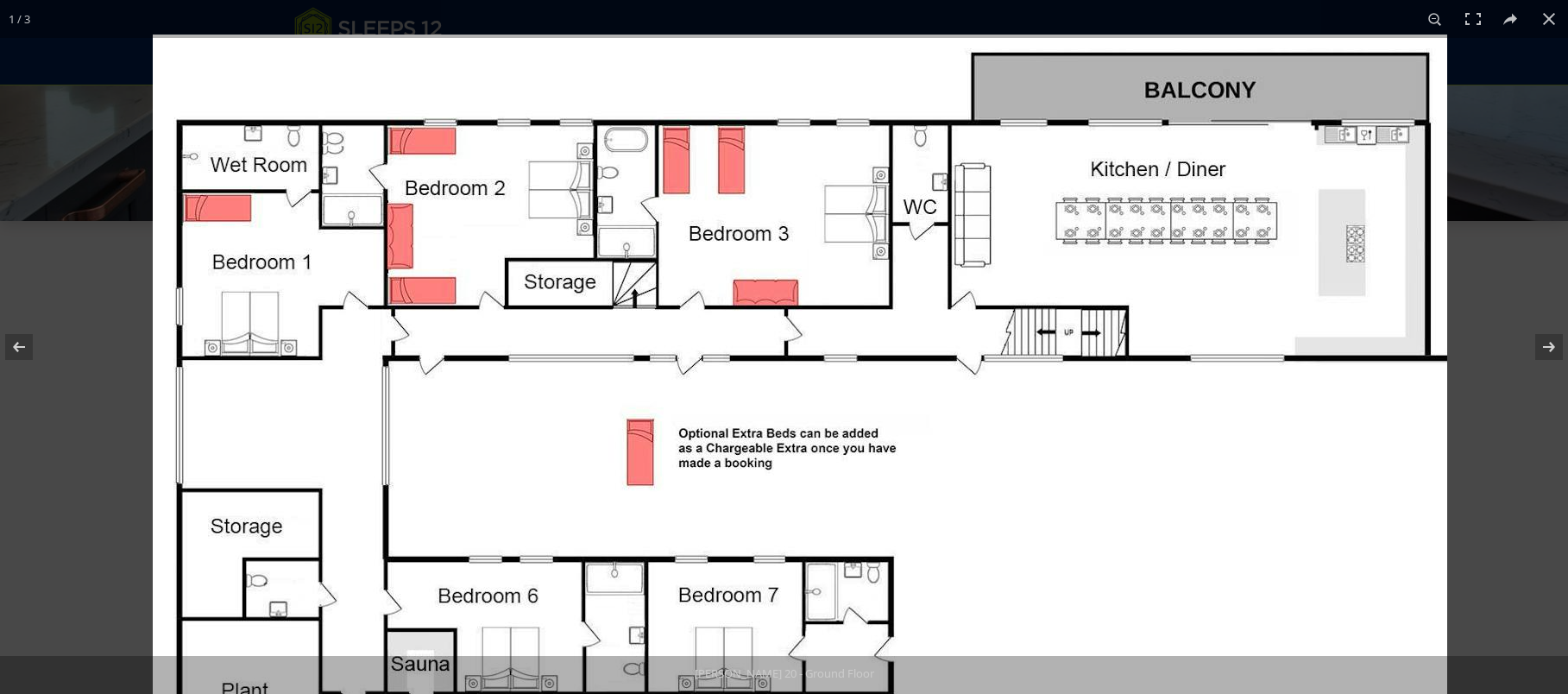
drag, startPoint x: 1018, startPoint y: 141, endPoint x: 1059, endPoint y: 646, distance: 506.7
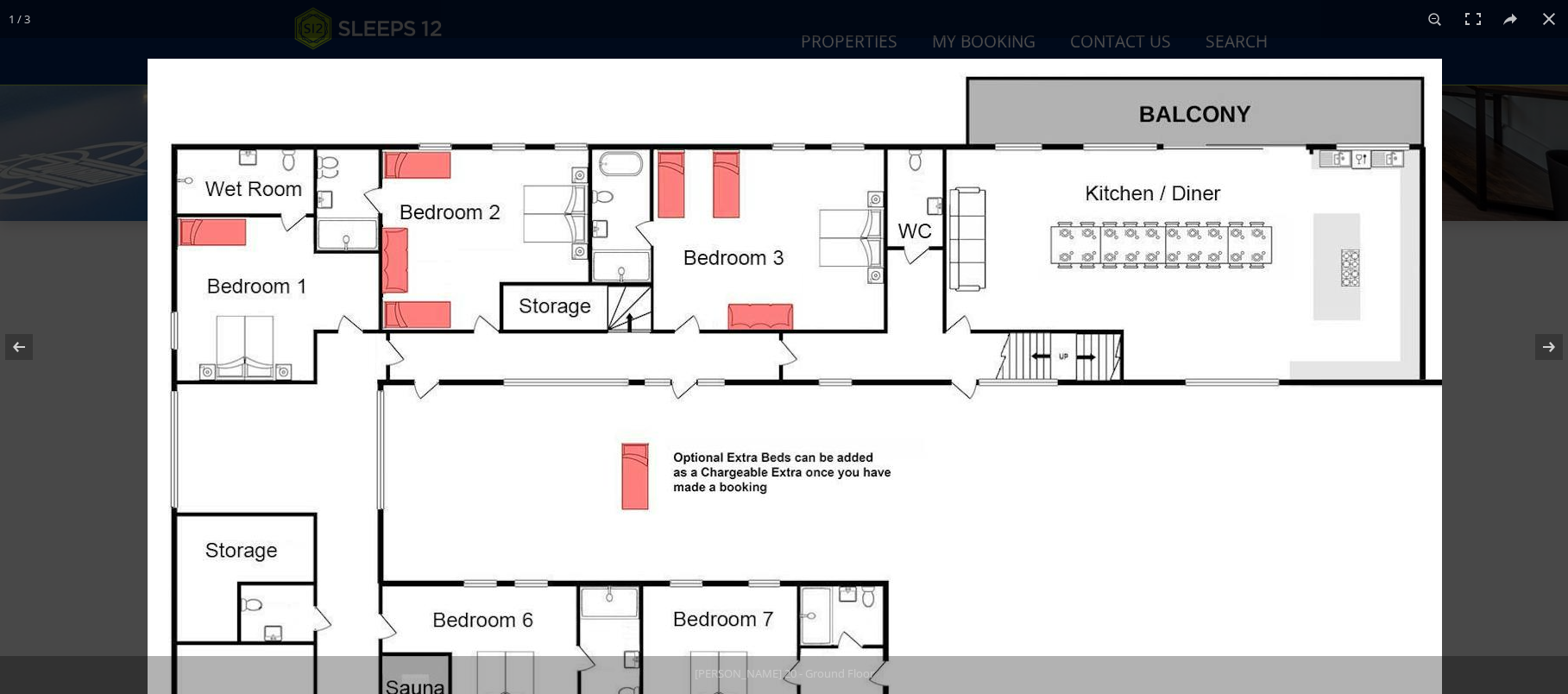
drag, startPoint x: 930, startPoint y: 414, endPoint x: 969, endPoint y: 490, distance: 85.4
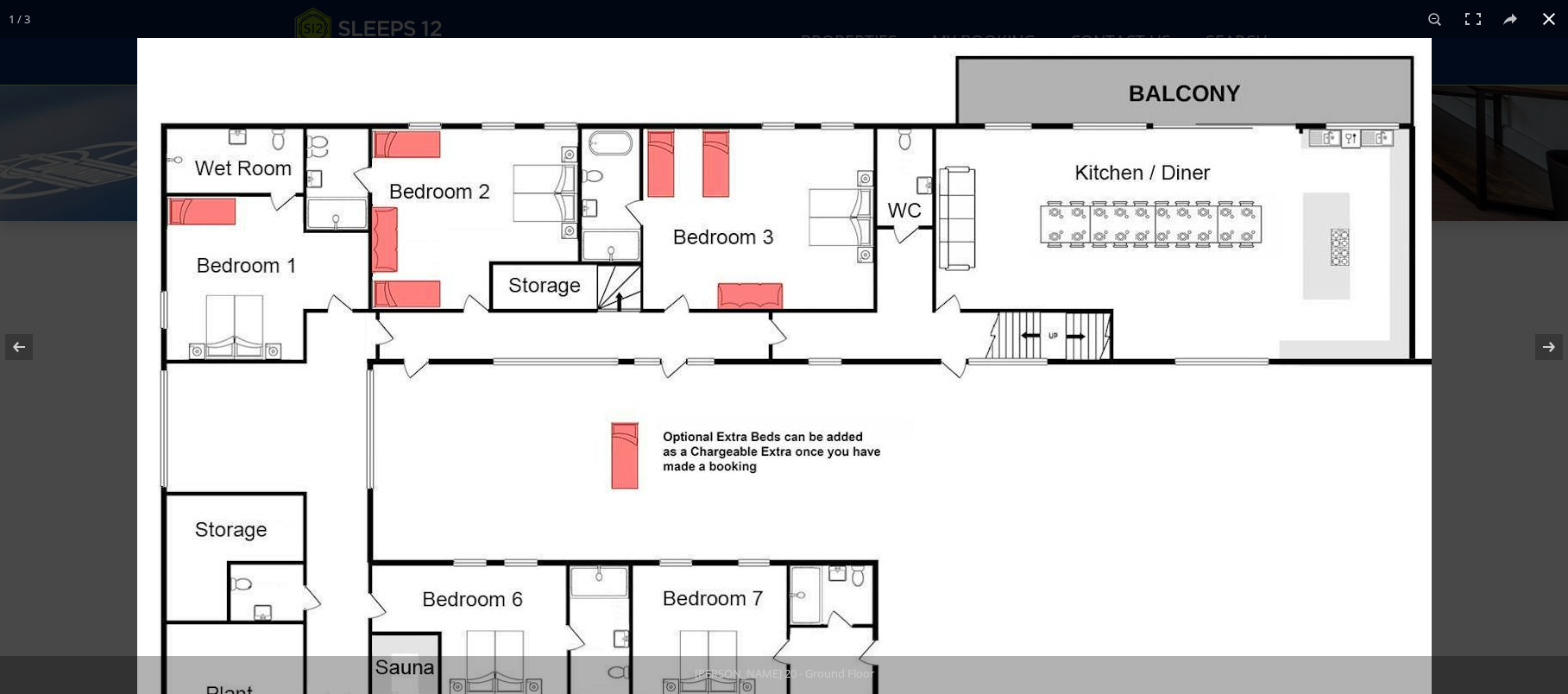
click at [1500, 373] on div at bounding box center [921, 384] width 1568 height 694
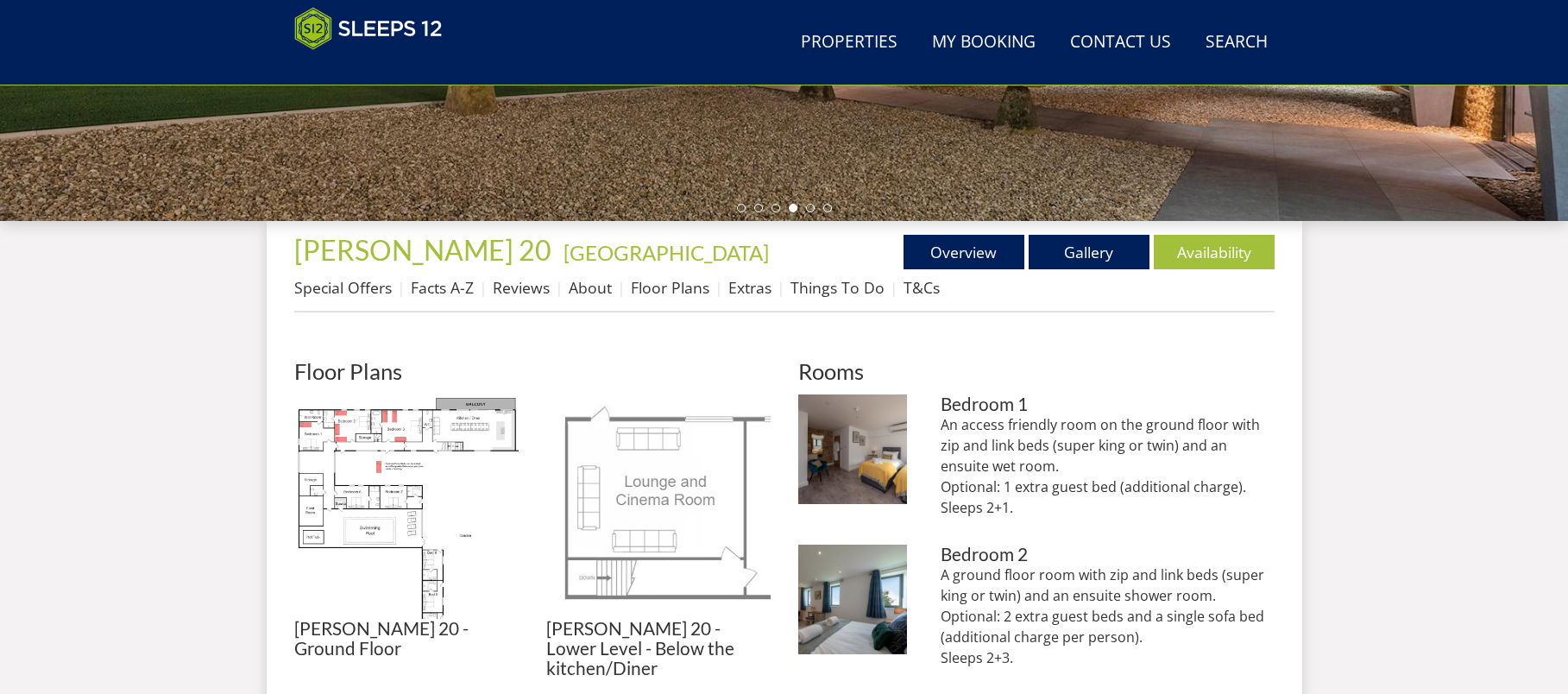
click at [628, 480] on img at bounding box center [659, 507] width 225 height 225
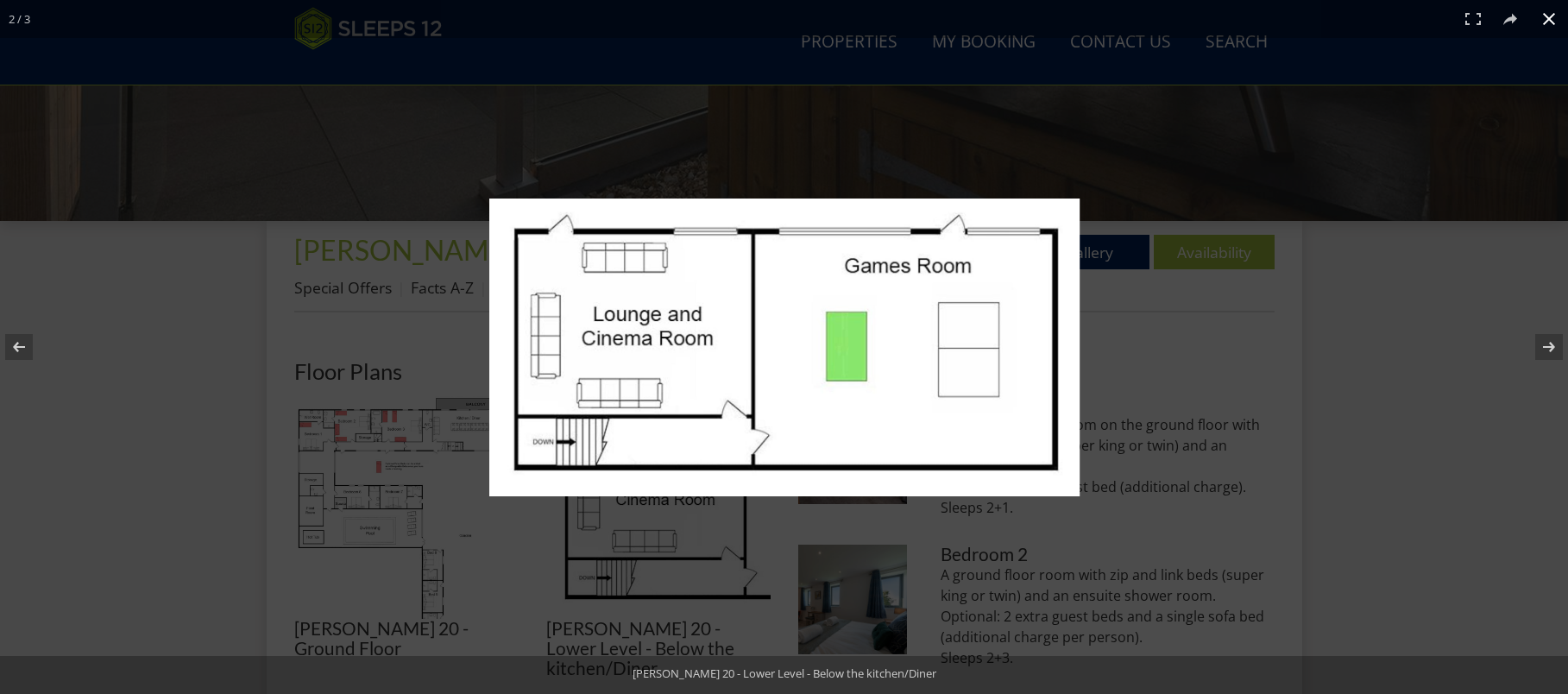
click at [1411, 370] on div at bounding box center [784, 347] width 1568 height 694
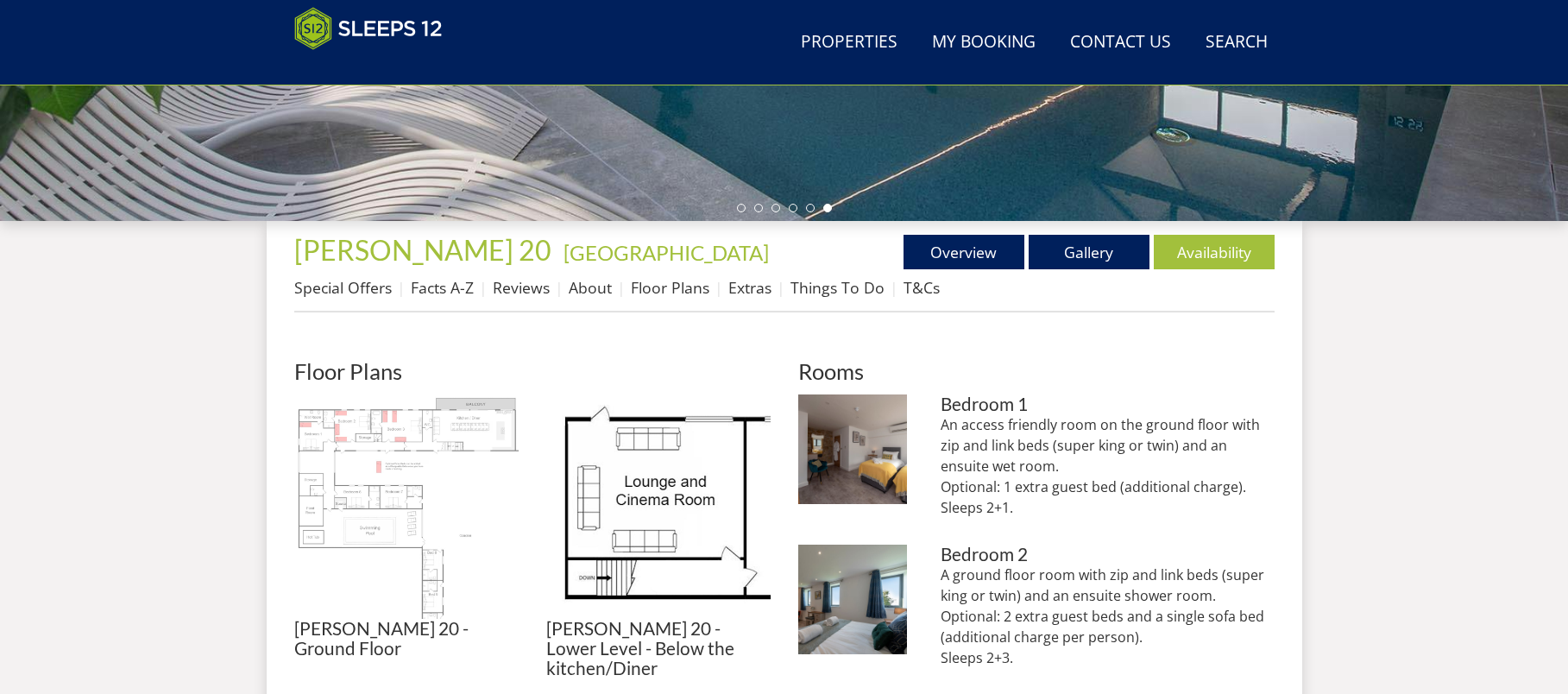
click at [481, 494] on img at bounding box center [407, 507] width 225 height 225
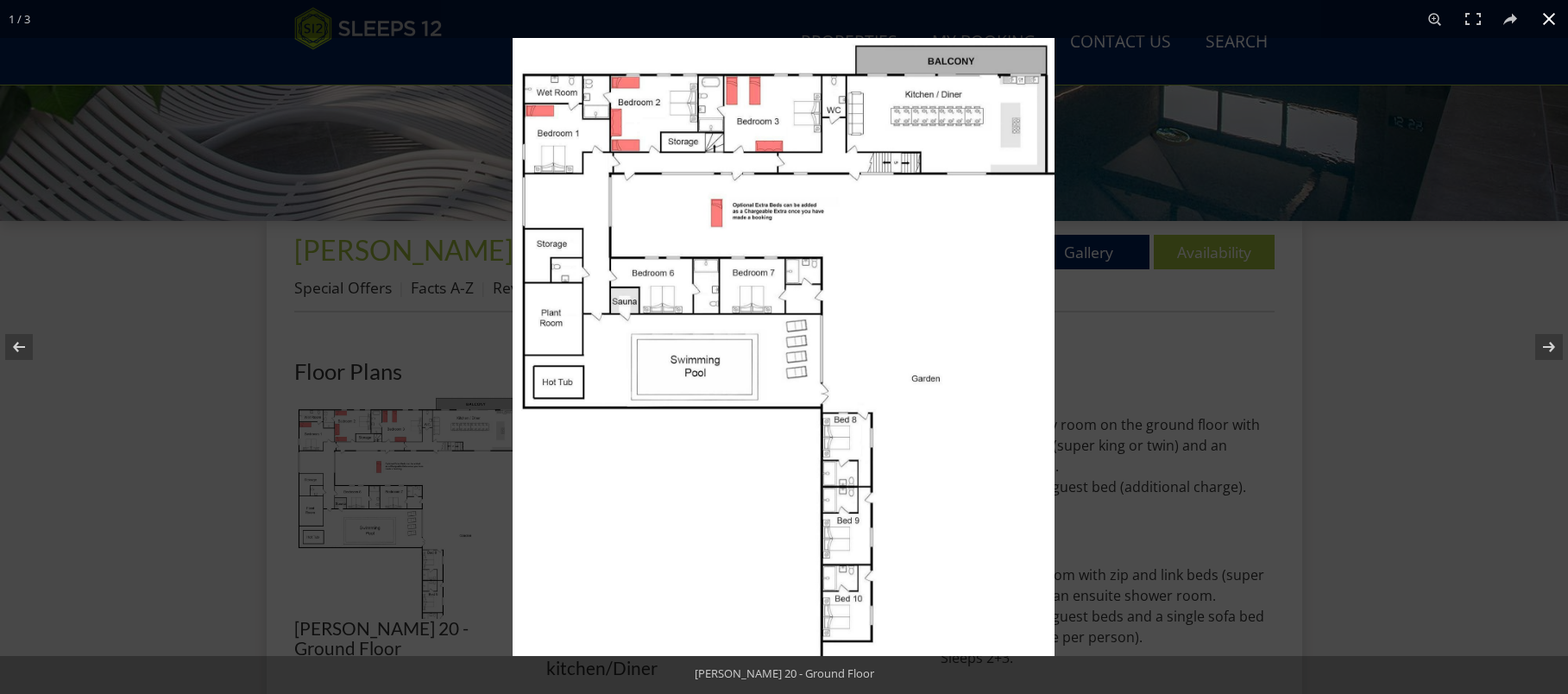
click at [1383, 421] on div at bounding box center [1297, 384] width 1568 height 694
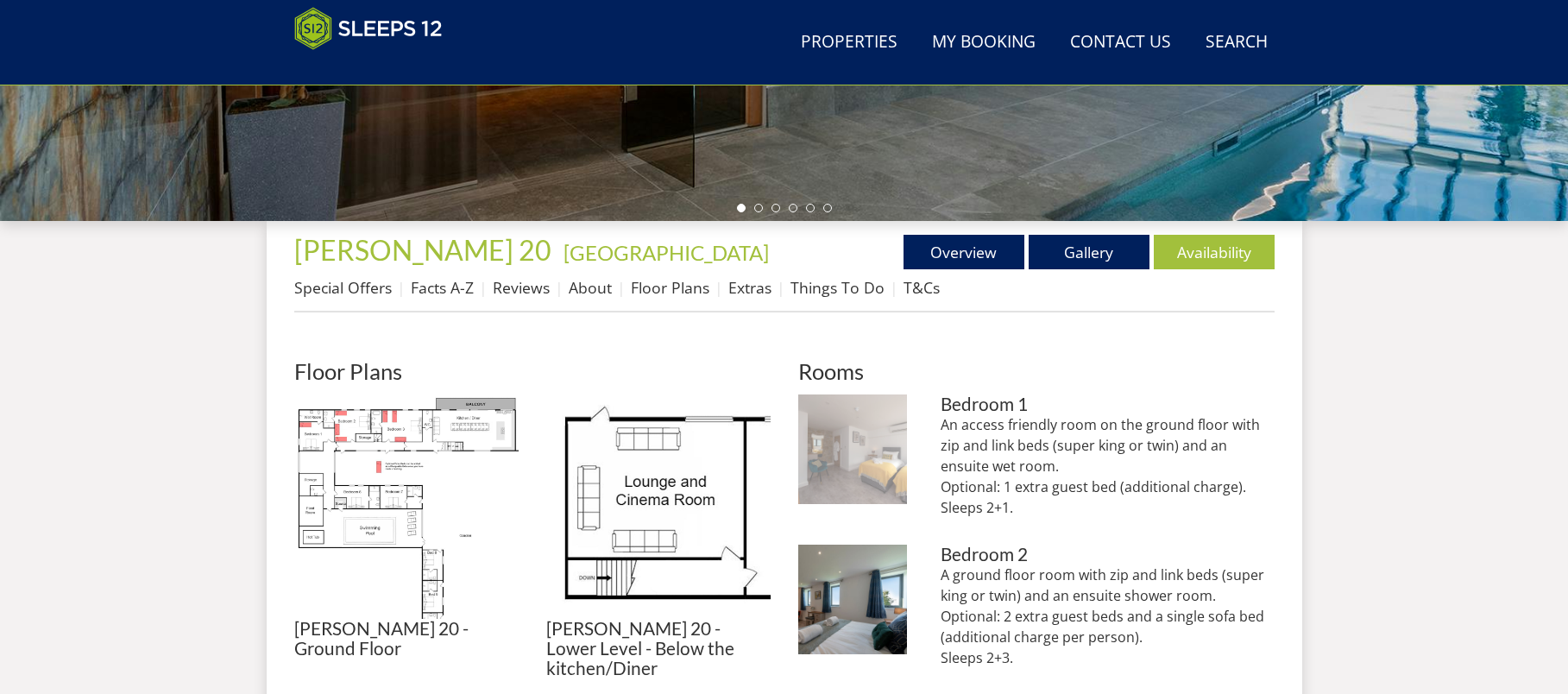
click at [831, 458] on img at bounding box center [852, 449] width 110 height 110
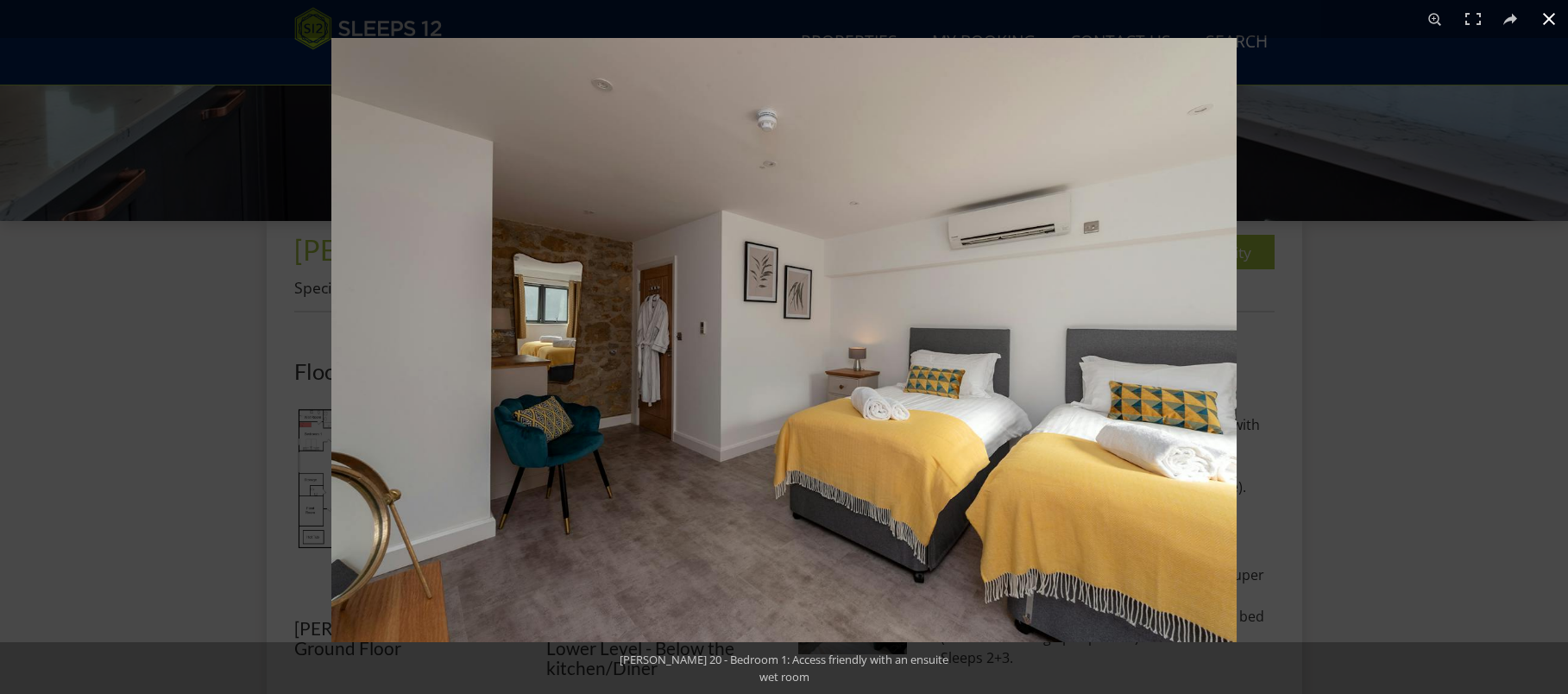
click at [1411, 487] on div at bounding box center [1115, 384] width 1568 height 694
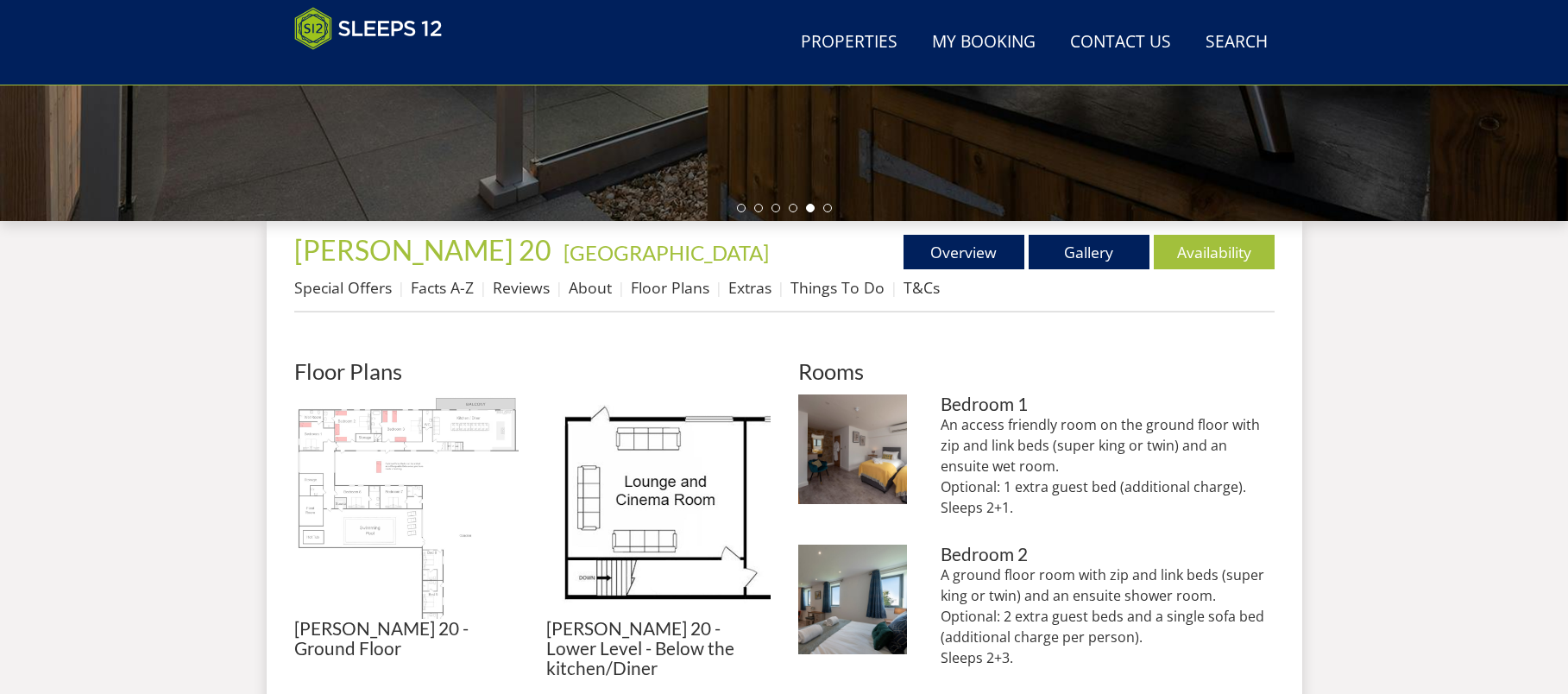
click at [427, 472] on img at bounding box center [407, 507] width 225 height 225
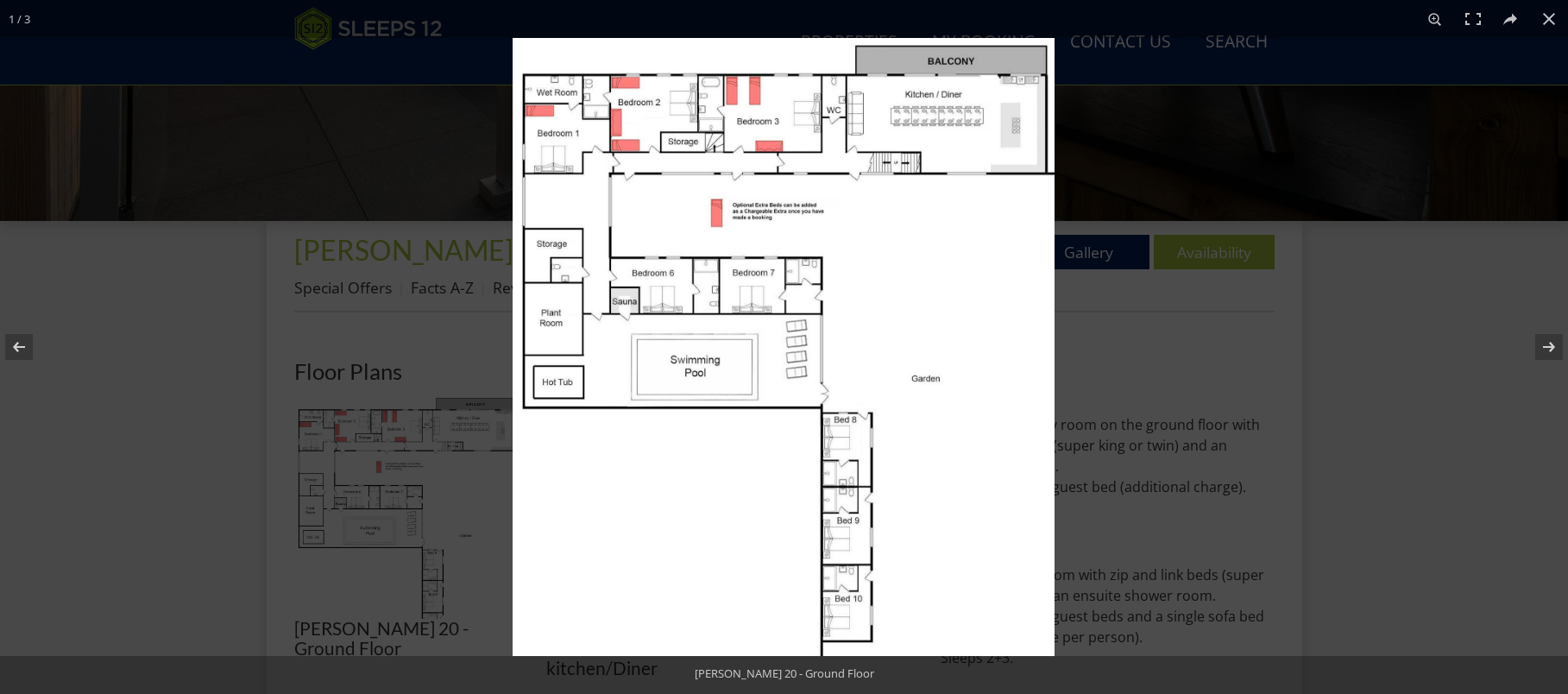
click at [963, 113] on img at bounding box center [784, 347] width 542 height 619
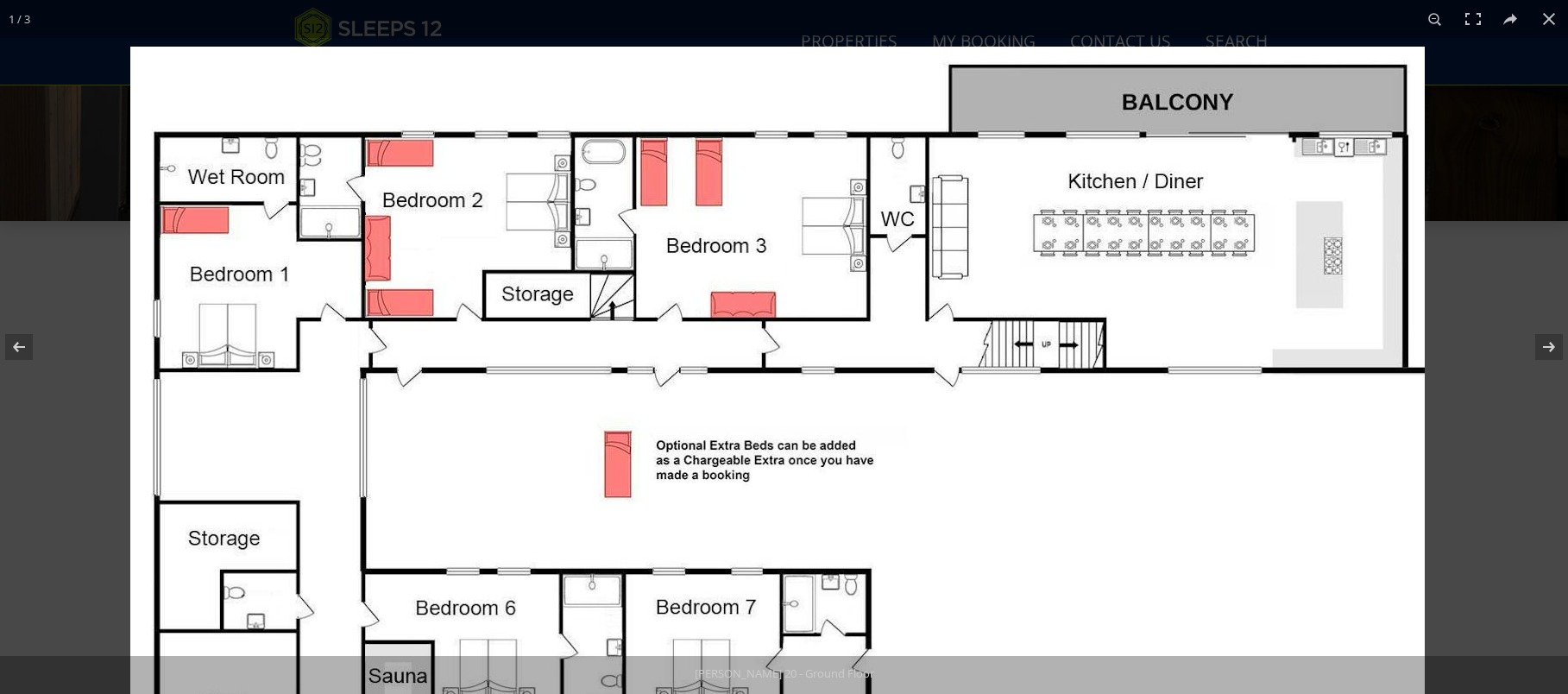
drag, startPoint x: 1126, startPoint y: 364, endPoint x: 1106, endPoint y: 506, distance: 143.4
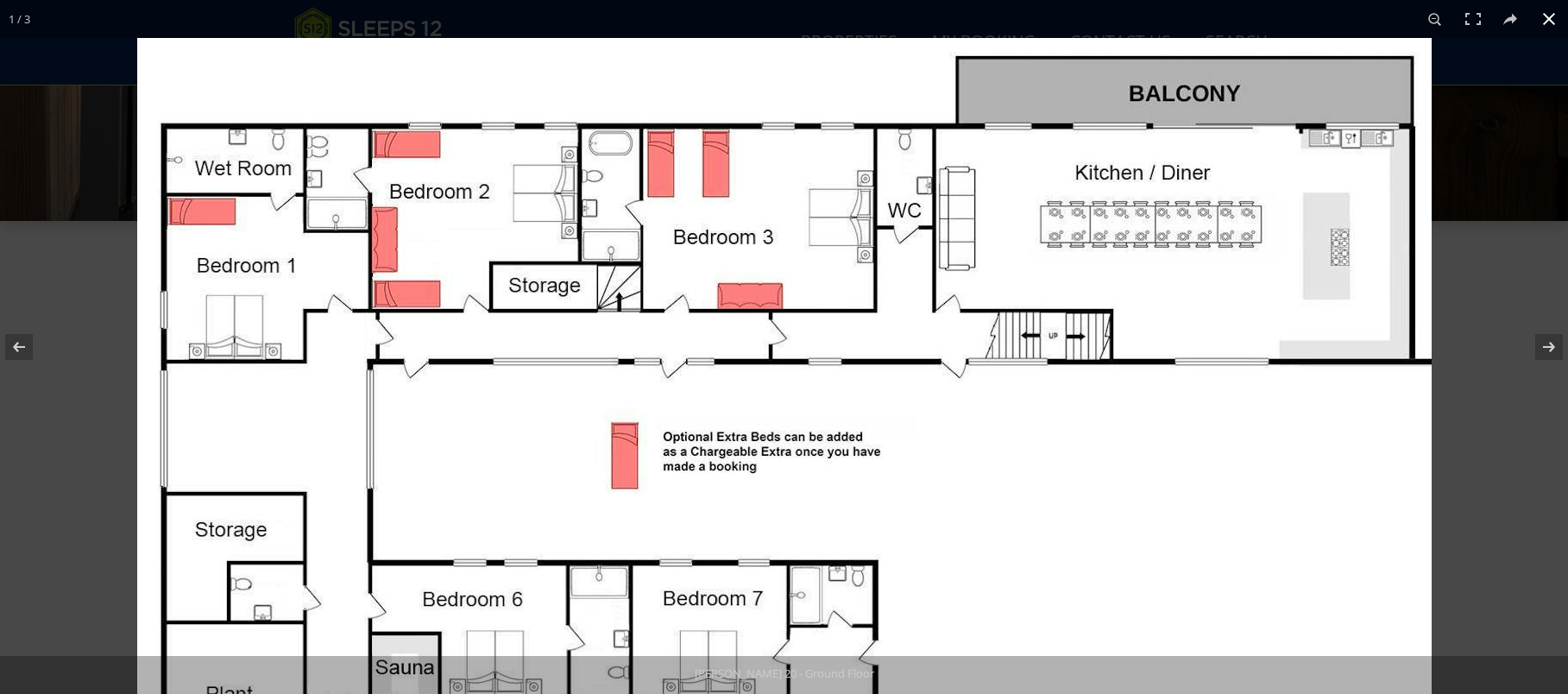
click at [1489, 277] on div at bounding box center [921, 384] width 1568 height 694
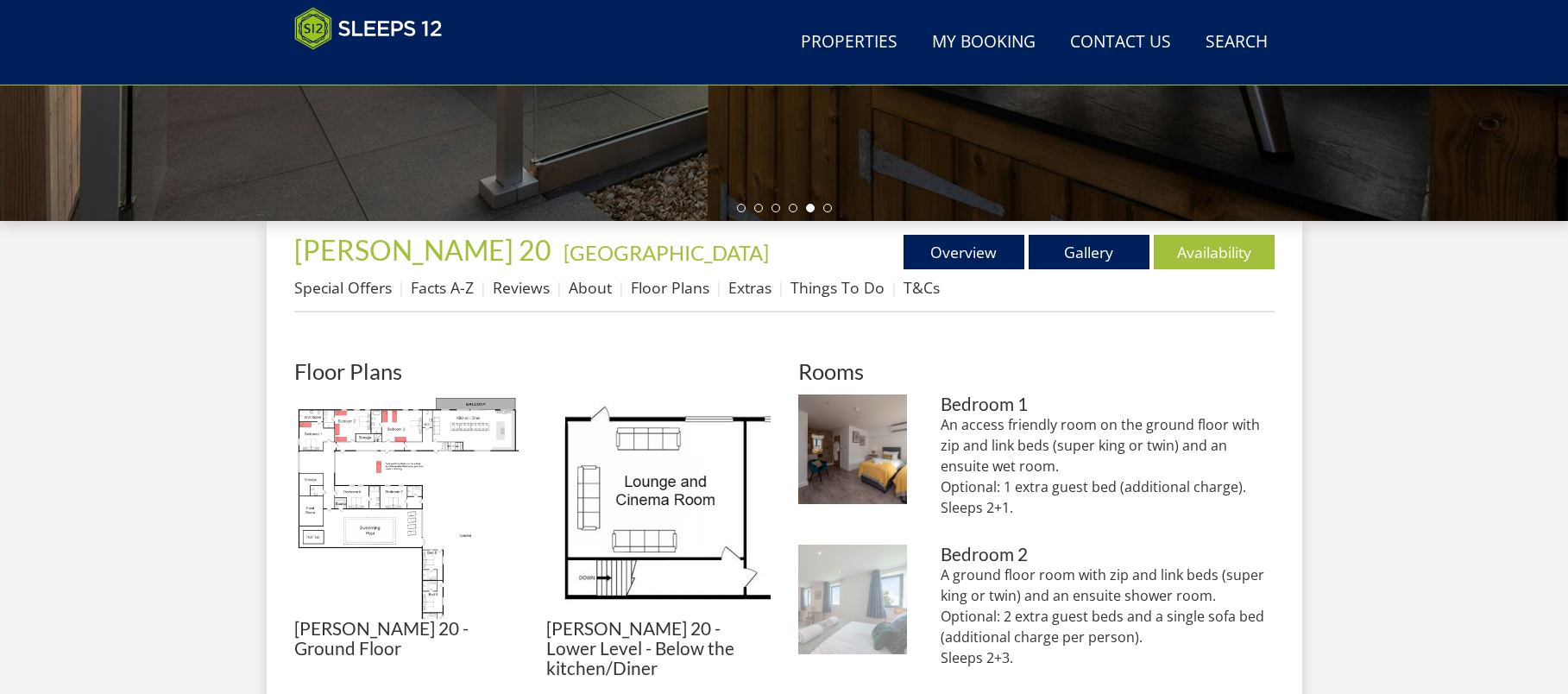
click at [873, 564] on img at bounding box center [852, 599] width 110 height 110
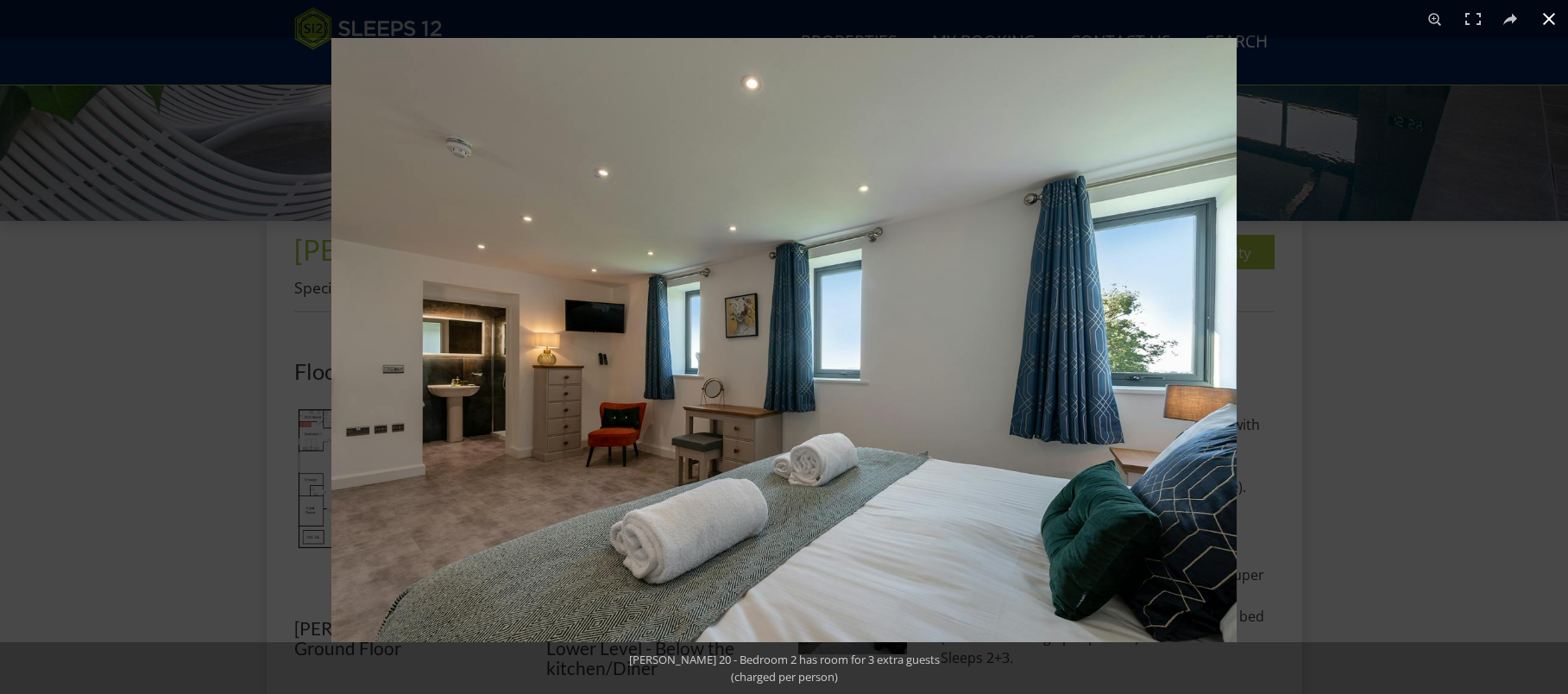
click at [1411, 317] on div at bounding box center [1115, 384] width 1568 height 694
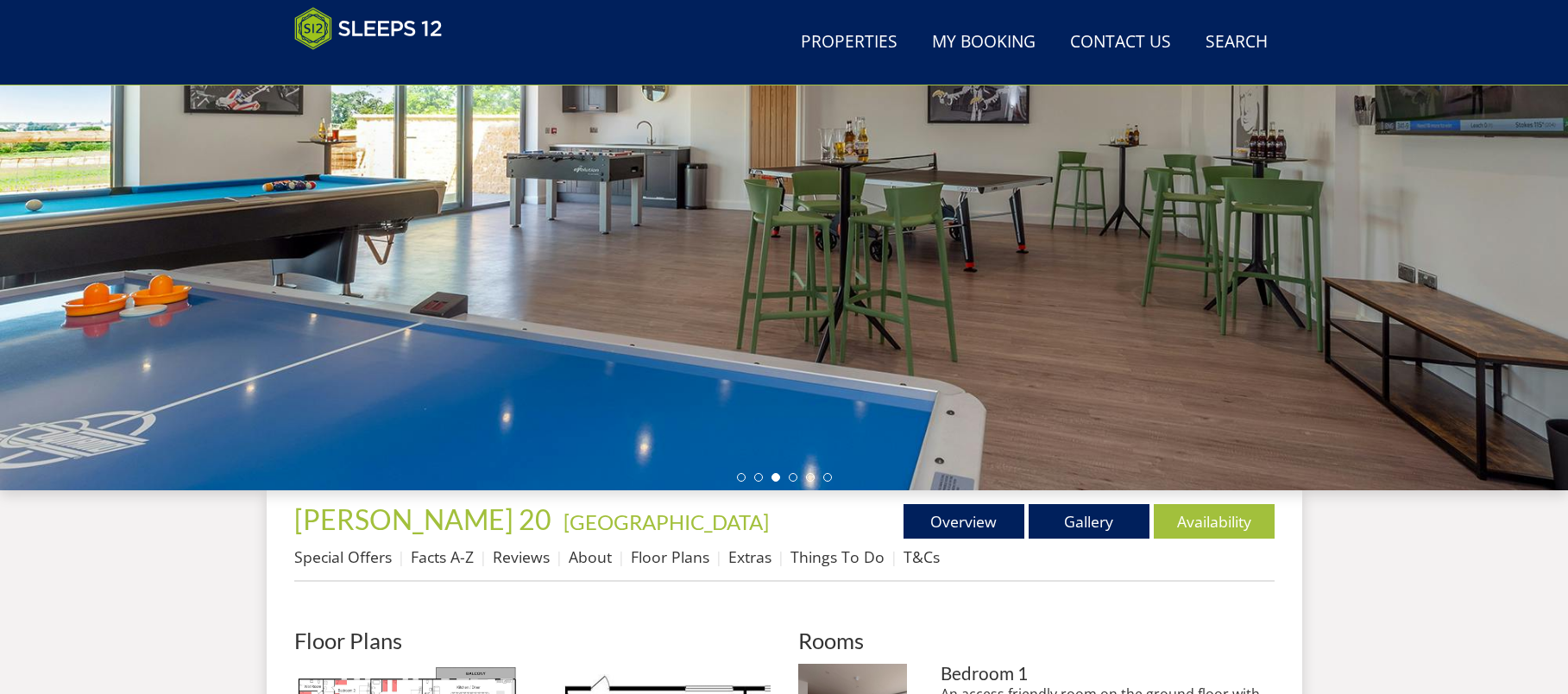
scroll to position [324, 0]
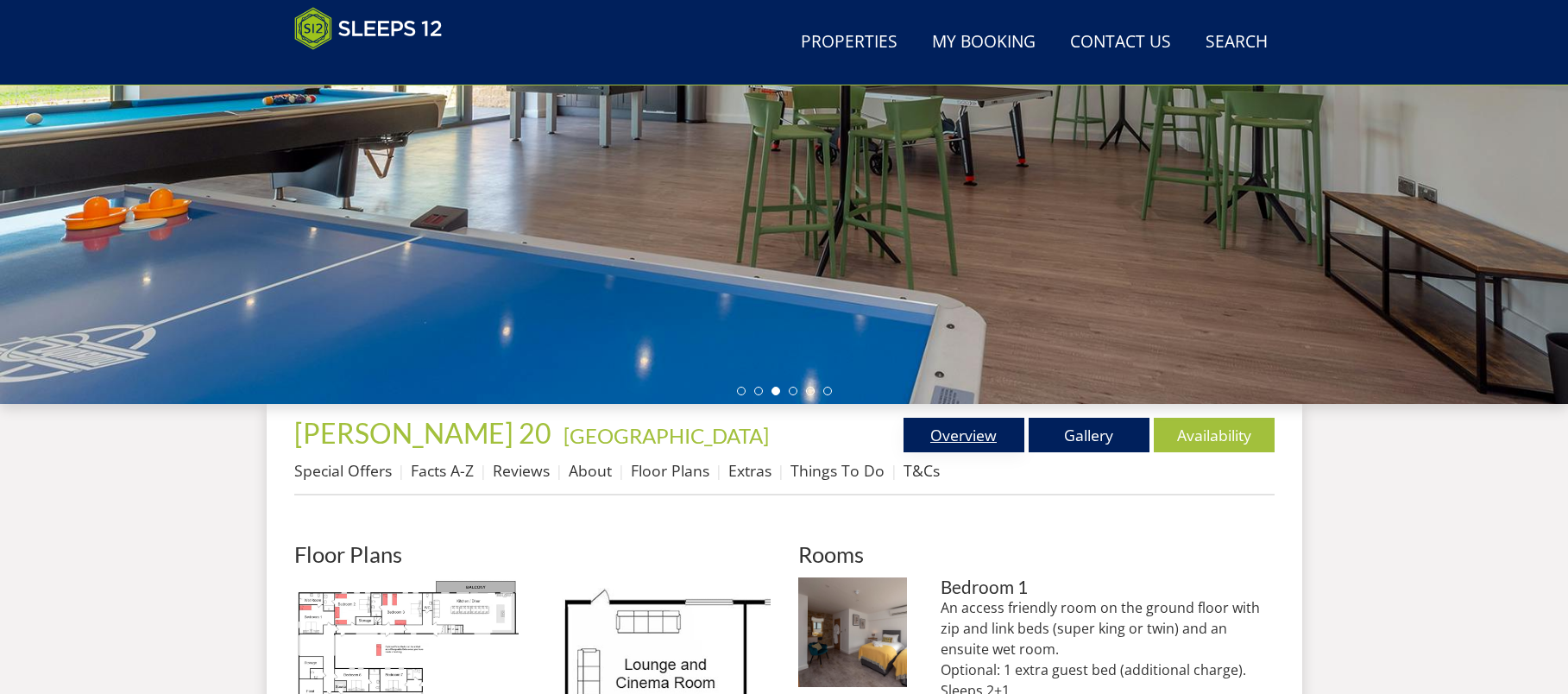
click at [915, 440] on link "Overview" at bounding box center [964, 434] width 121 height 34
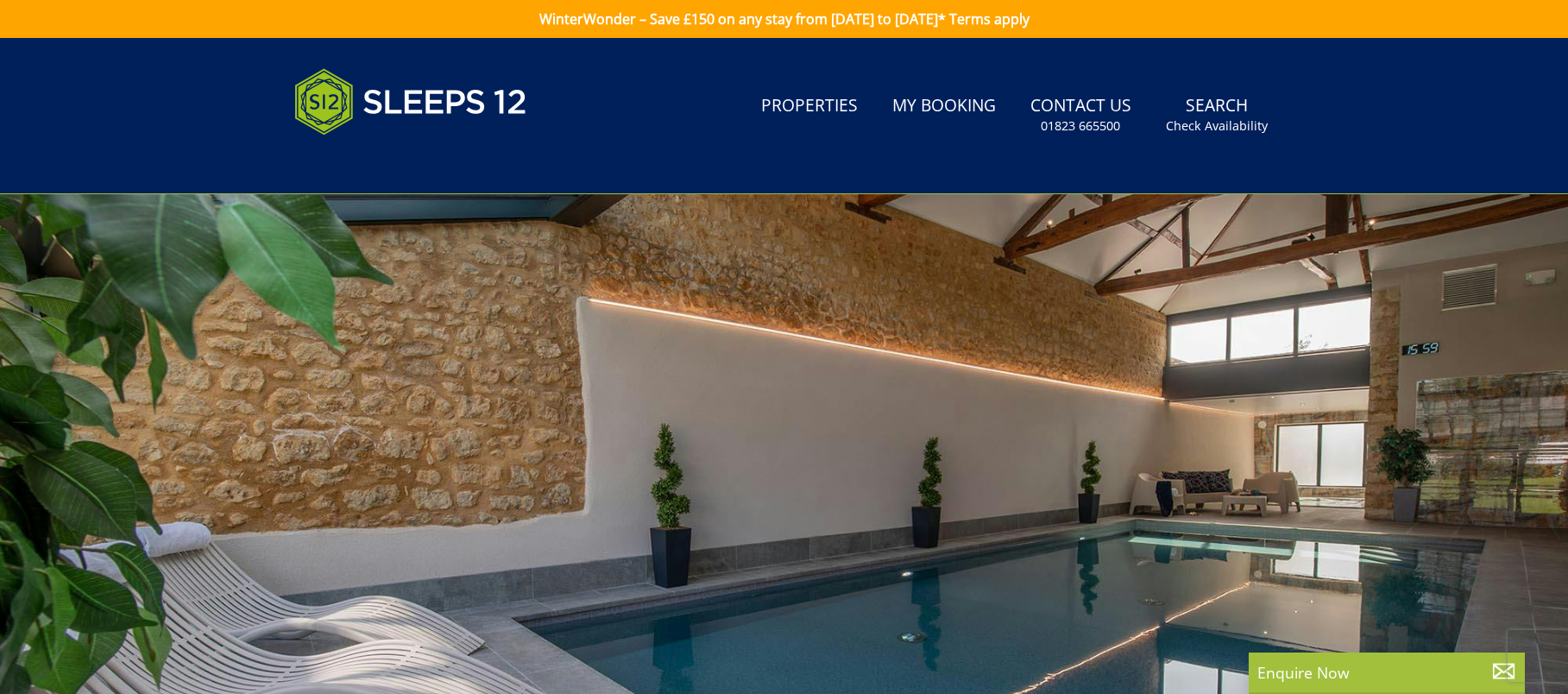
drag, startPoint x: 769, startPoint y: 522, endPoint x: 776, endPoint y: 253, distance: 269.1
click at [776, 253] on div at bounding box center [784, 496] width 1568 height 605
drag, startPoint x: 764, startPoint y: 562, endPoint x: 792, endPoint y: 201, distance: 362.1
click at [792, 201] on div at bounding box center [784, 496] width 1568 height 605
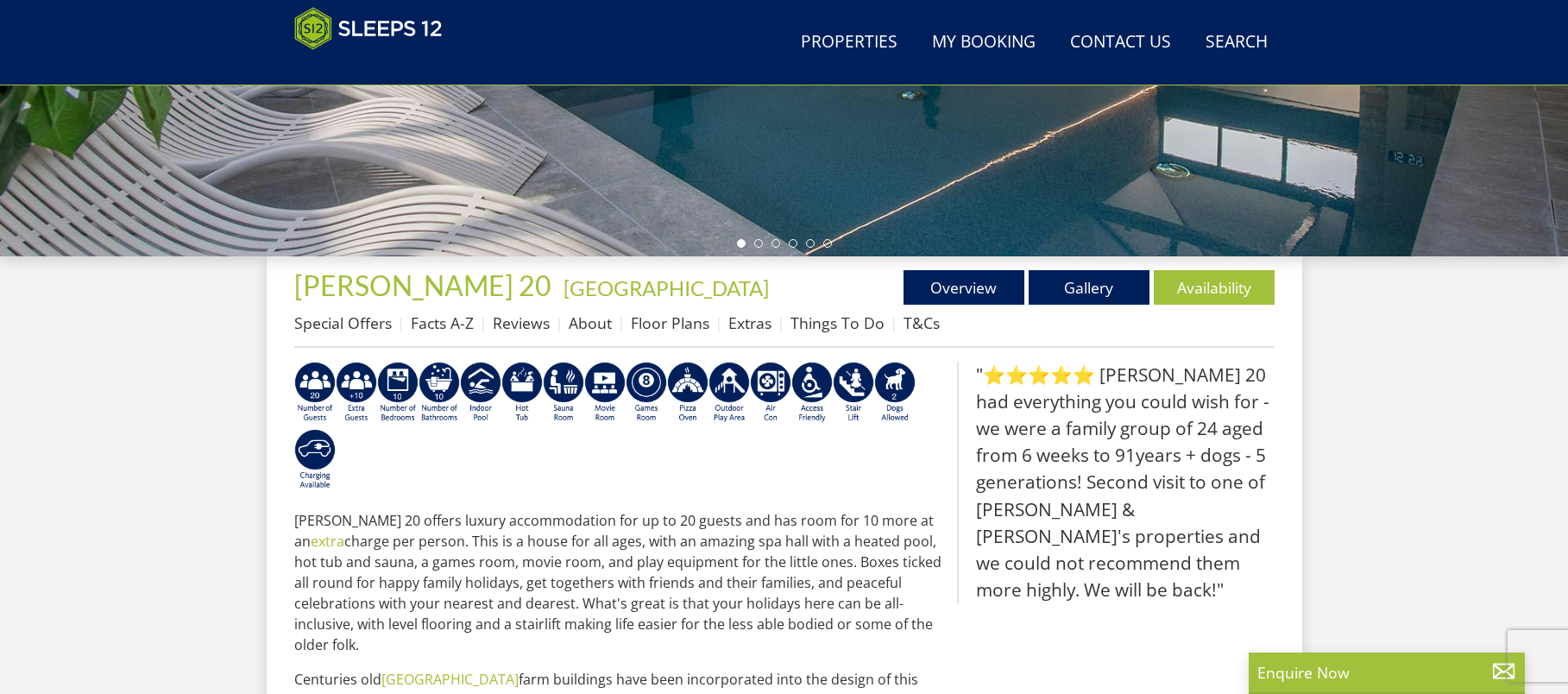
scroll to position [447, 0]
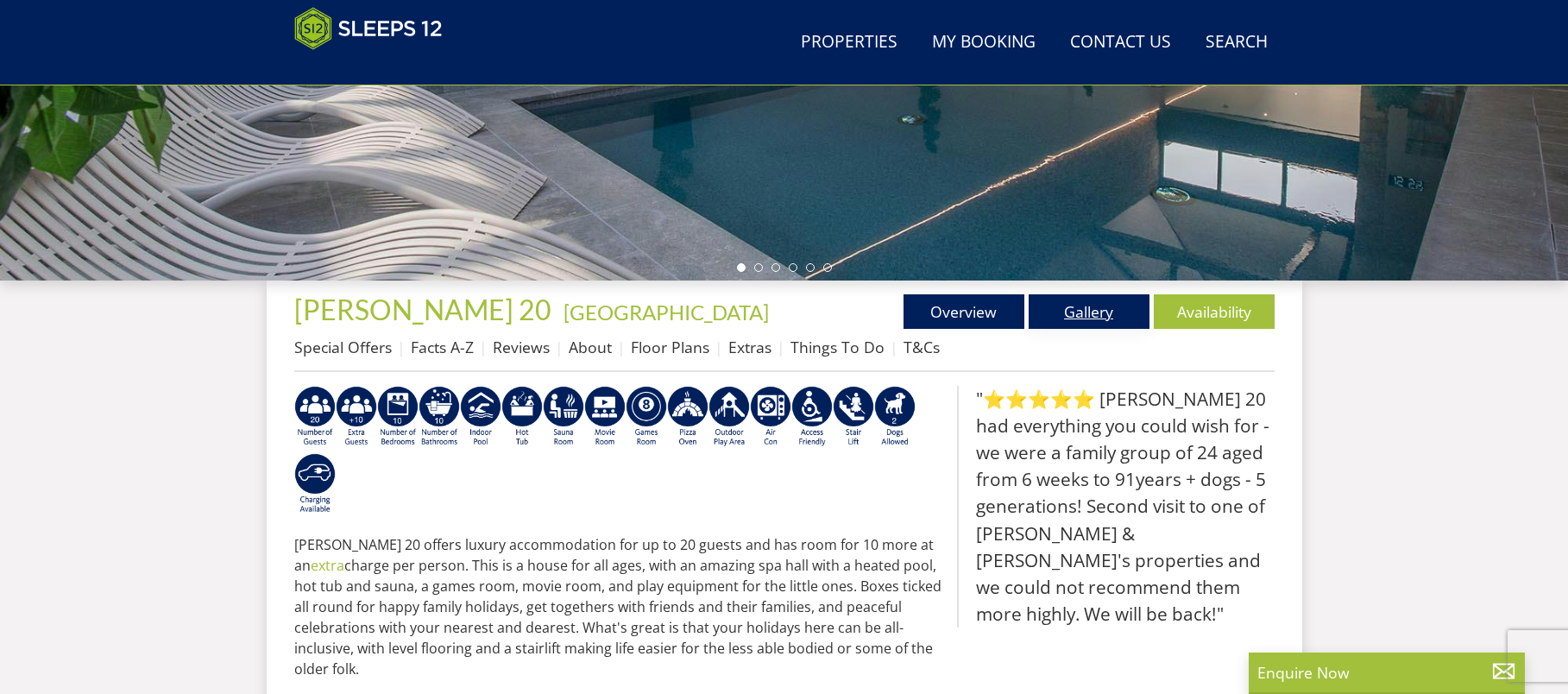
click at [1058, 308] on link "Gallery" at bounding box center [1089, 311] width 121 height 34
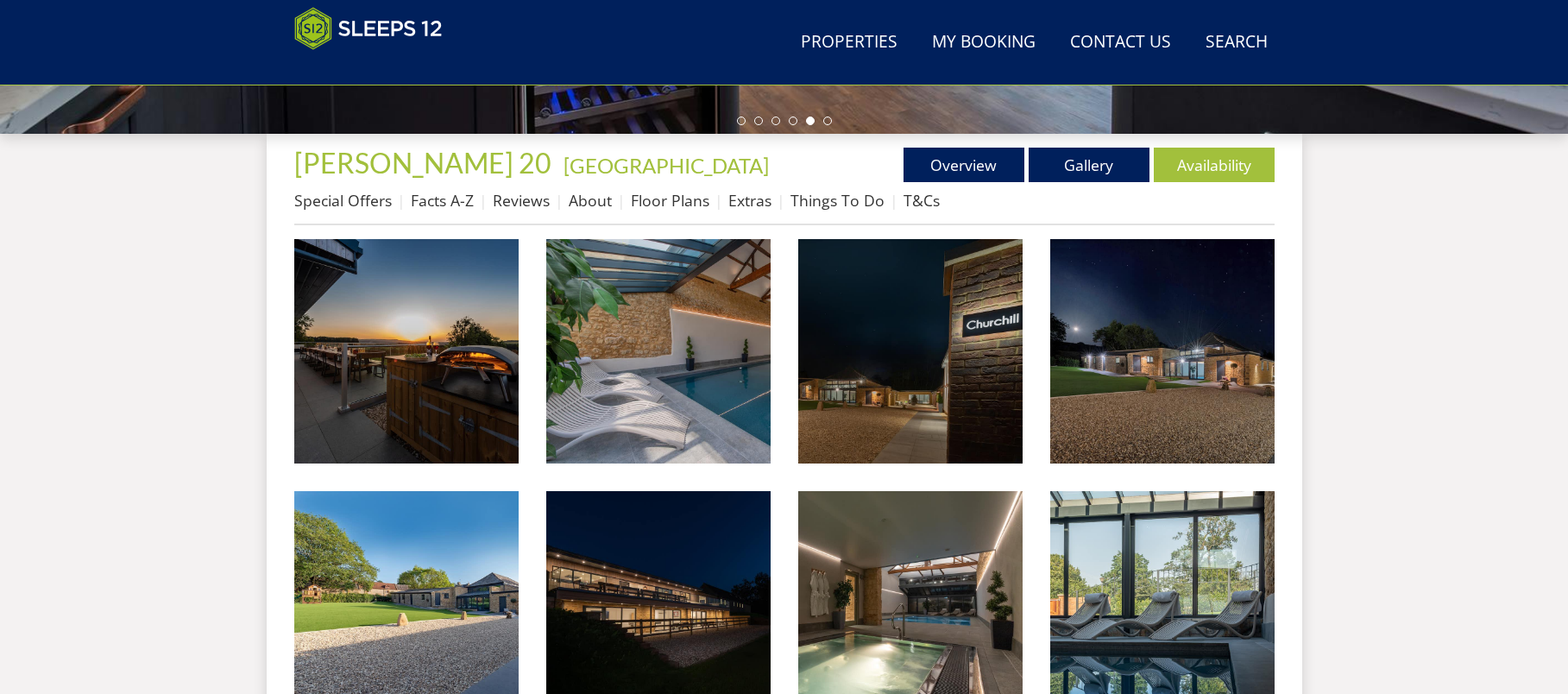
scroll to position [588, 0]
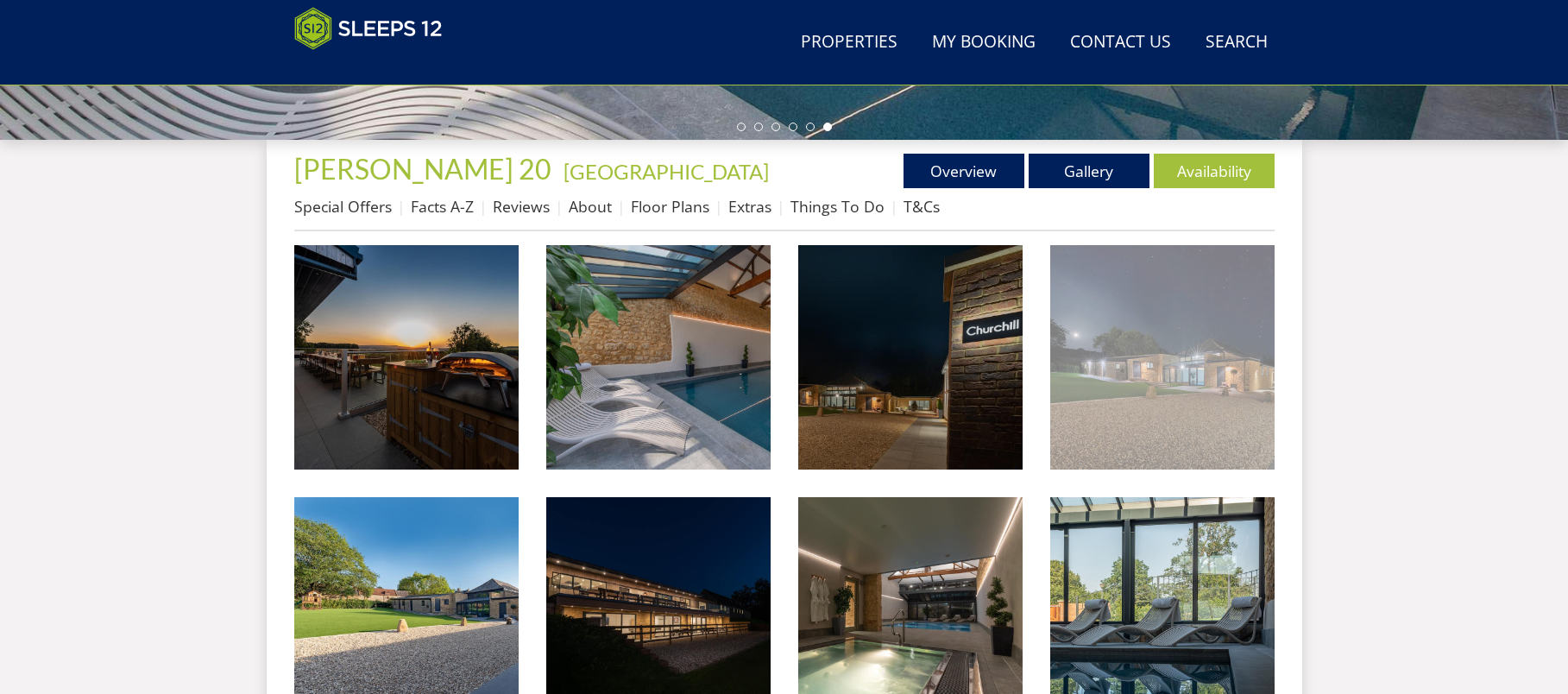
click at [1114, 361] on img at bounding box center [1163, 358] width 225 height 225
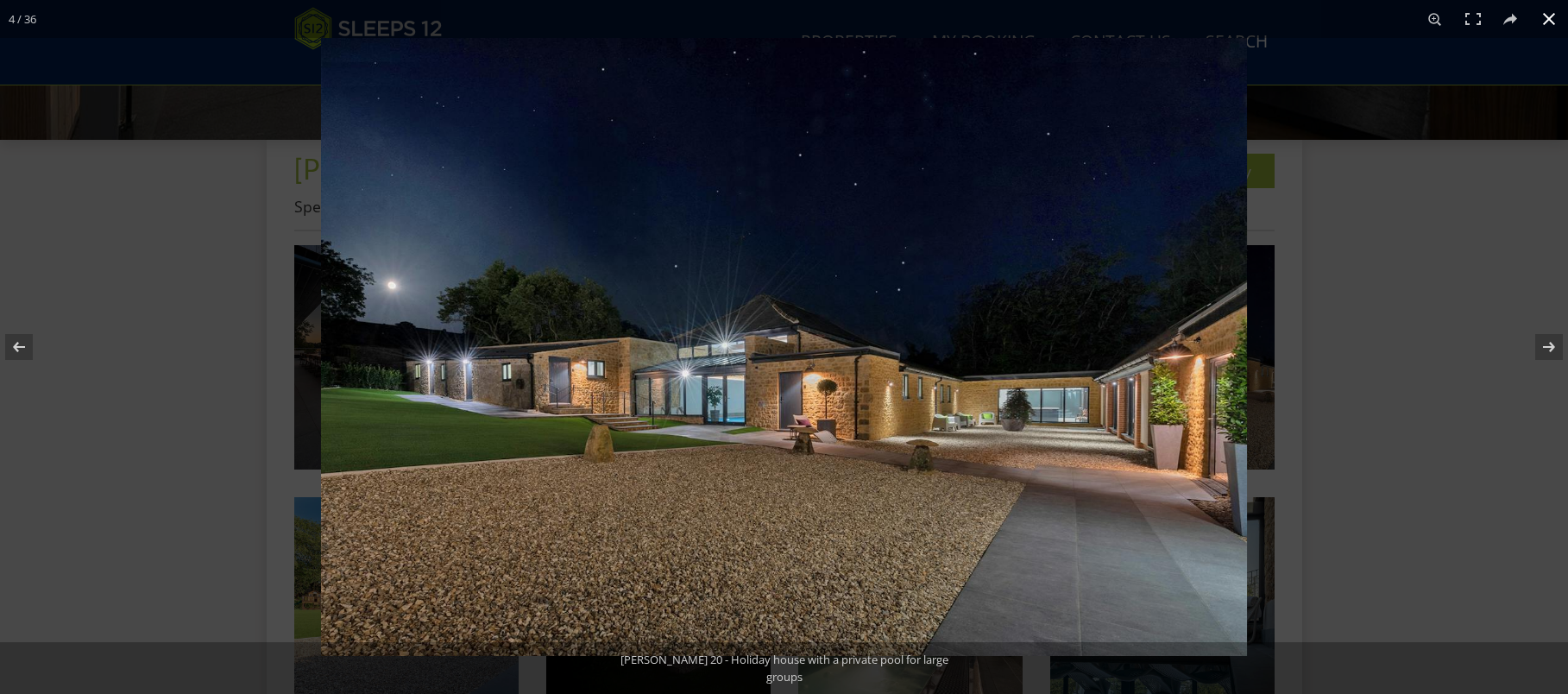
click at [1365, 483] on div at bounding box center [1105, 384] width 1568 height 694
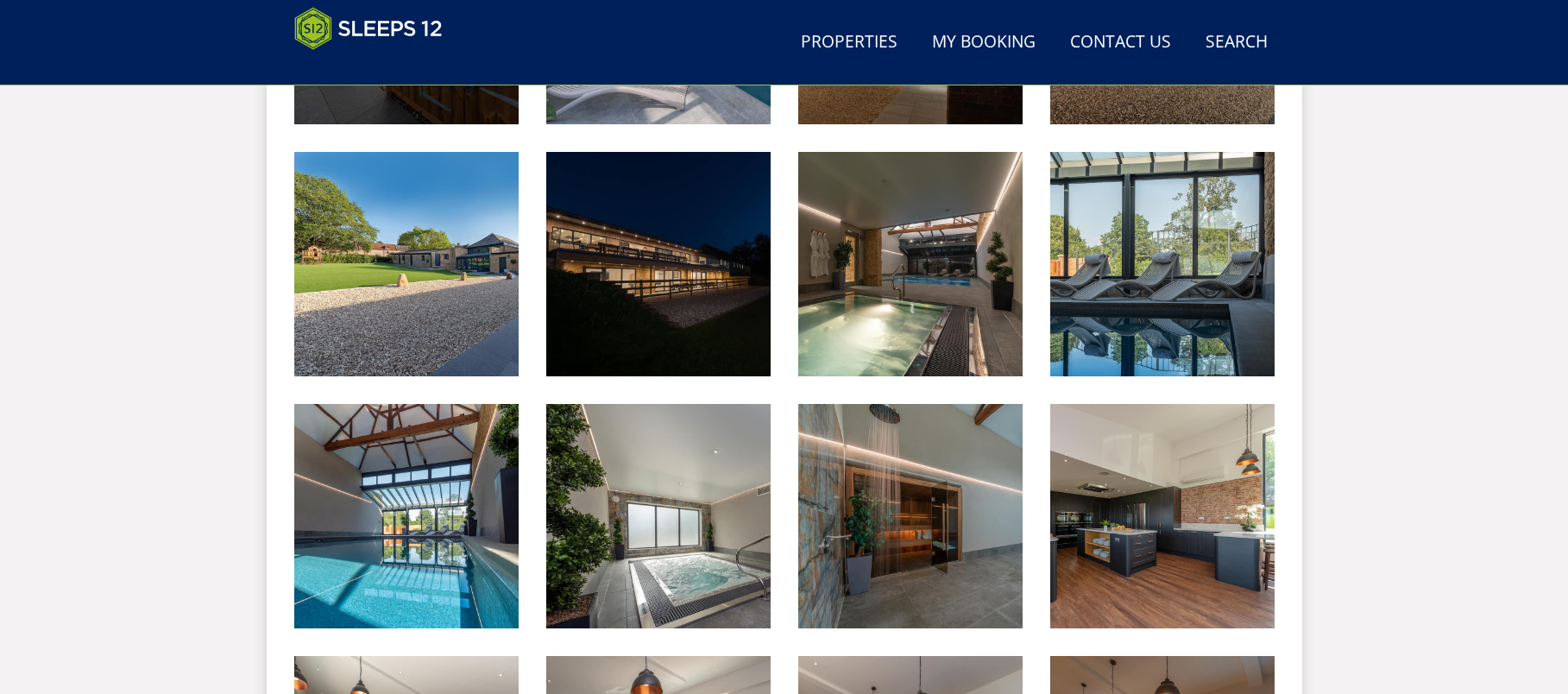
scroll to position [847, 0]
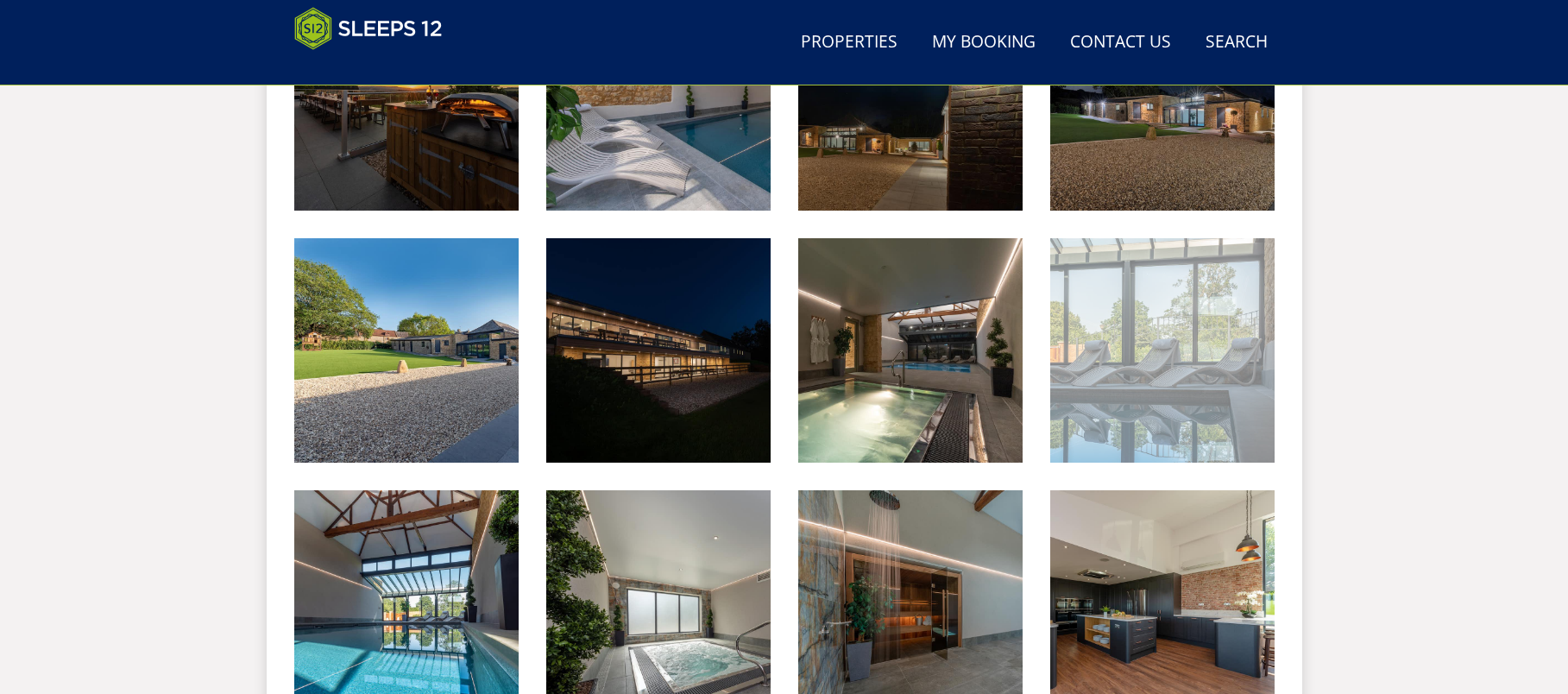
click at [1152, 374] on img at bounding box center [1163, 351] width 225 height 225
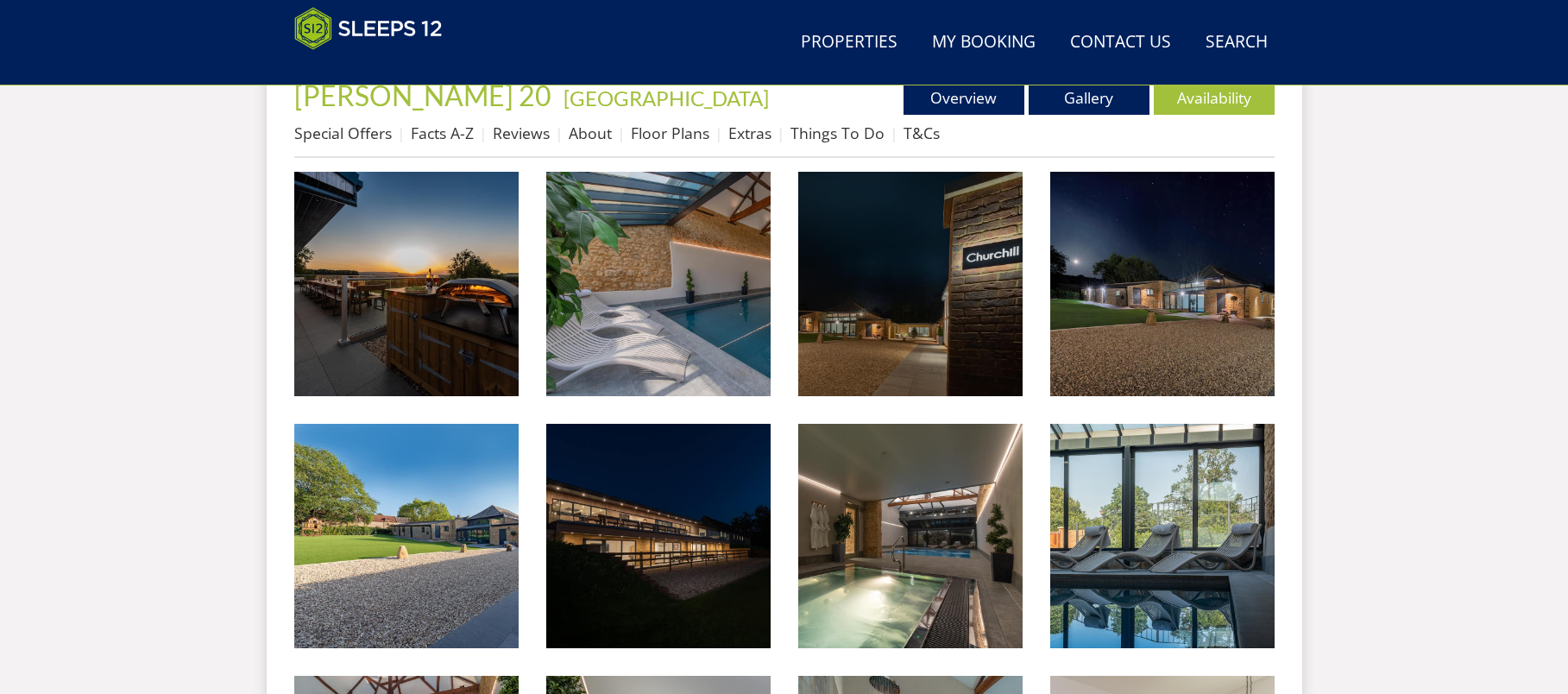
scroll to position [329, 0]
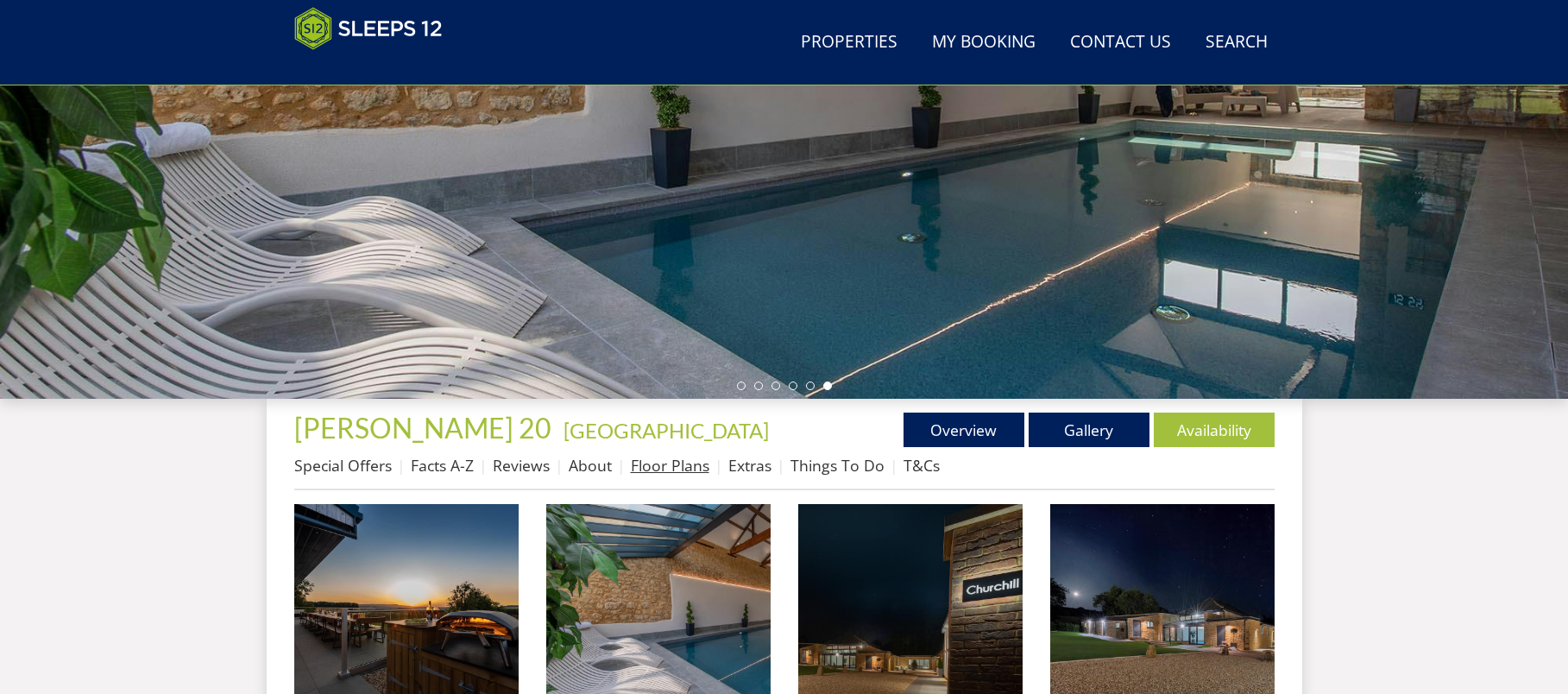
click at [682, 460] on link "Floor Plans" at bounding box center [670, 466] width 79 height 21
